Goal: Task Accomplishment & Management: Manage account settings

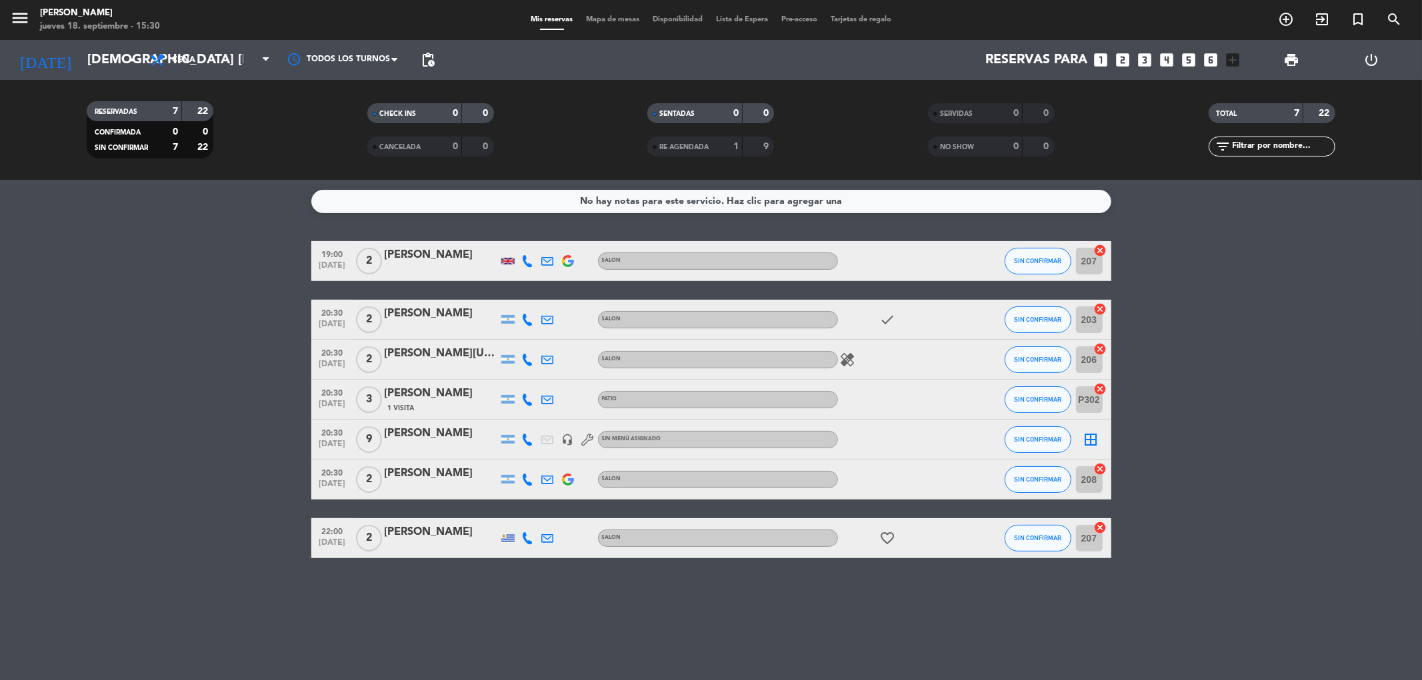
click at [598, 20] on span "Mapa de mesas" at bounding box center [612, 19] width 67 height 7
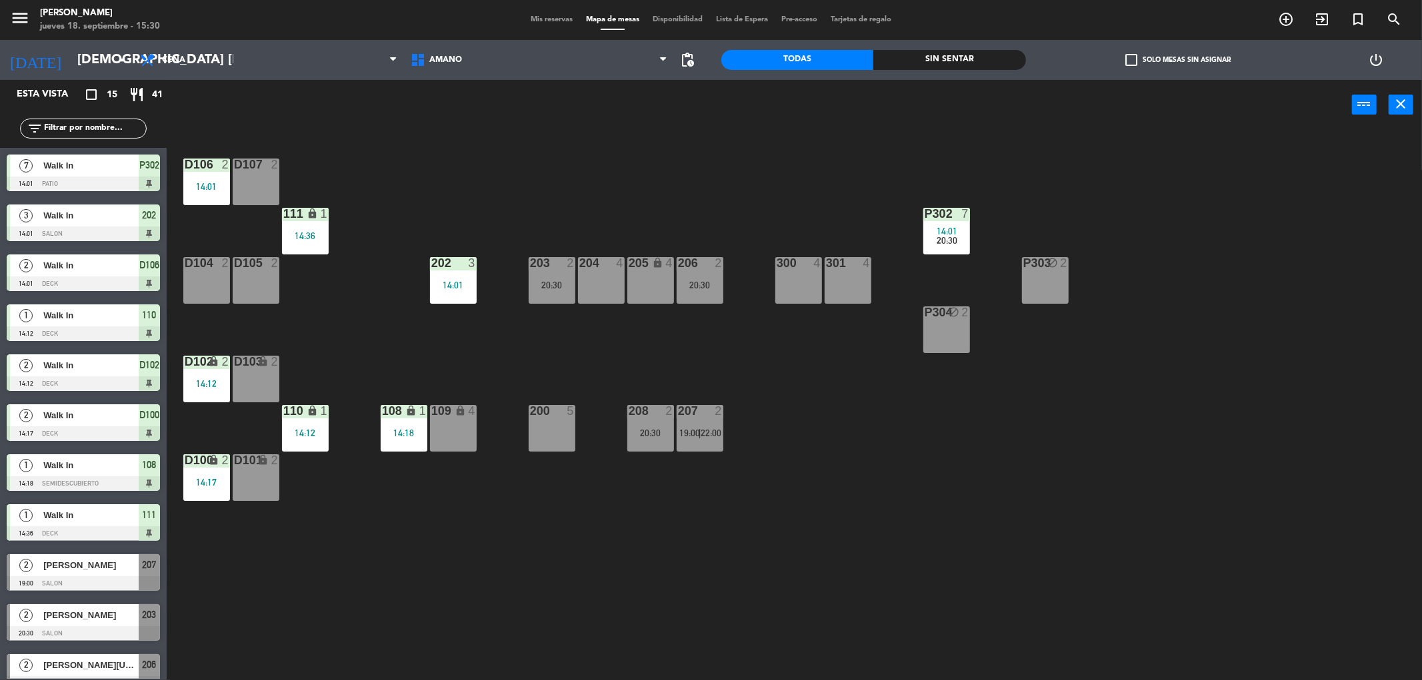
click at [549, 16] on span "Mis reservas" at bounding box center [551, 19] width 55 height 7
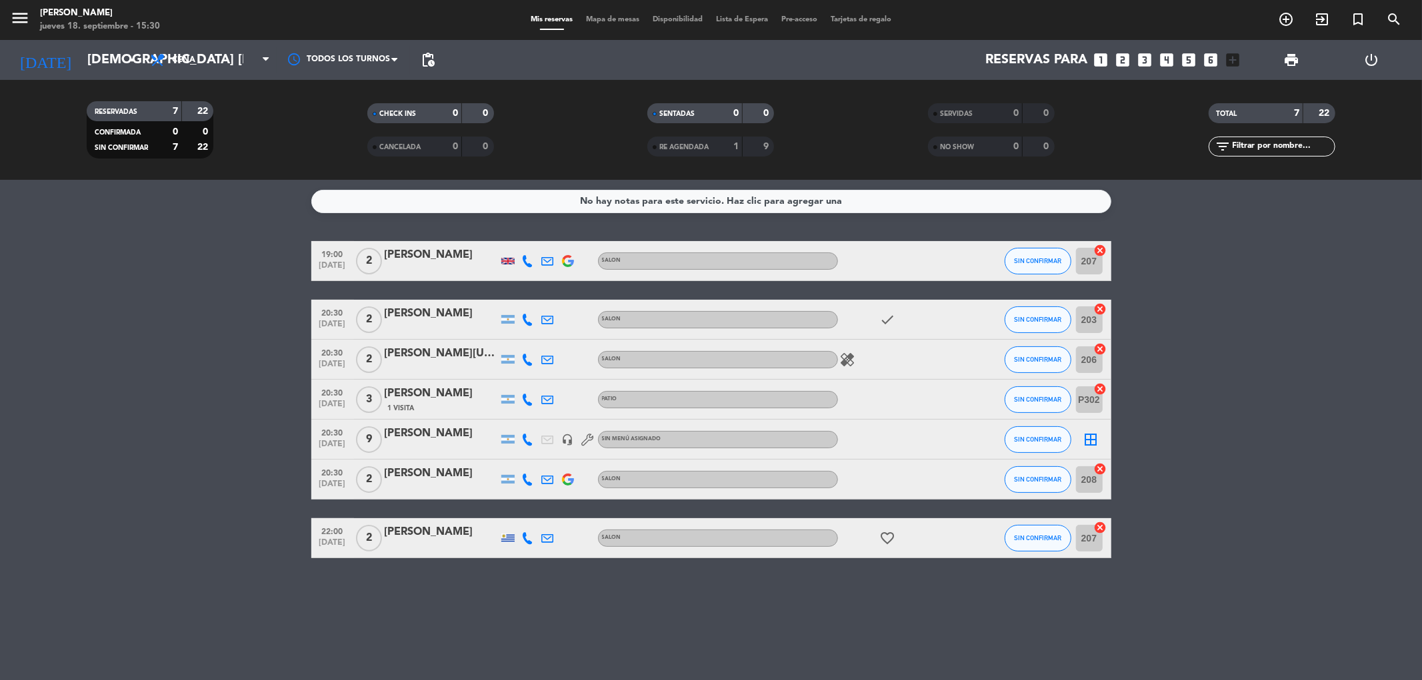
click at [609, 17] on span "Mapa de mesas" at bounding box center [612, 19] width 67 height 7
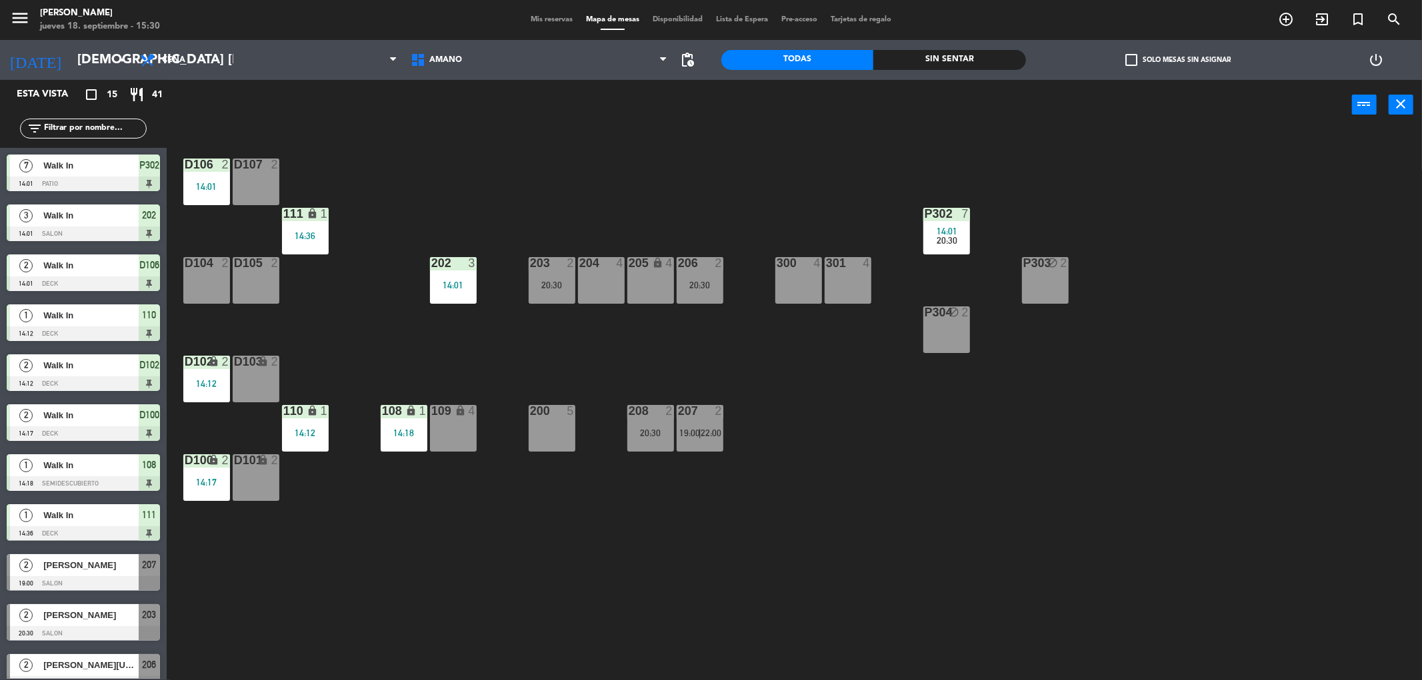
click at [549, 429] on div "200 5" at bounding box center [552, 428] width 47 height 47
click at [718, 96] on button "[GEOGRAPHIC_DATA]" at bounding box center [717, 104] width 80 height 27
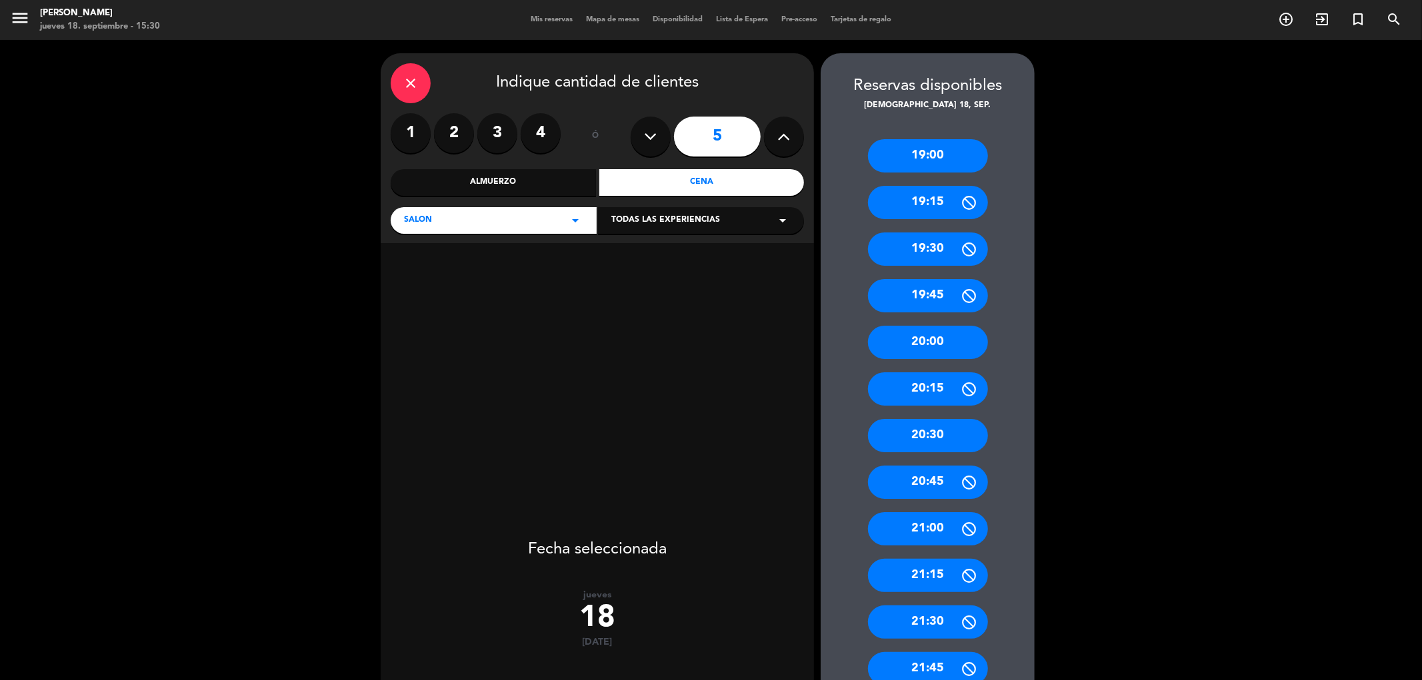
click at [398, 76] on div "close" at bounding box center [411, 83] width 40 height 40
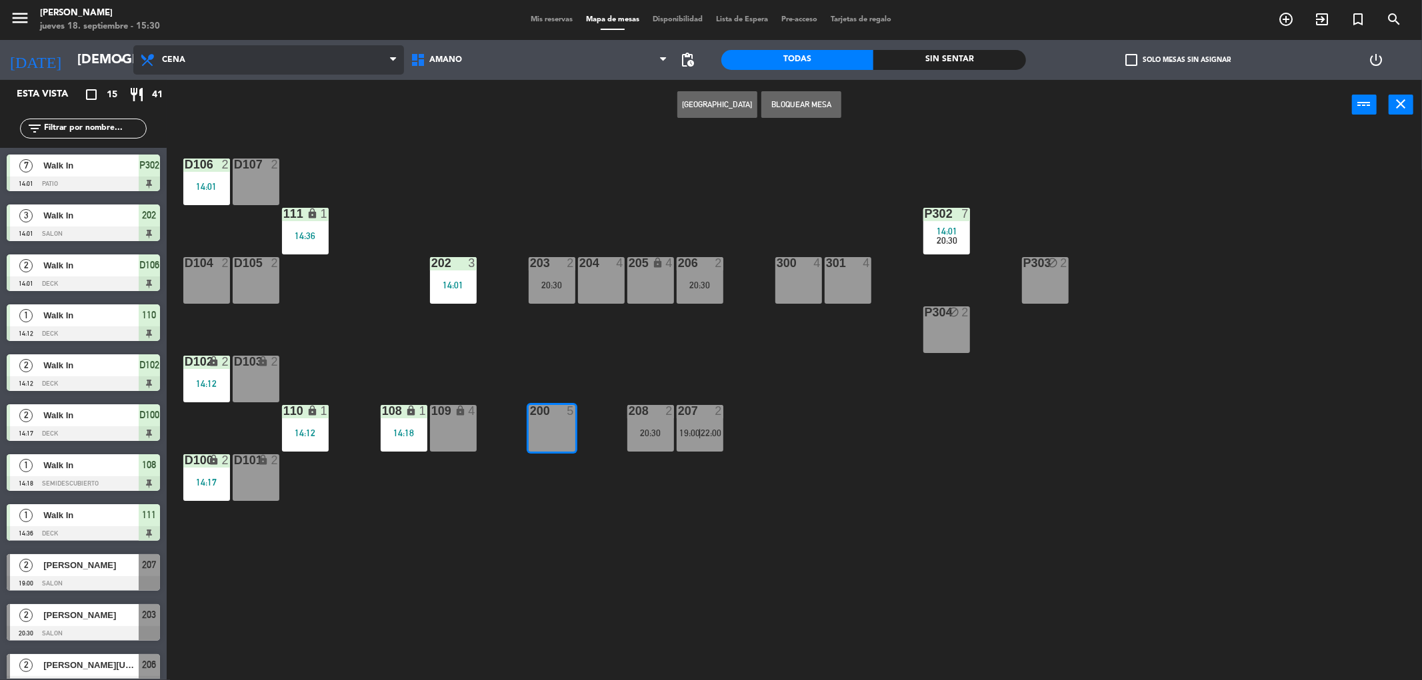
click at [390, 60] on icon at bounding box center [393, 60] width 6 height 11
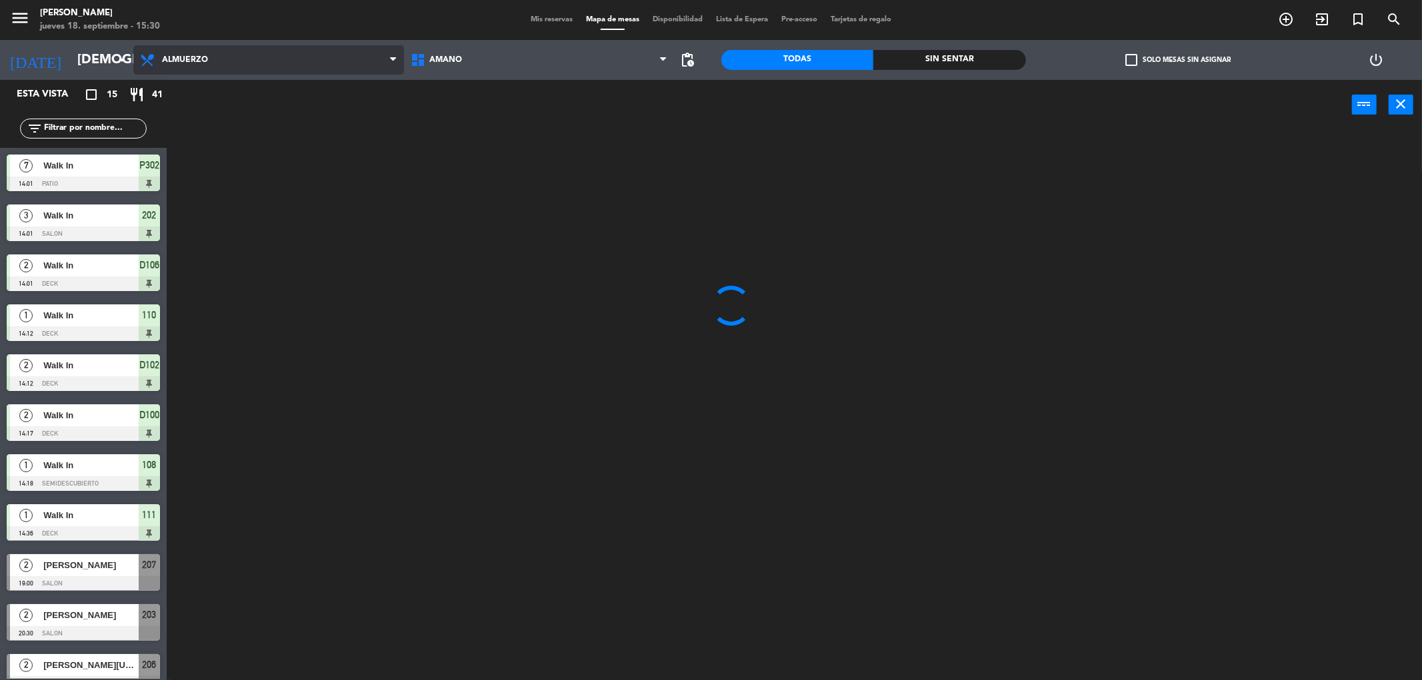
click at [257, 93] on ng-component "menu Amano Ristorante jueves 18. septiembre - 15:30 Mis reservas Mapa de mesas …" at bounding box center [711, 342] width 1422 height 685
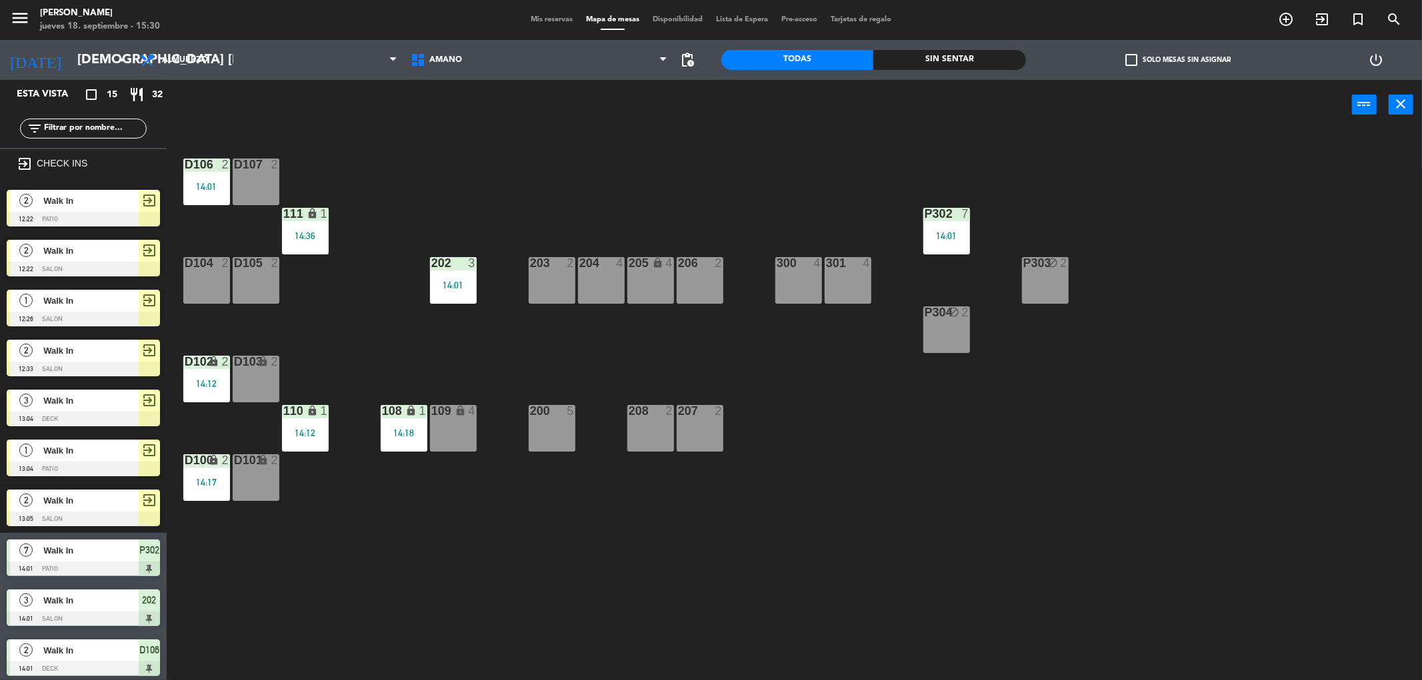
click at [565, 425] on div "200 5" at bounding box center [552, 428] width 47 height 47
click at [761, 109] on button "[GEOGRAPHIC_DATA]" at bounding box center [759, 104] width 80 height 27
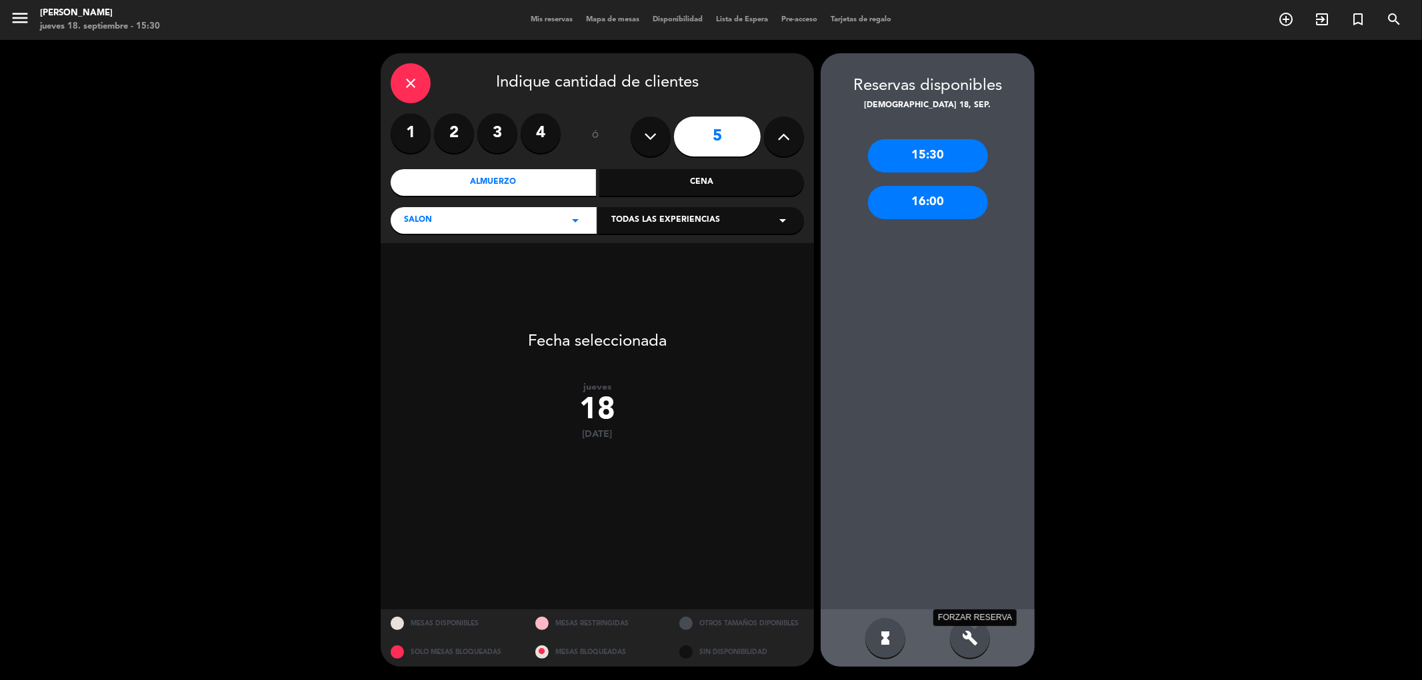
click at [964, 632] on icon "build" at bounding box center [970, 638] width 16 height 16
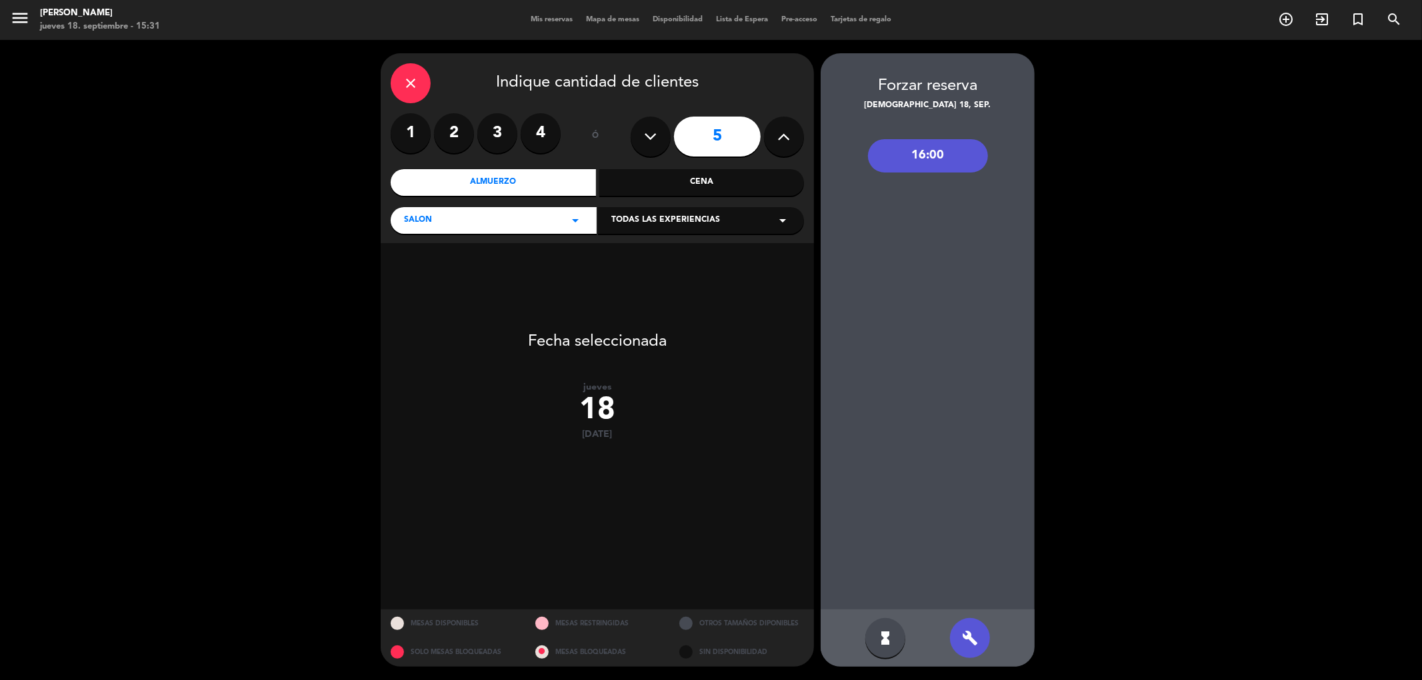
click at [697, 183] on div "Cena" at bounding box center [701, 182] width 205 height 27
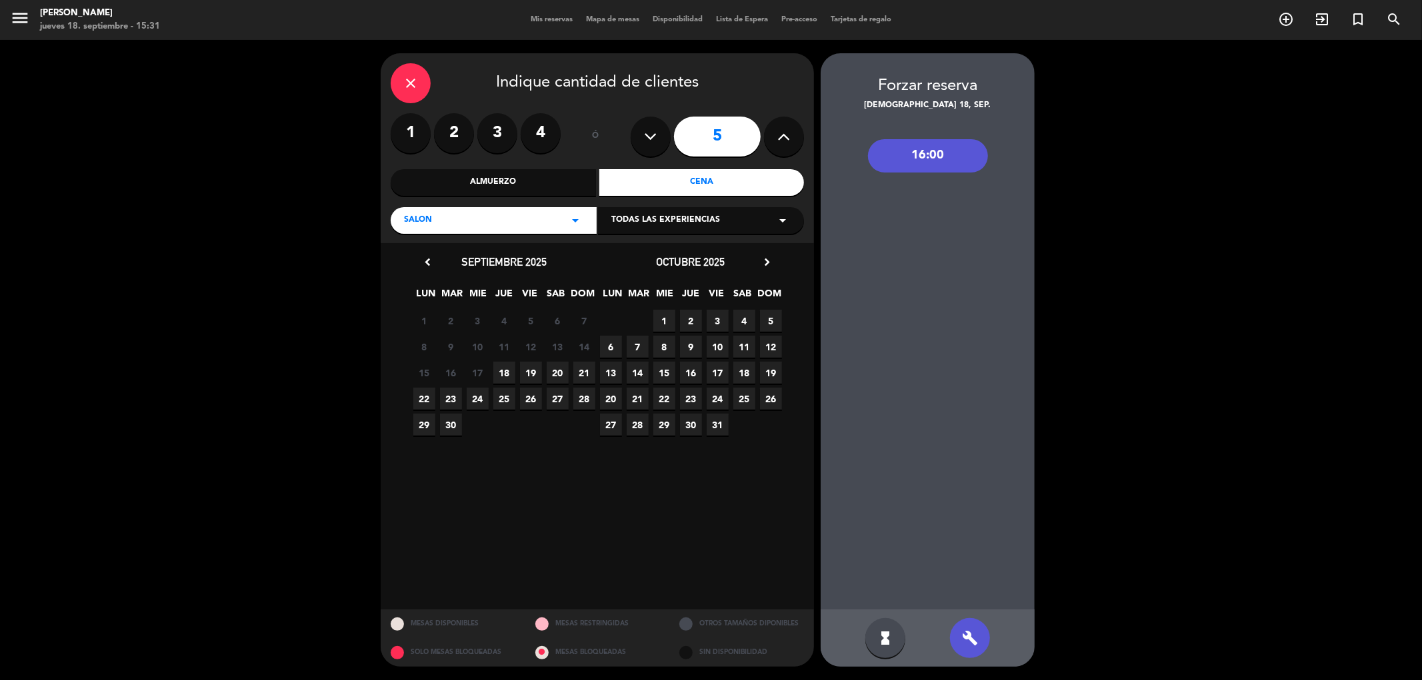
click at [500, 379] on span "18" at bounding box center [504, 373] width 22 height 22
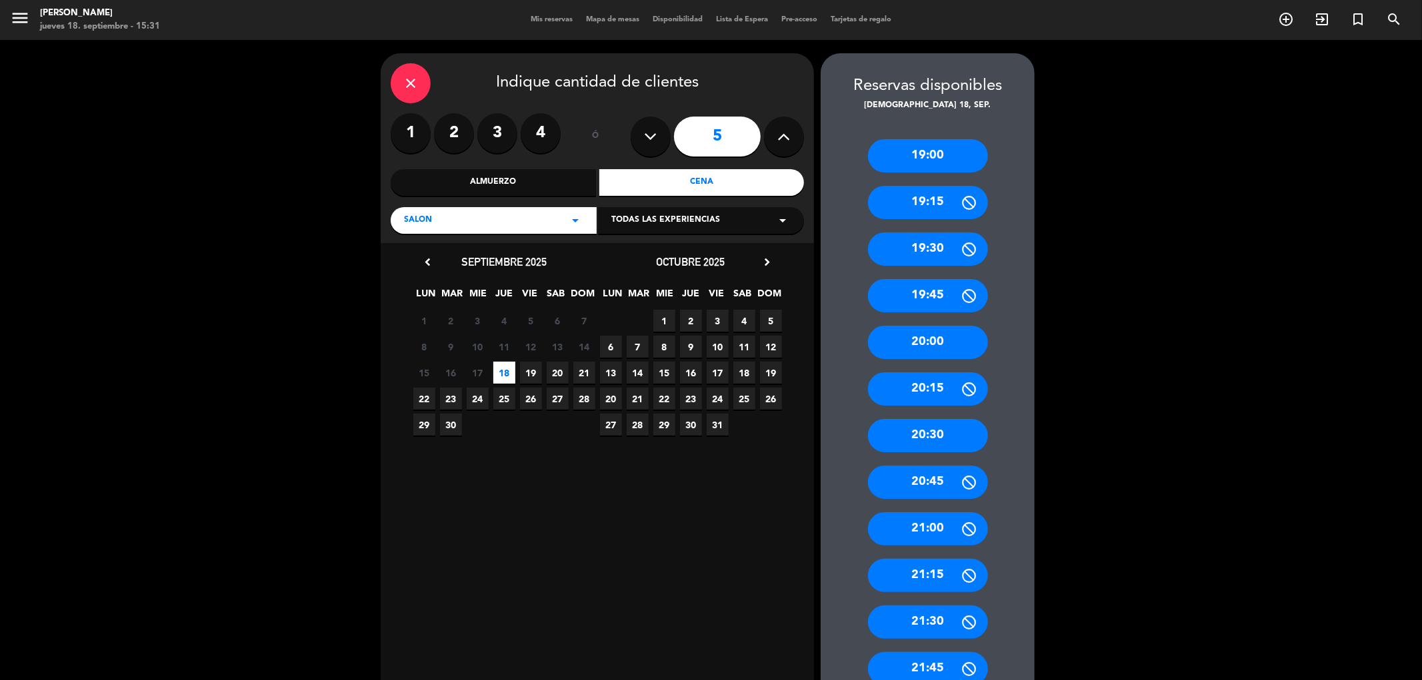
click at [940, 155] on div "19:00" at bounding box center [928, 155] width 120 height 33
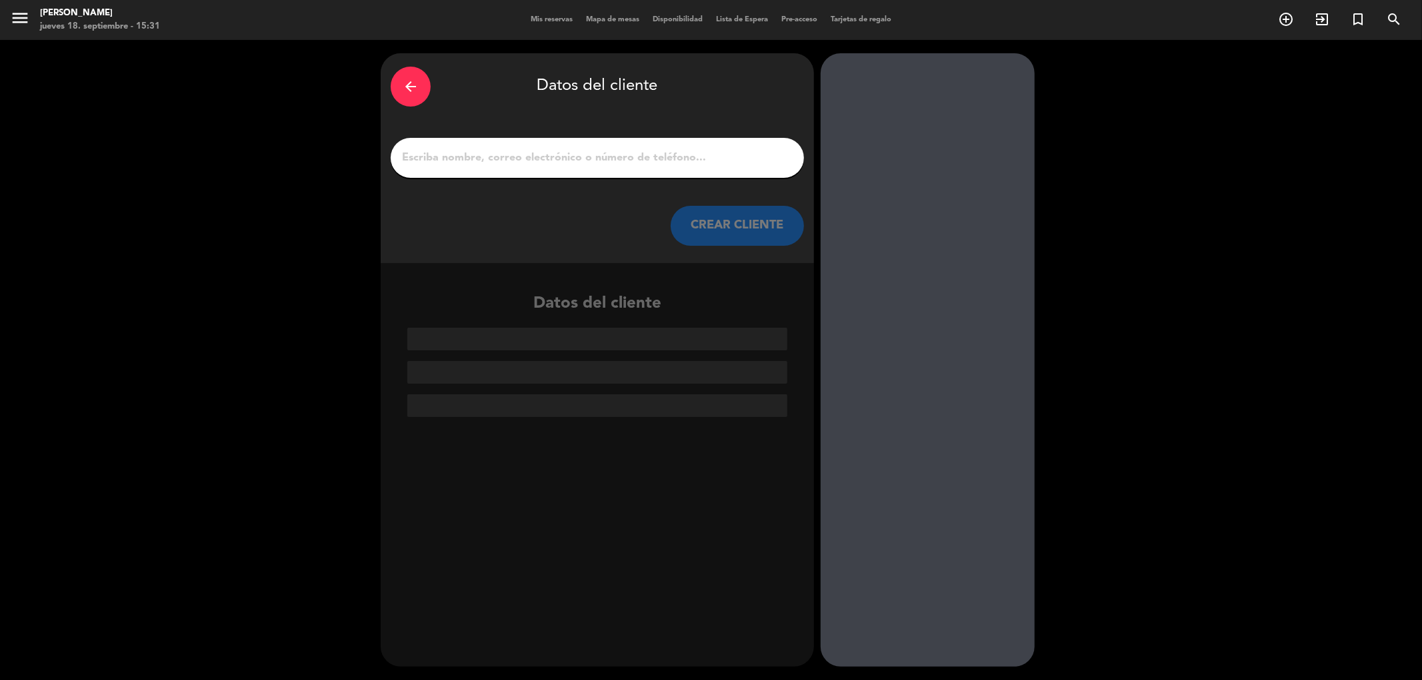
click at [423, 154] on input "1" at bounding box center [597, 158] width 393 height 19
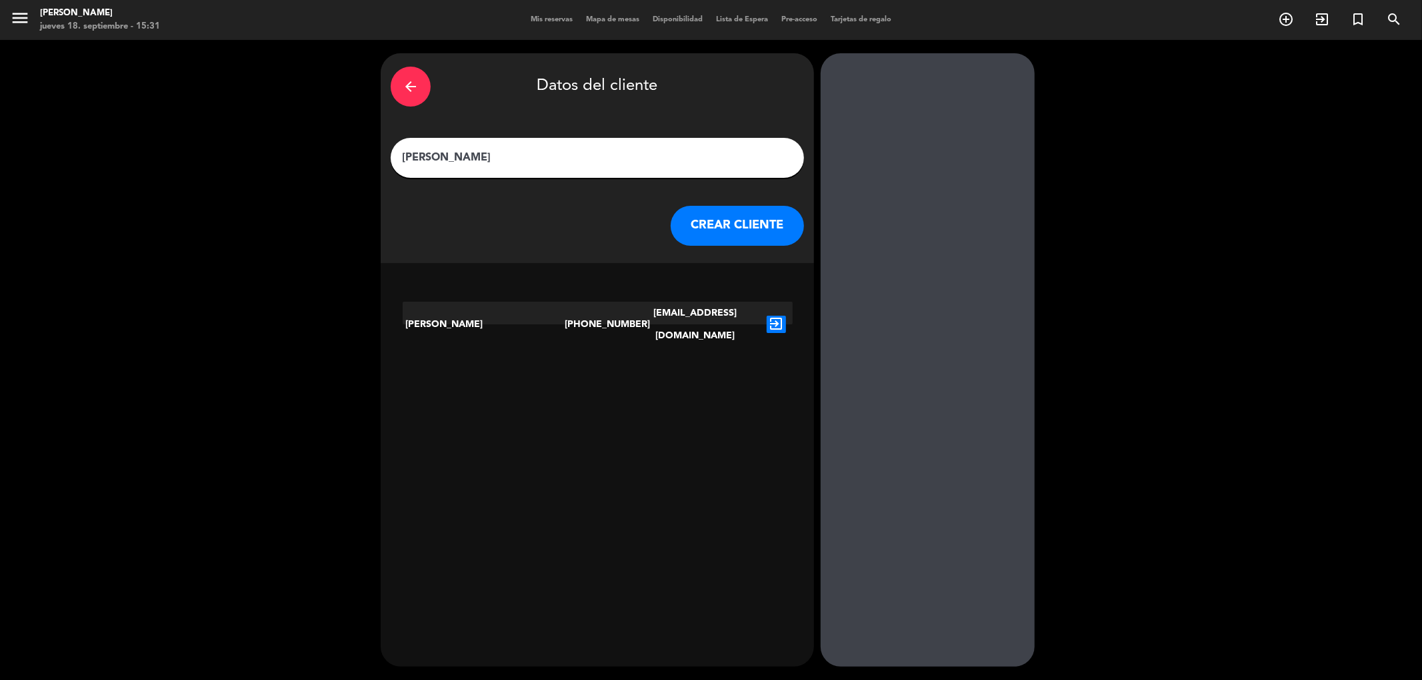
type input "[PERSON_NAME]"
click at [724, 224] on button "CREAR CLIENTE" at bounding box center [736, 226] width 133 height 40
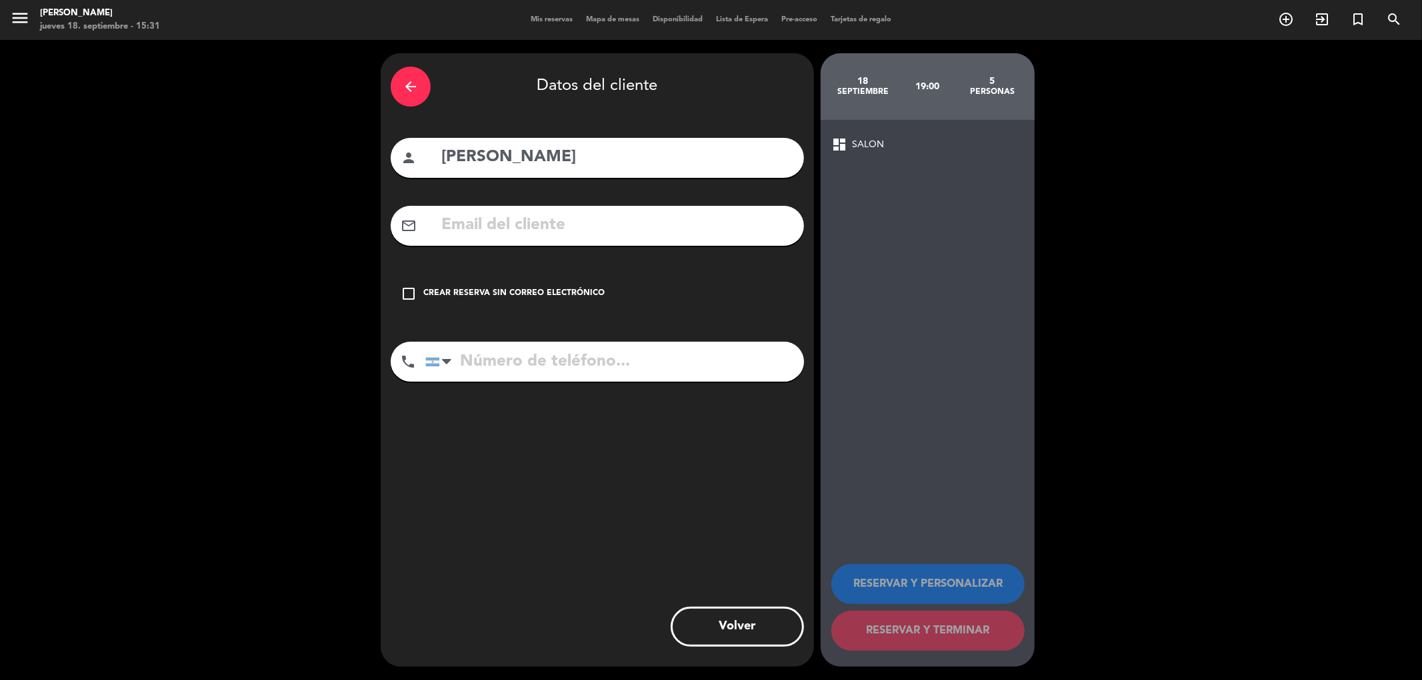
click at [470, 359] on input "tel" at bounding box center [614, 362] width 379 height 40
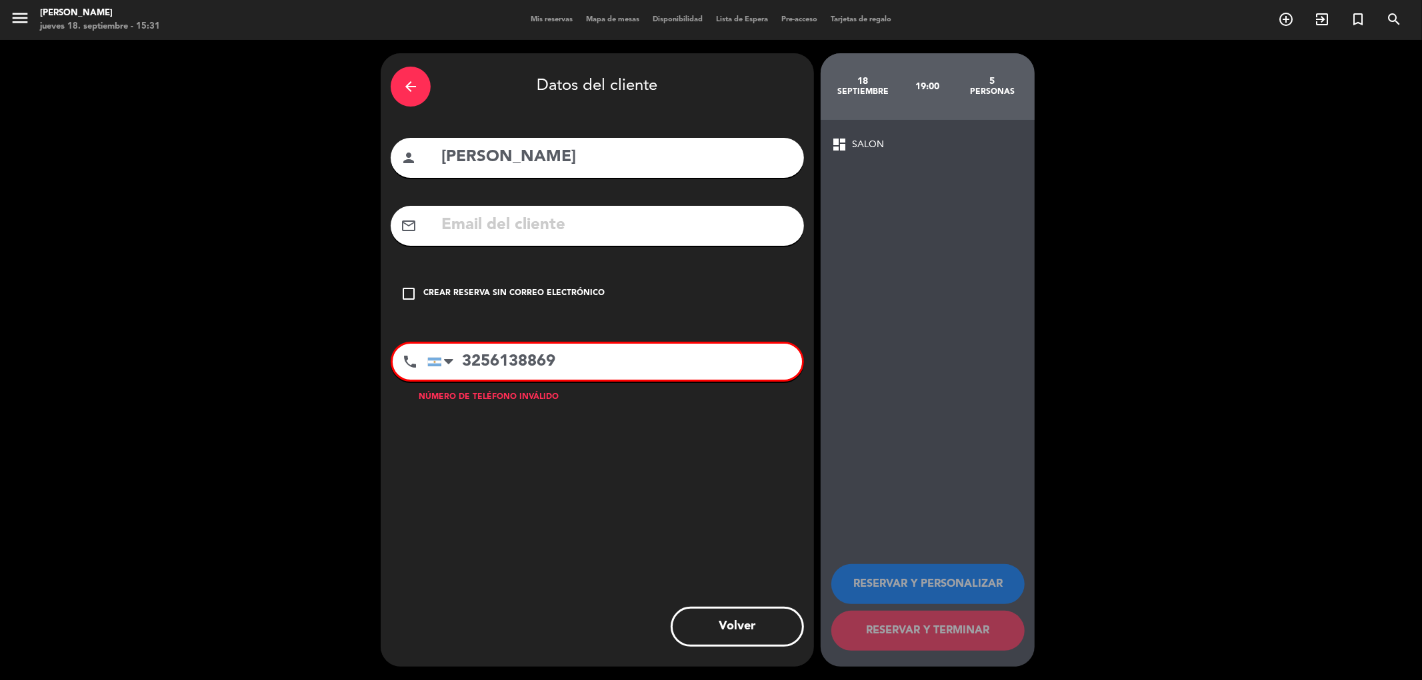
click at [405, 290] on icon "check_box_outline_blank" at bounding box center [409, 294] width 16 height 16
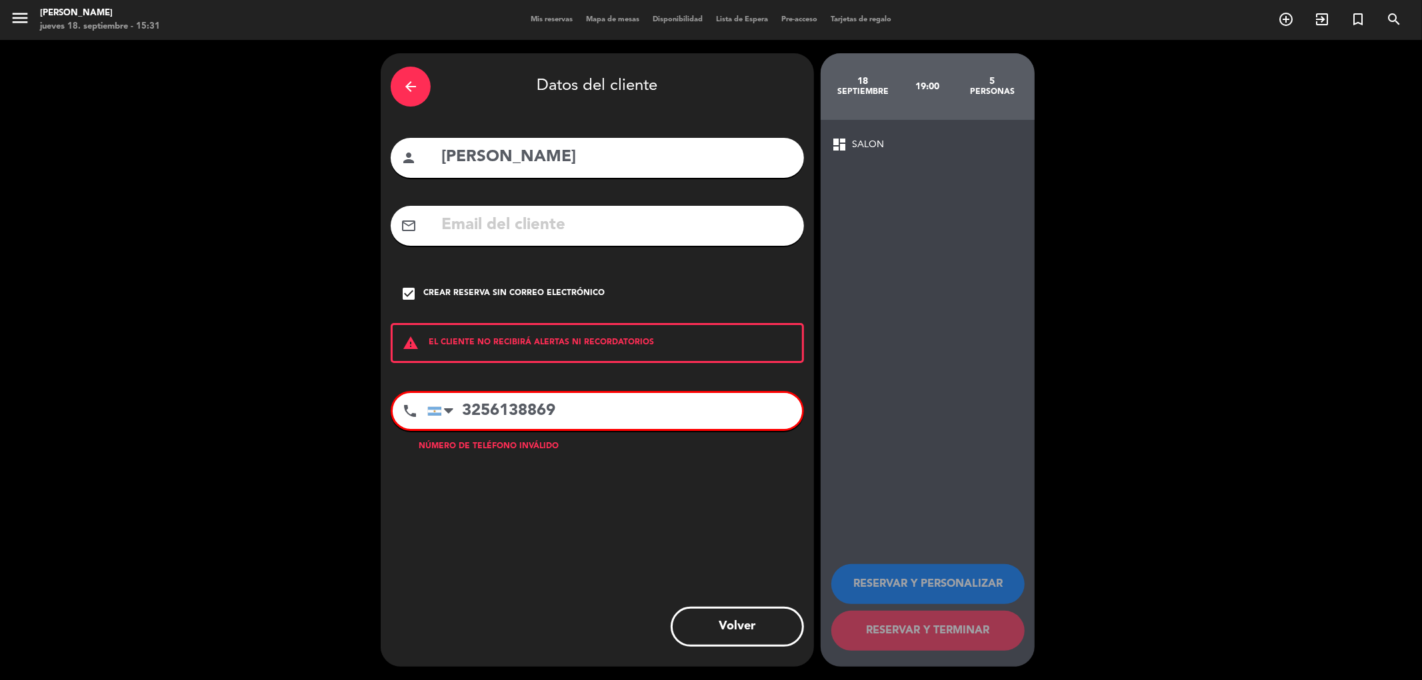
click at [479, 411] on input "3256138869" at bounding box center [614, 411] width 375 height 36
click at [557, 415] on input "3056138869" at bounding box center [614, 411] width 375 height 36
type input "3"
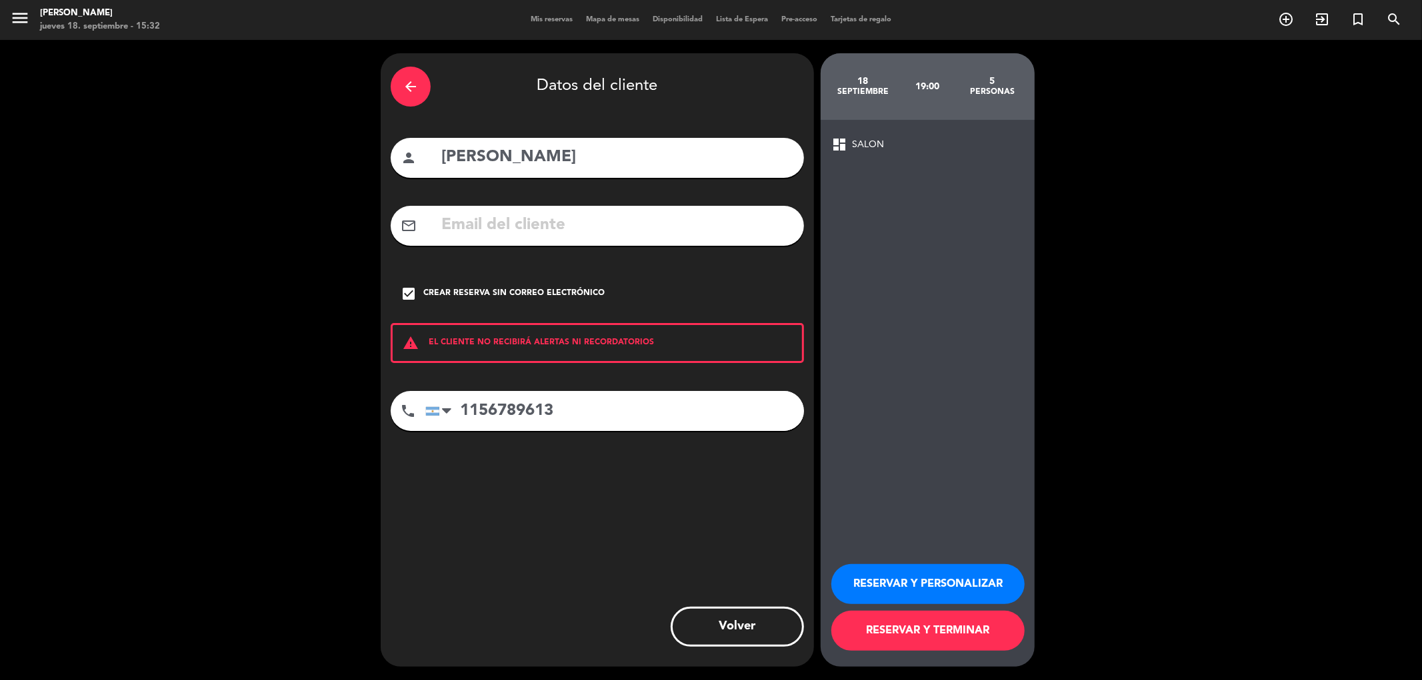
type input "1156789613"
click at [915, 636] on button "RESERVAR Y TERMINAR" at bounding box center [927, 631] width 193 height 40
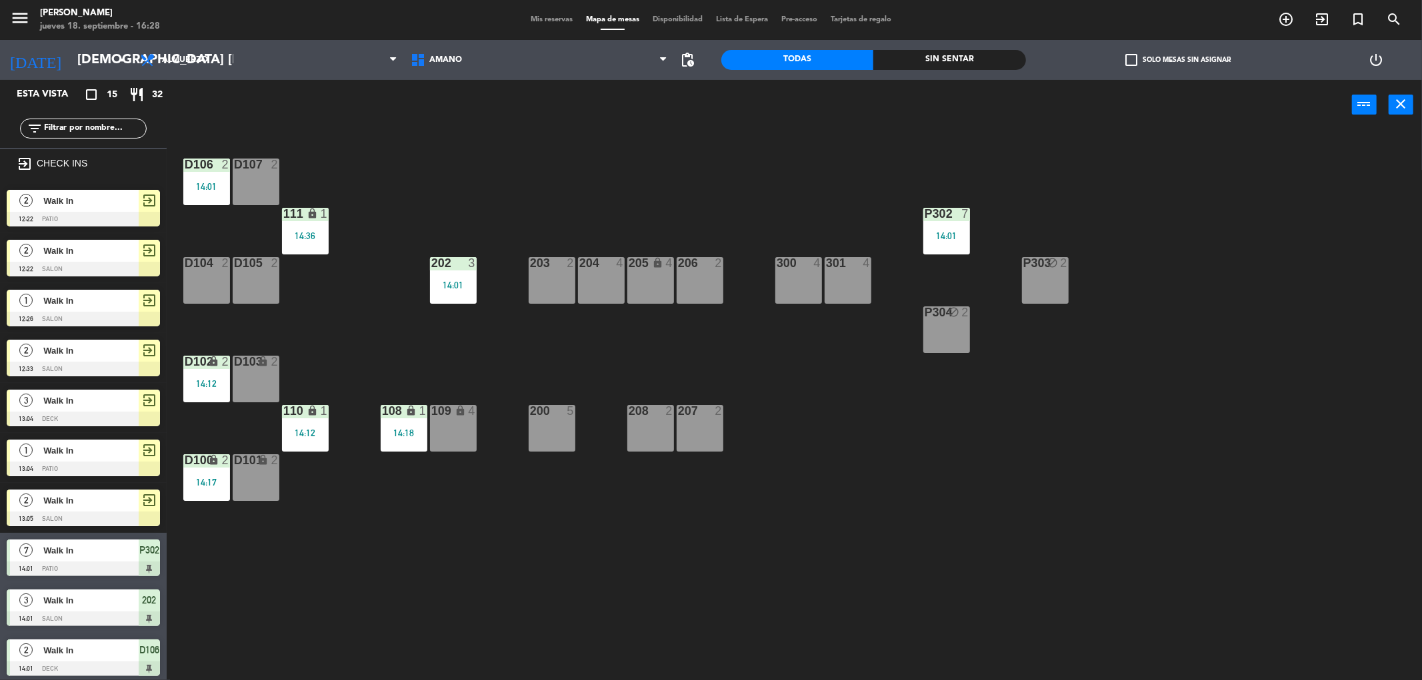
click at [548, 21] on span "Mis reservas" at bounding box center [551, 19] width 55 height 7
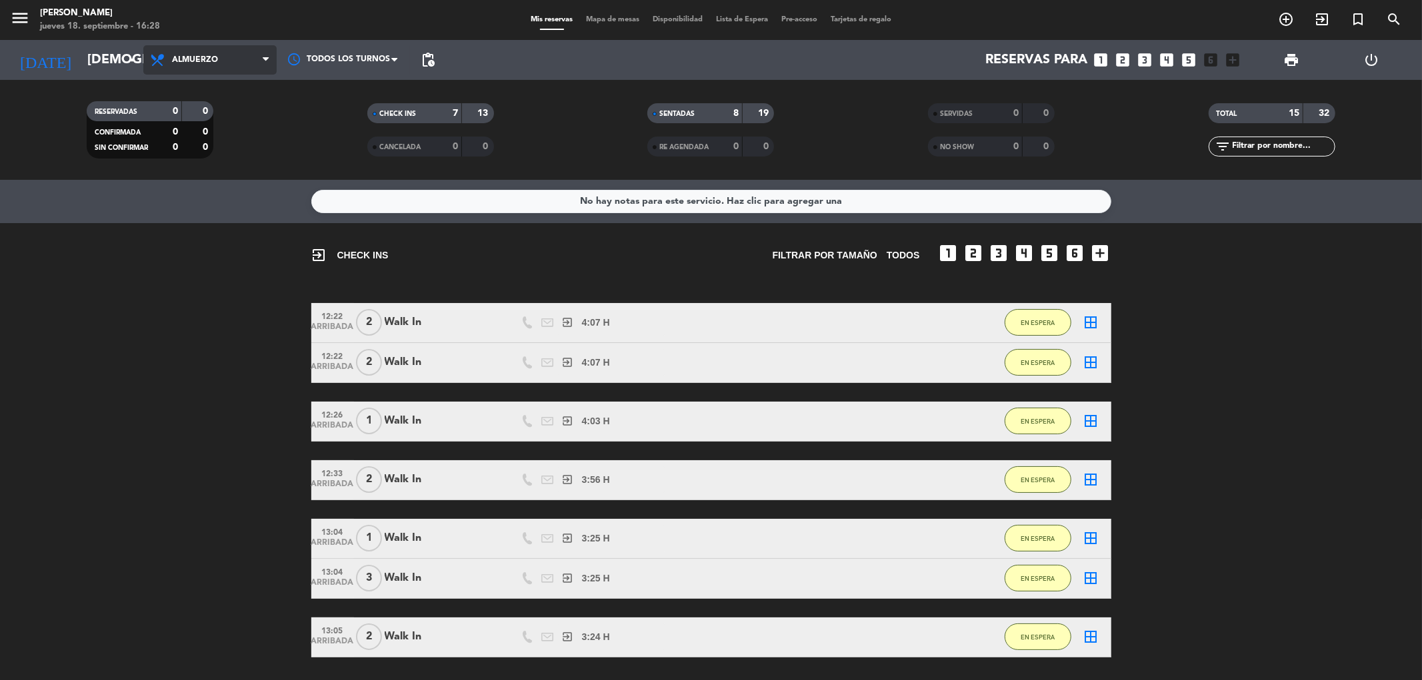
click at [265, 62] on icon at bounding box center [266, 60] width 6 height 11
click at [184, 147] on div "menu Amano Ristorante jueves 18. septiembre - 16:28 Mis reservas Mapa de mesas …" at bounding box center [711, 90] width 1422 height 180
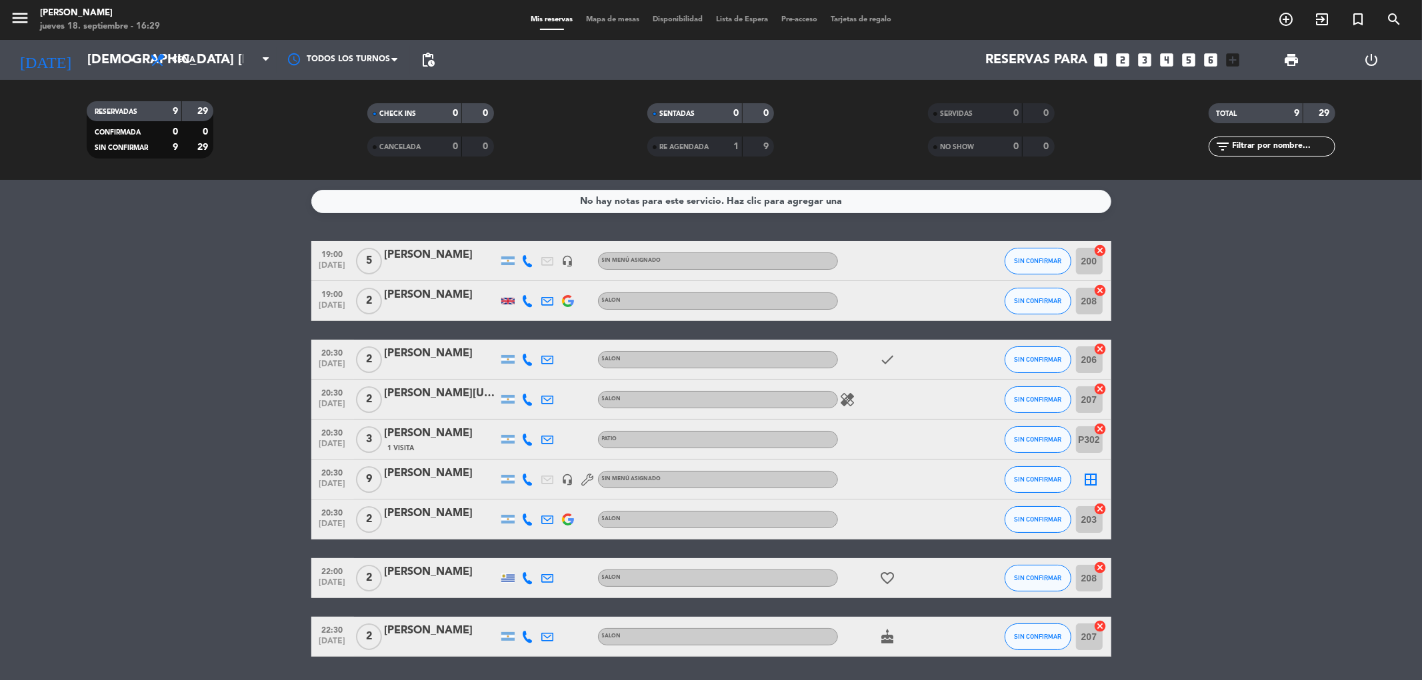
scroll to position [43, 0]
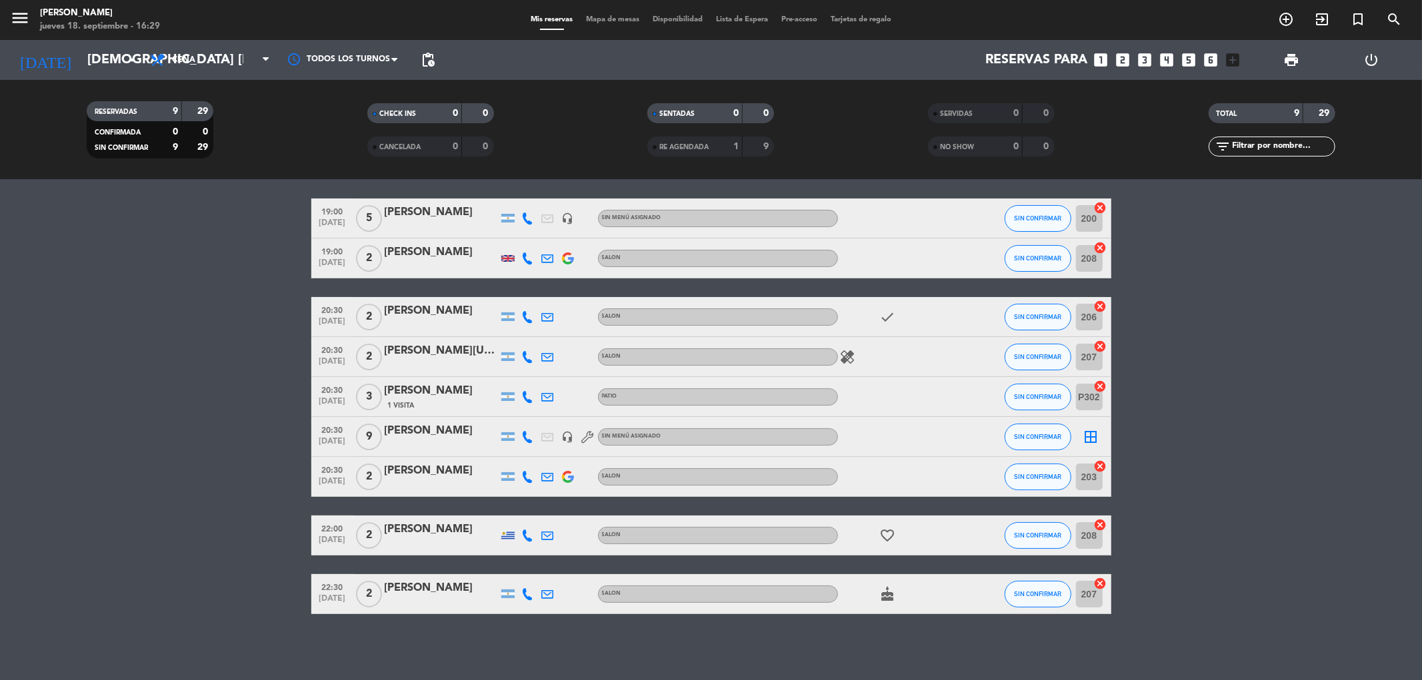
click at [1100, 389] on icon "cancel" at bounding box center [1100, 386] width 13 height 13
click at [1092, 395] on icon "border_all" at bounding box center [1091, 397] width 16 height 16
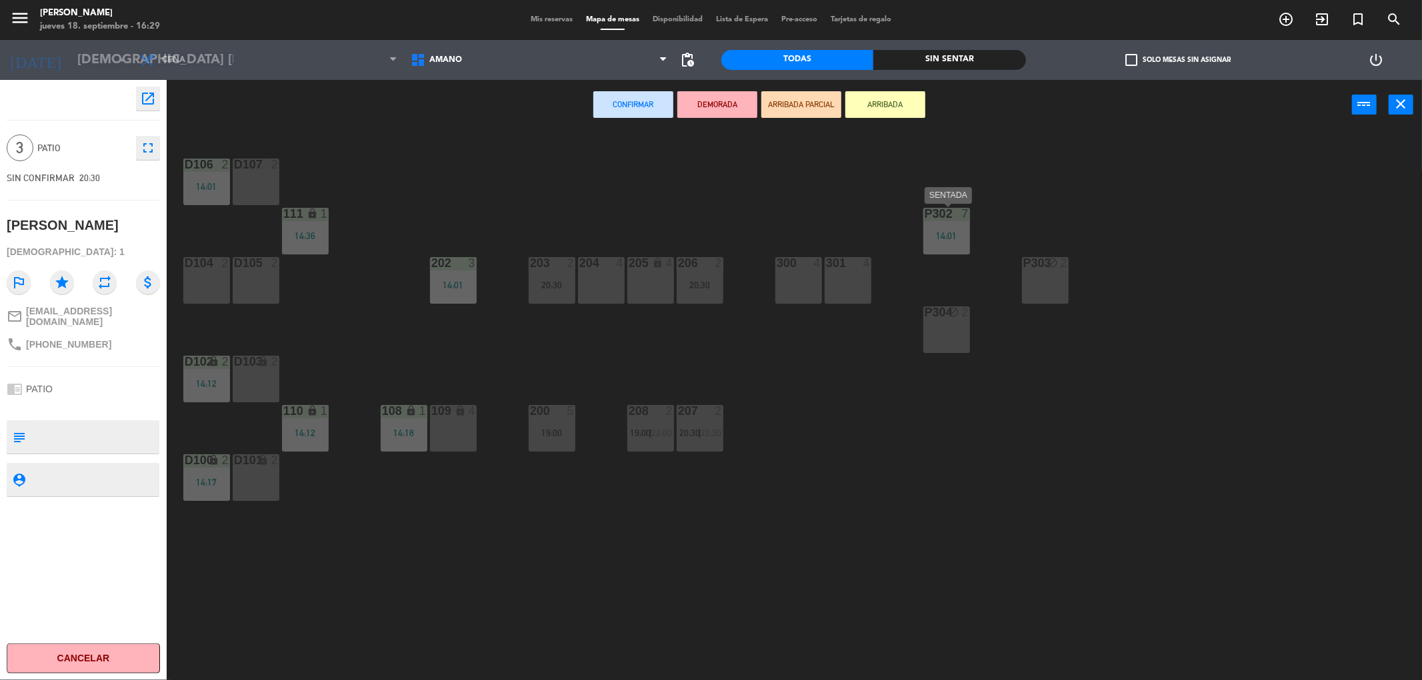
click at [949, 239] on div "14:01" at bounding box center [946, 235] width 47 height 9
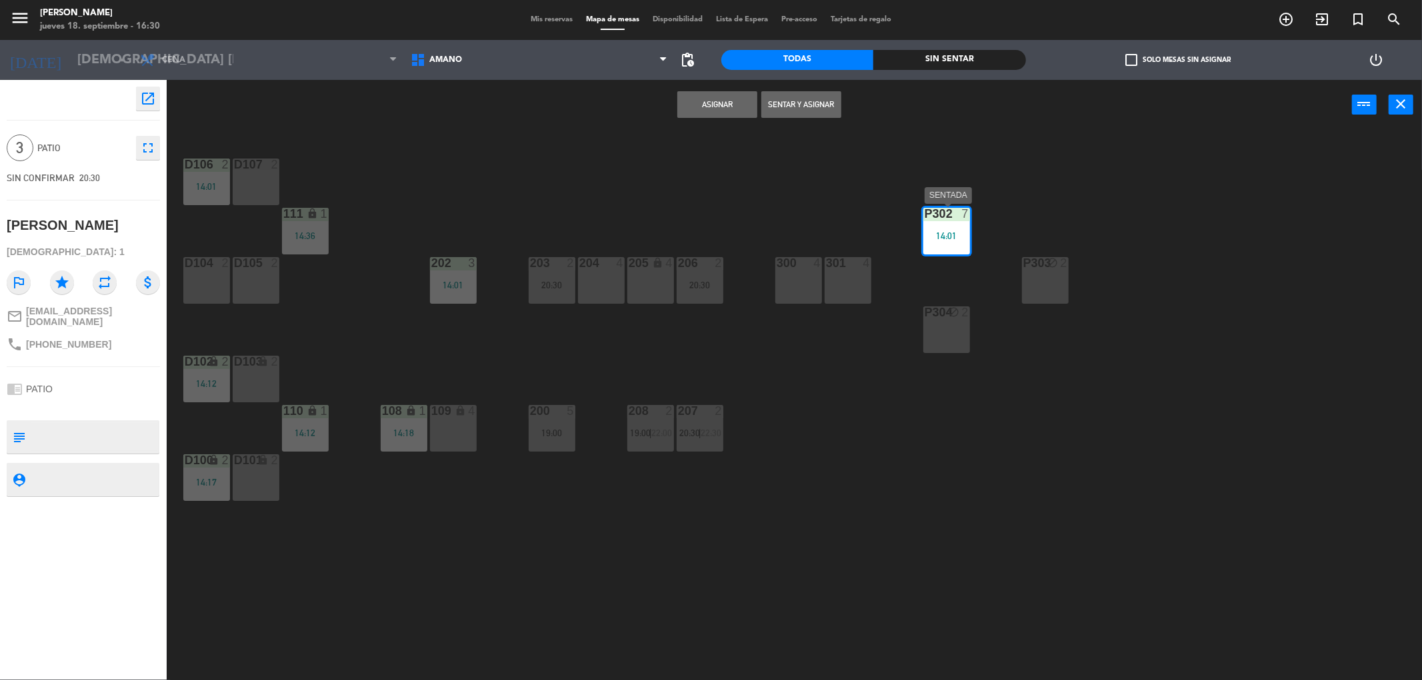
drag, startPoint x: 936, startPoint y: 241, endPoint x: 1027, endPoint y: 191, distance: 103.8
click at [1027, 191] on div "D106 2 14:01 D107 2 P302 7 14:01 111 lock 1 14:36 202 3 14:01 203 2 20:30 204 4…" at bounding box center [801, 410] width 1241 height 551
click at [953, 221] on div "P302 7" at bounding box center [946, 214] width 47 height 13
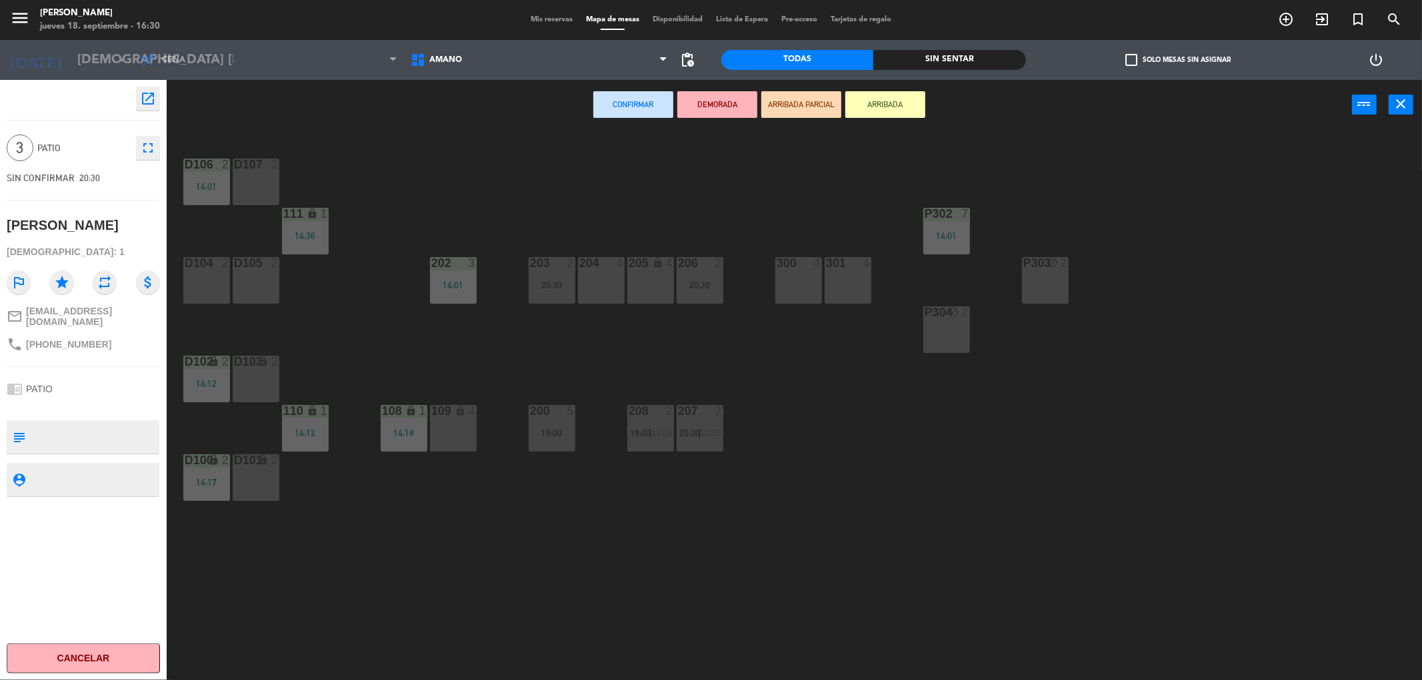
click at [989, 176] on div "D106 2 14:01 D107 2 P302 7 14:01 111 lock 1 14:36 202 3 14:01 203 2 20:30 204 4…" at bounding box center [801, 410] width 1241 height 551
click at [537, 19] on span "Mis reservas" at bounding box center [551, 19] width 55 height 7
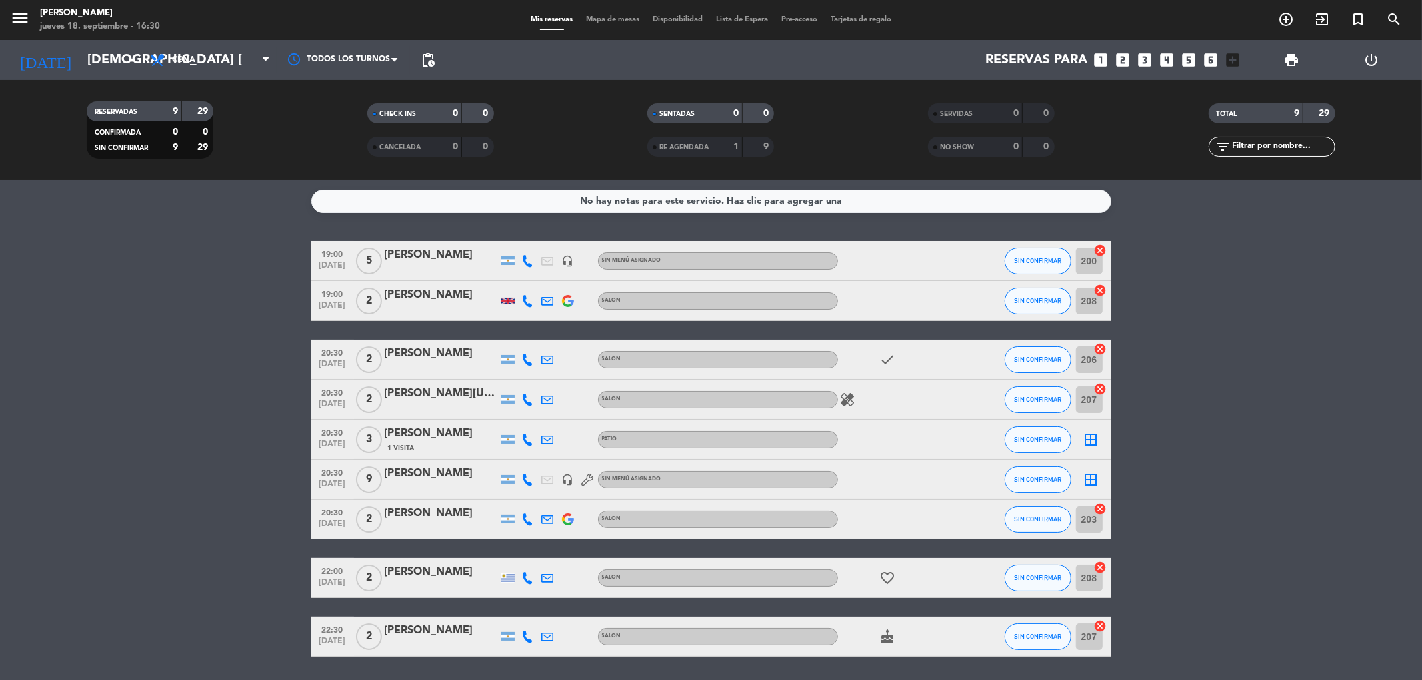
click at [1090, 441] on icon "border_all" at bounding box center [1091, 440] width 16 height 16
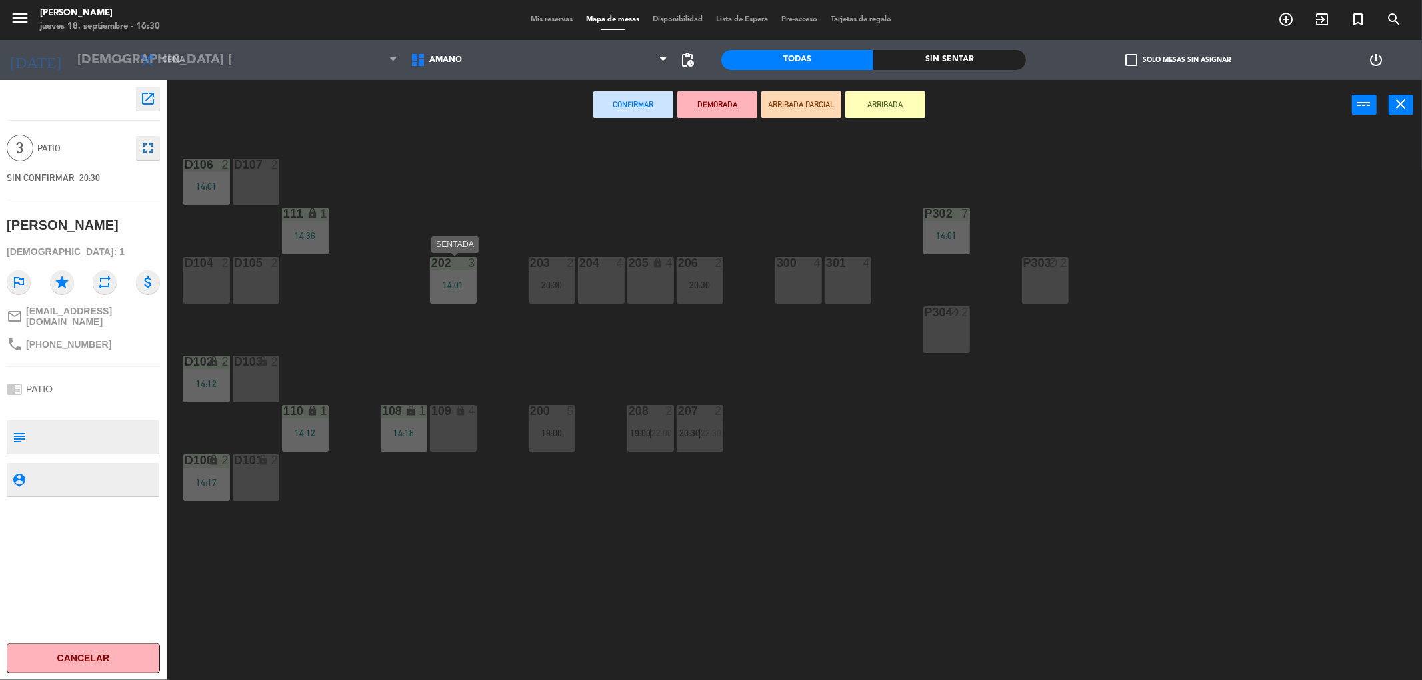
click at [451, 277] on div "202 3 14:01" at bounding box center [453, 280] width 47 height 47
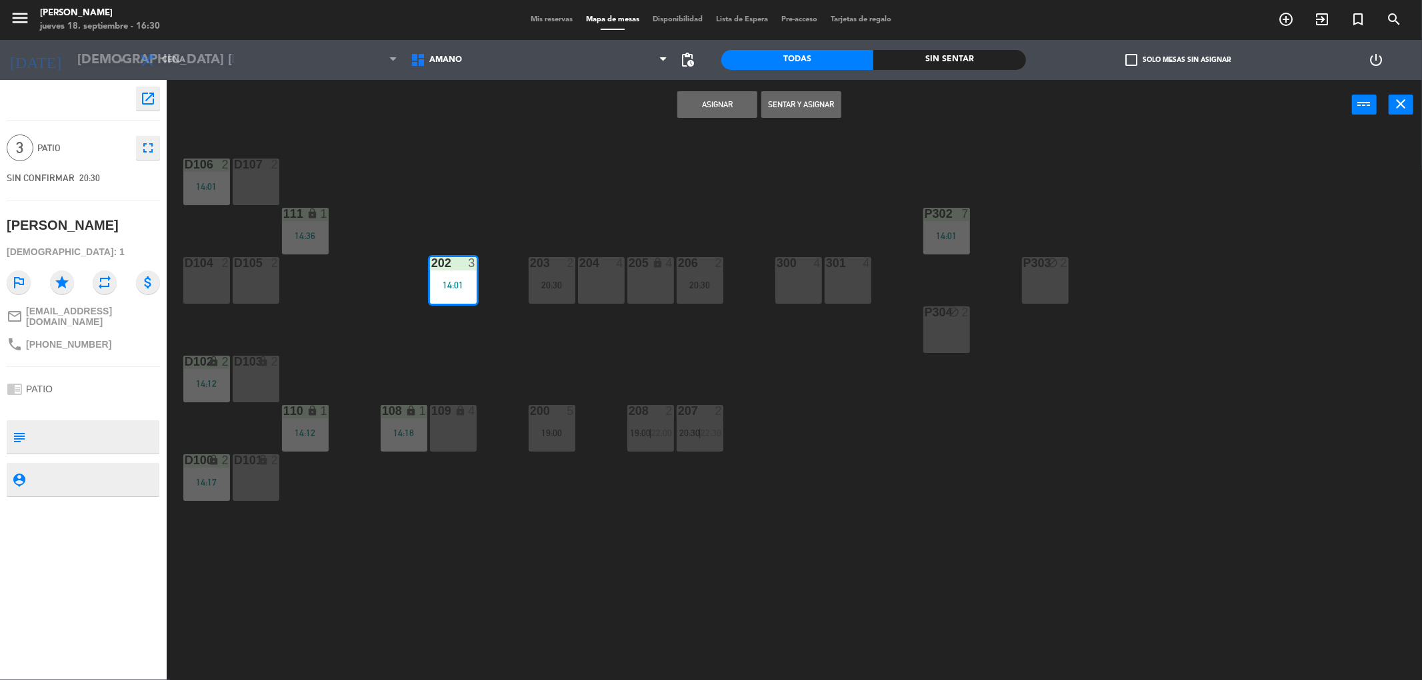
click at [724, 102] on button "Asignar" at bounding box center [717, 104] width 80 height 27
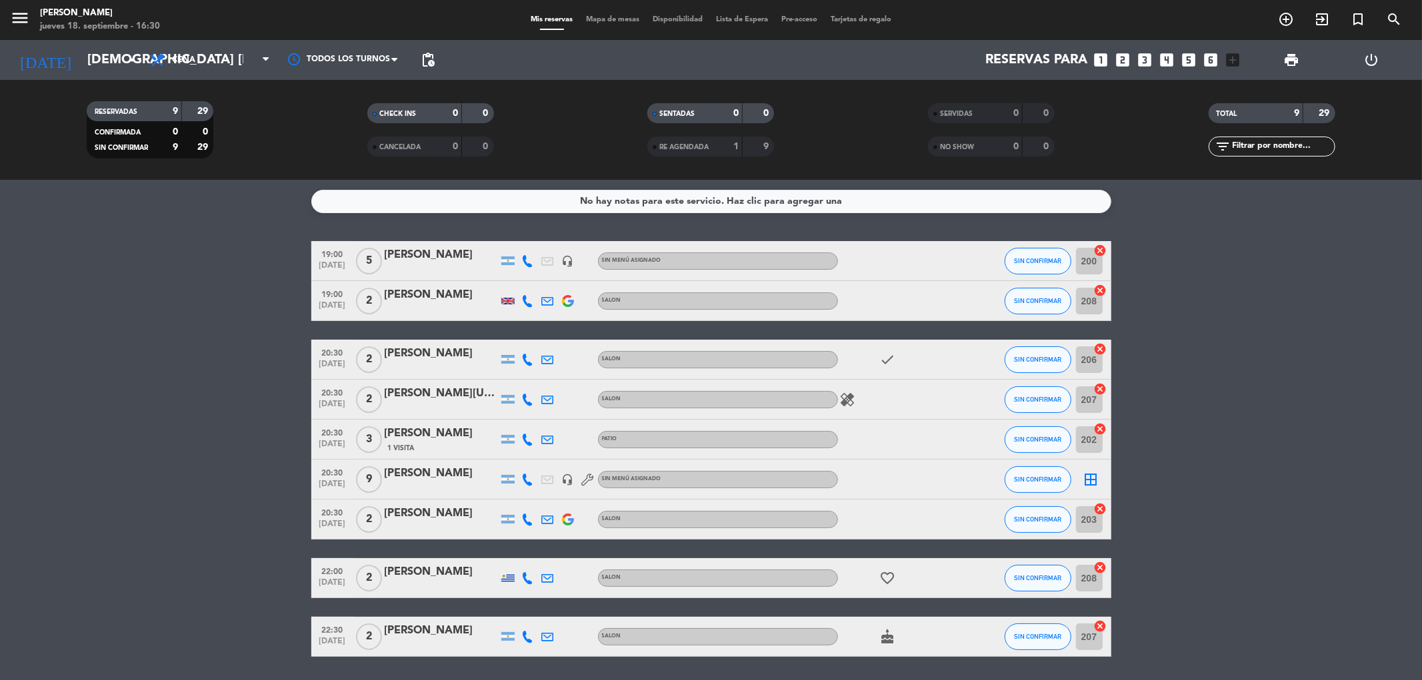
click at [1087, 481] on icon "border_all" at bounding box center [1091, 480] width 16 height 16
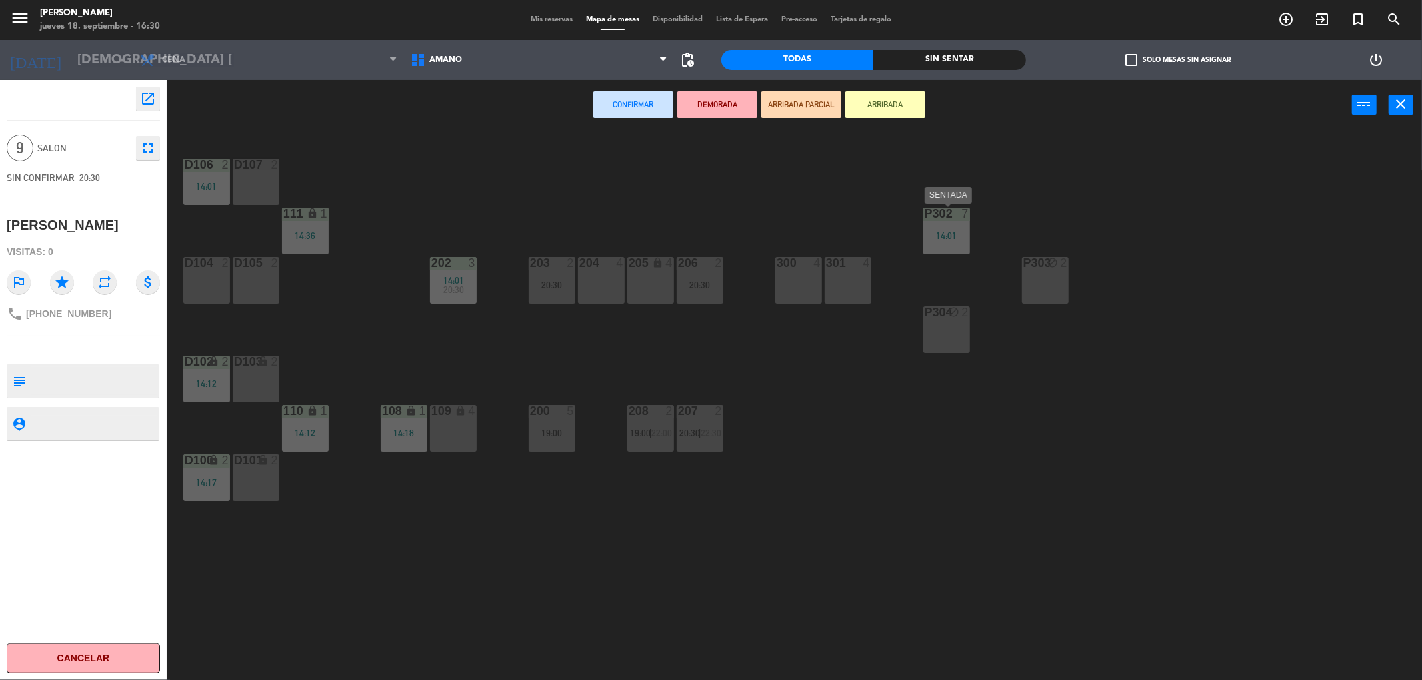
click at [949, 225] on div "P302 7 14:01" at bounding box center [946, 231] width 47 height 47
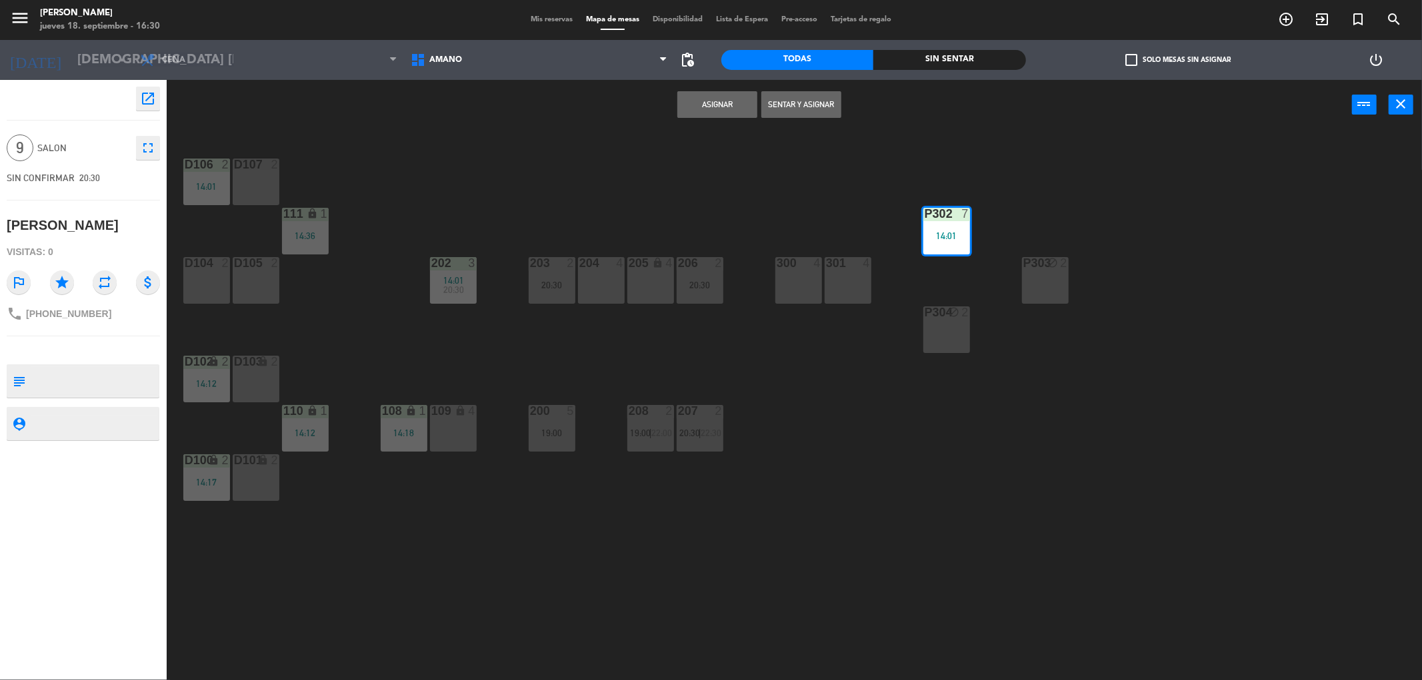
click at [717, 102] on button "Asignar" at bounding box center [717, 104] width 80 height 27
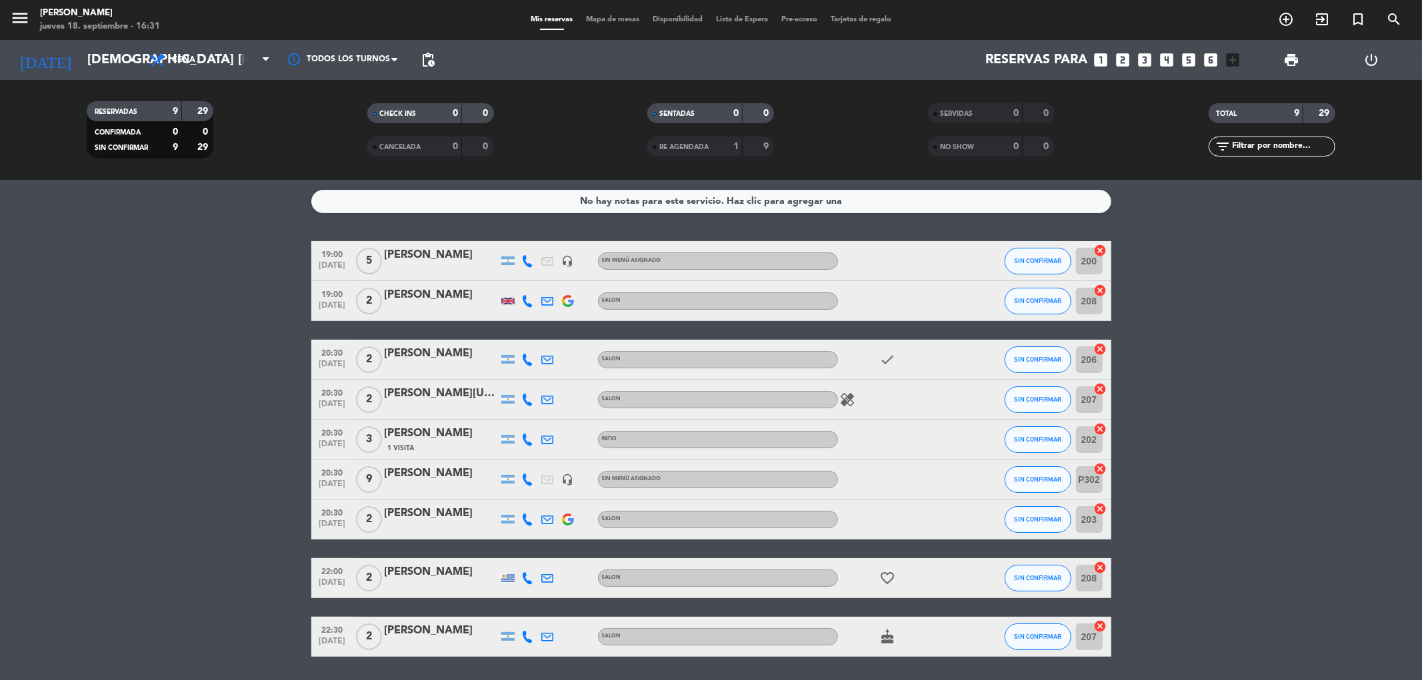
click at [587, 17] on span "Mapa de mesas" at bounding box center [612, 19] width 67 height 7
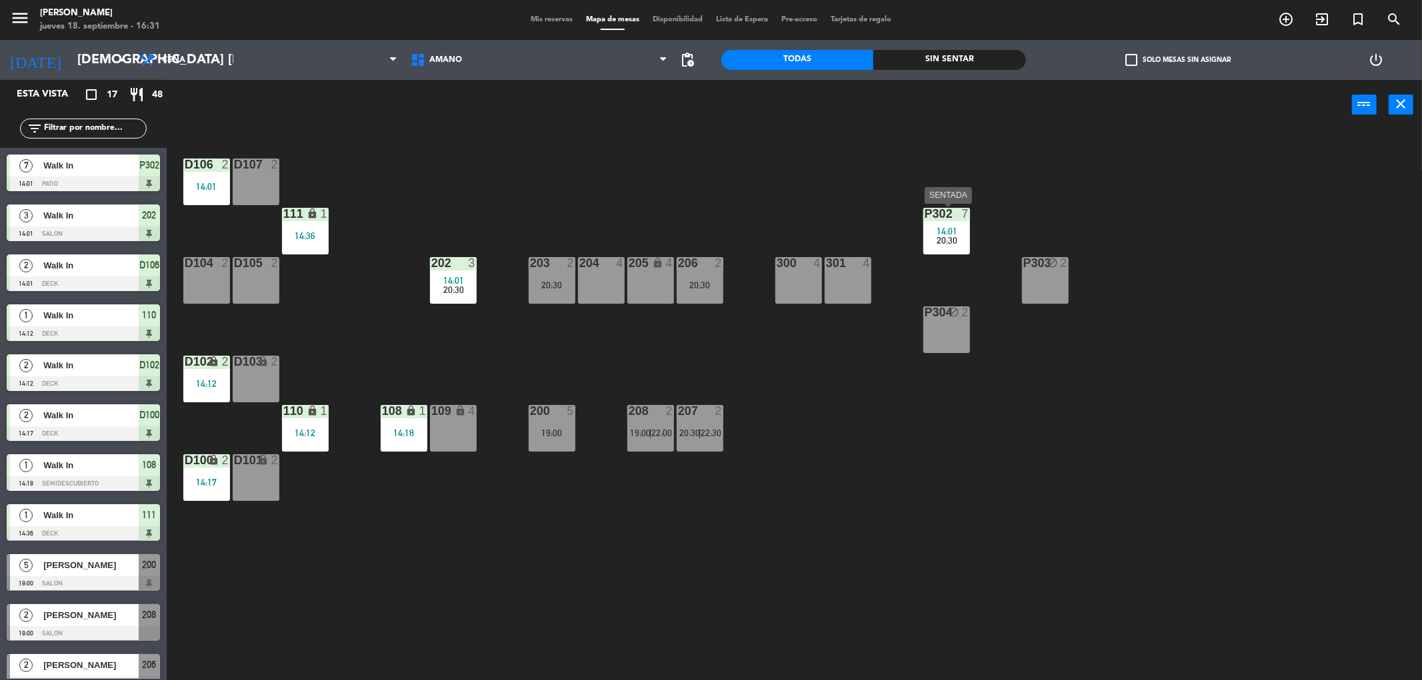
click at [947, 242] on span "20:30" at bounding box center [946, 240] width 21 height 11
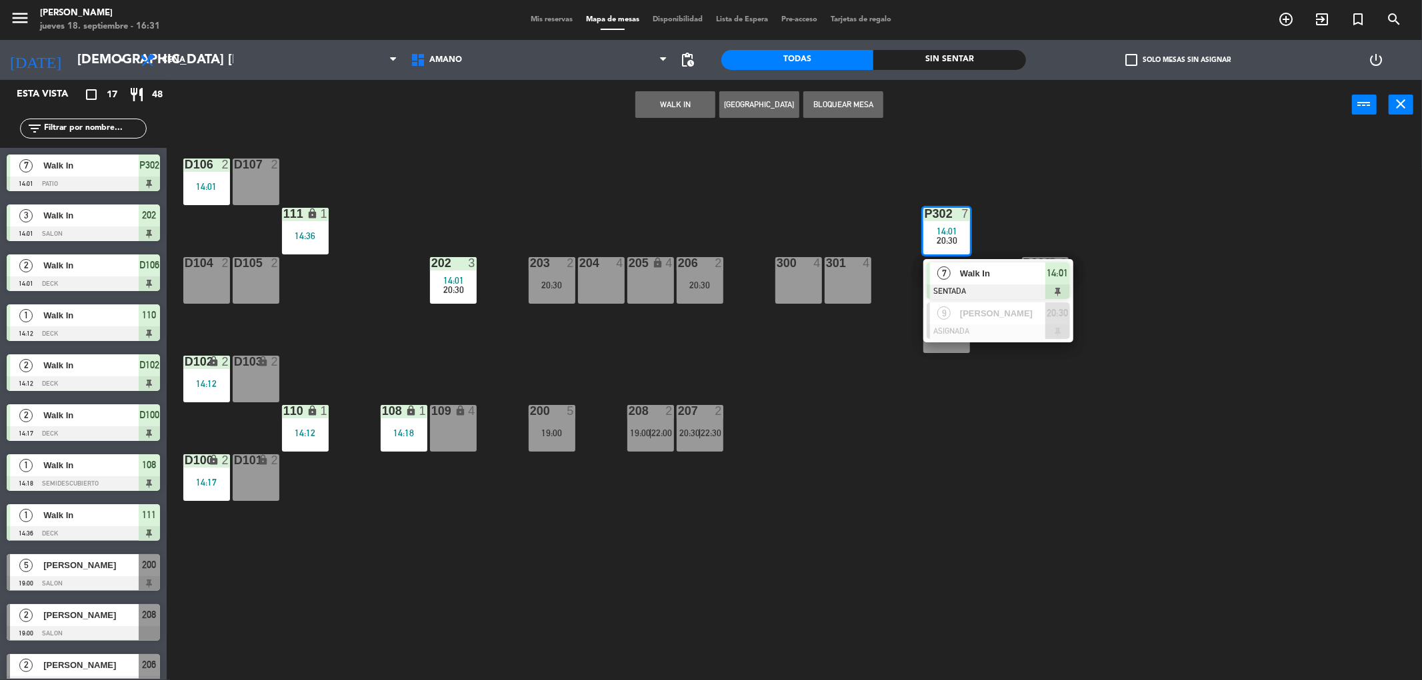
click at [851, 105] on button "Bloquear Mesa" at bounding box center [843, 104] width 80 height 27
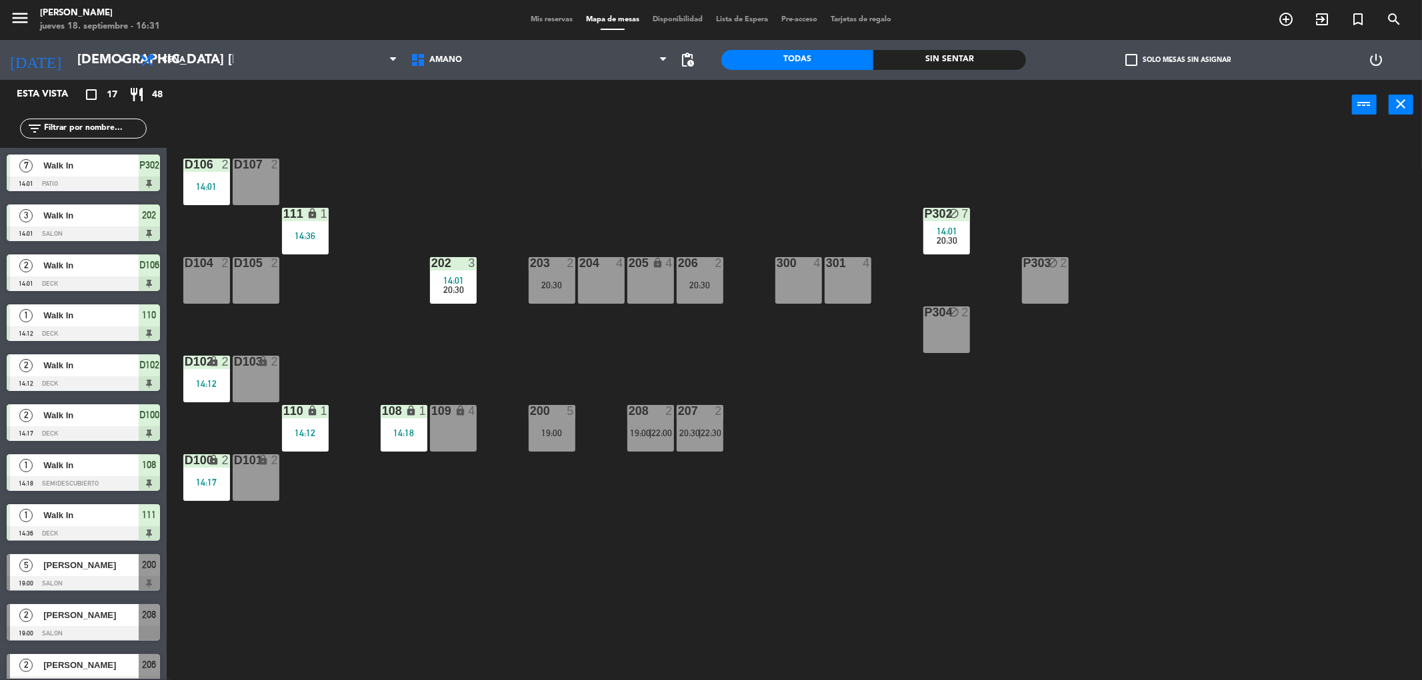
click at [529, 19] on span "Mis reservas" at bounding box center [551, 19] width 55 height 7
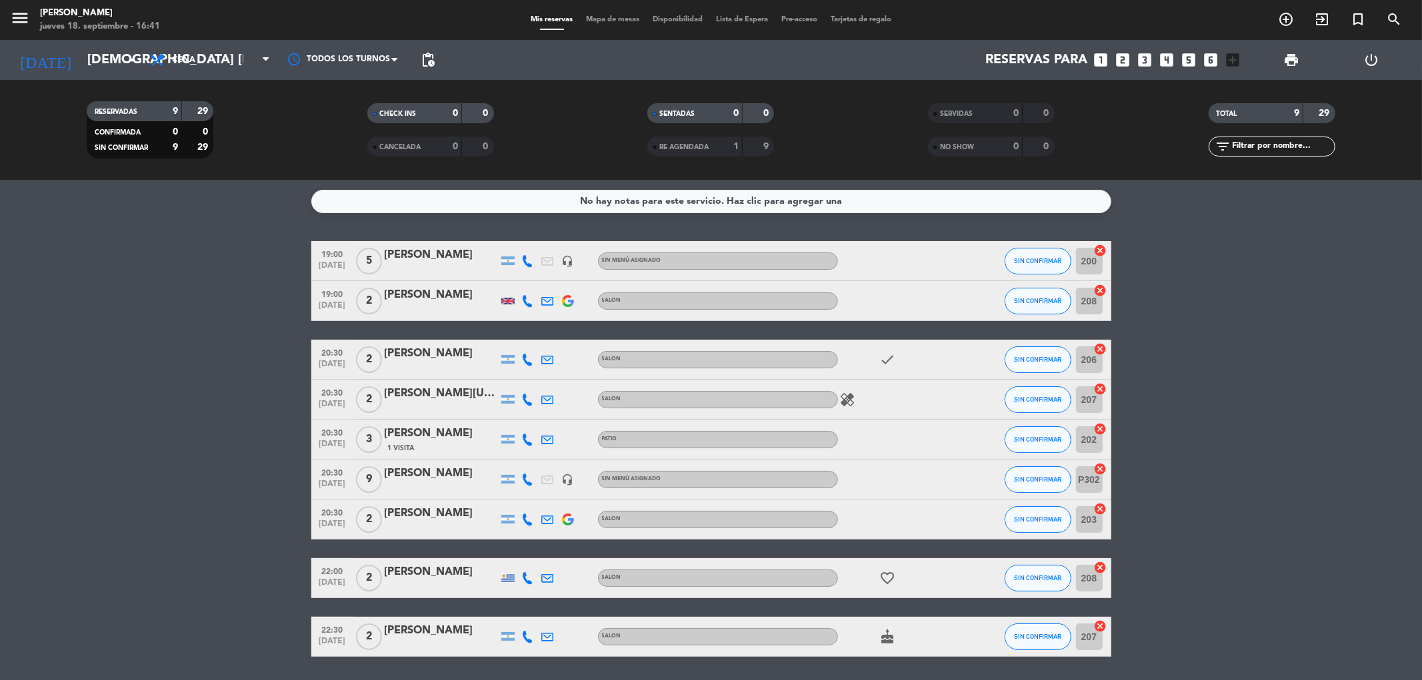
scroll to position [43, 0]
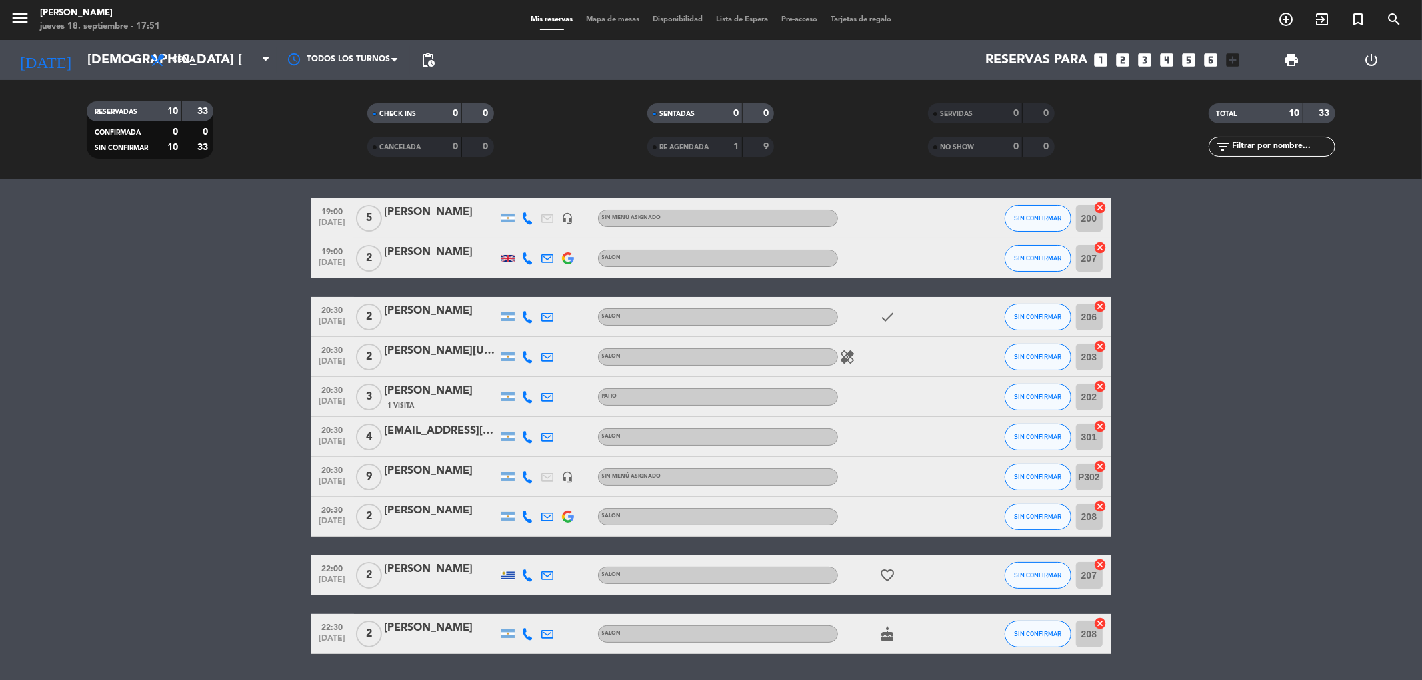
click at [1100, 209] on icon "cancel" at bounding box center [1100, 207] width 13 height 13
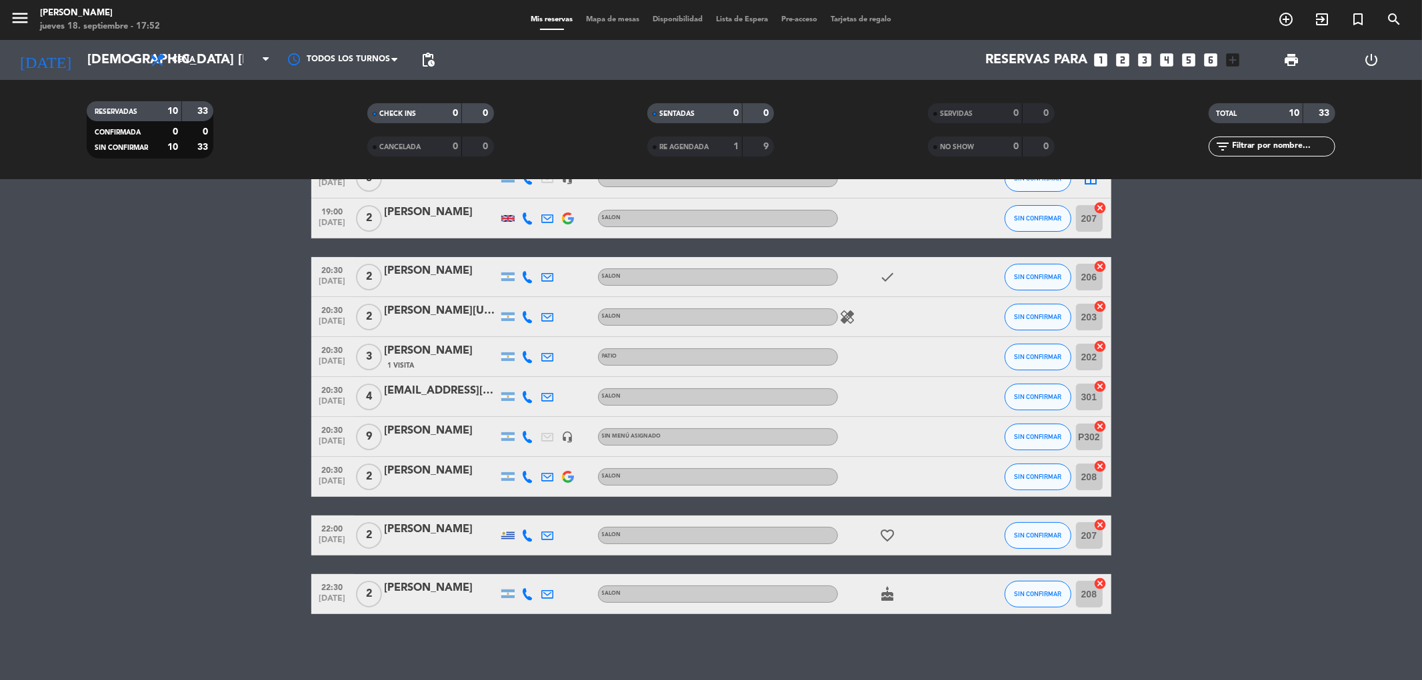
click at [613, 21] on span "Mapa de mesas" at bounding box center [612, 19] width 67 height 7
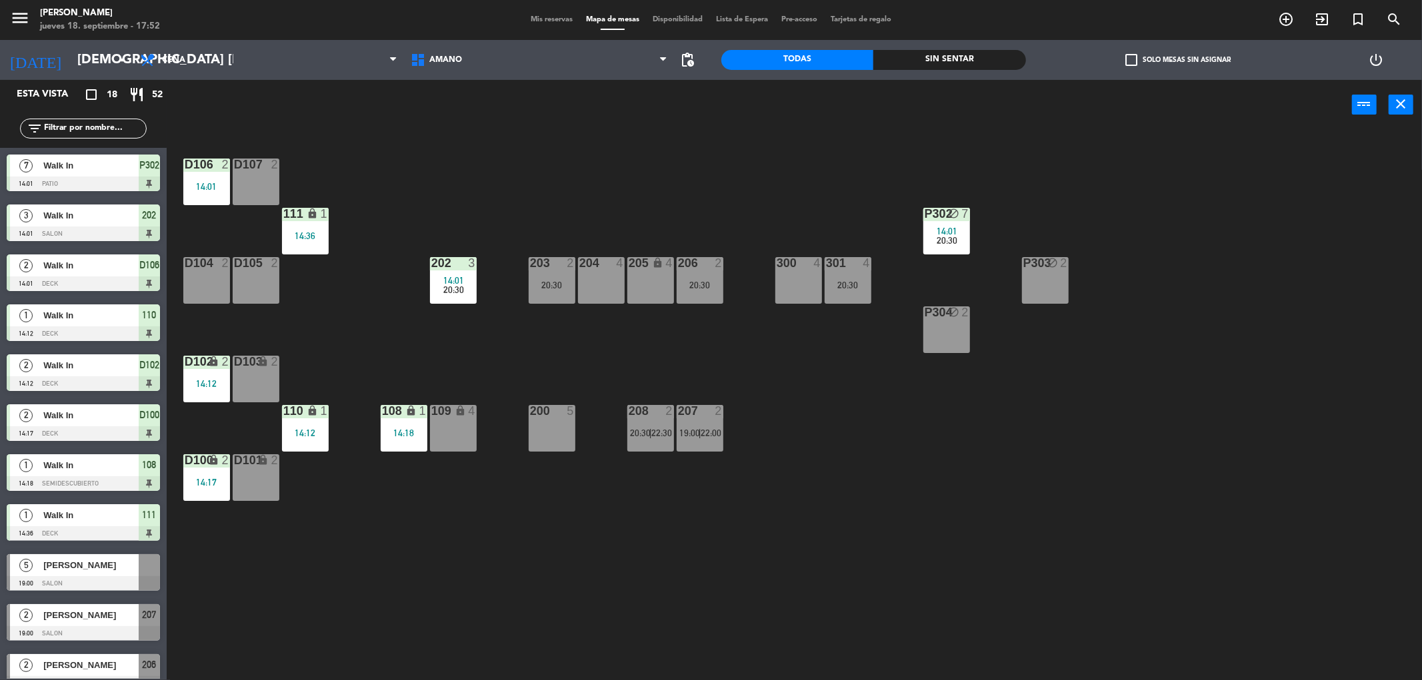
click at [533, 18] on span "Mis reservas" at bounding box center [551, 19] width 55 height 7
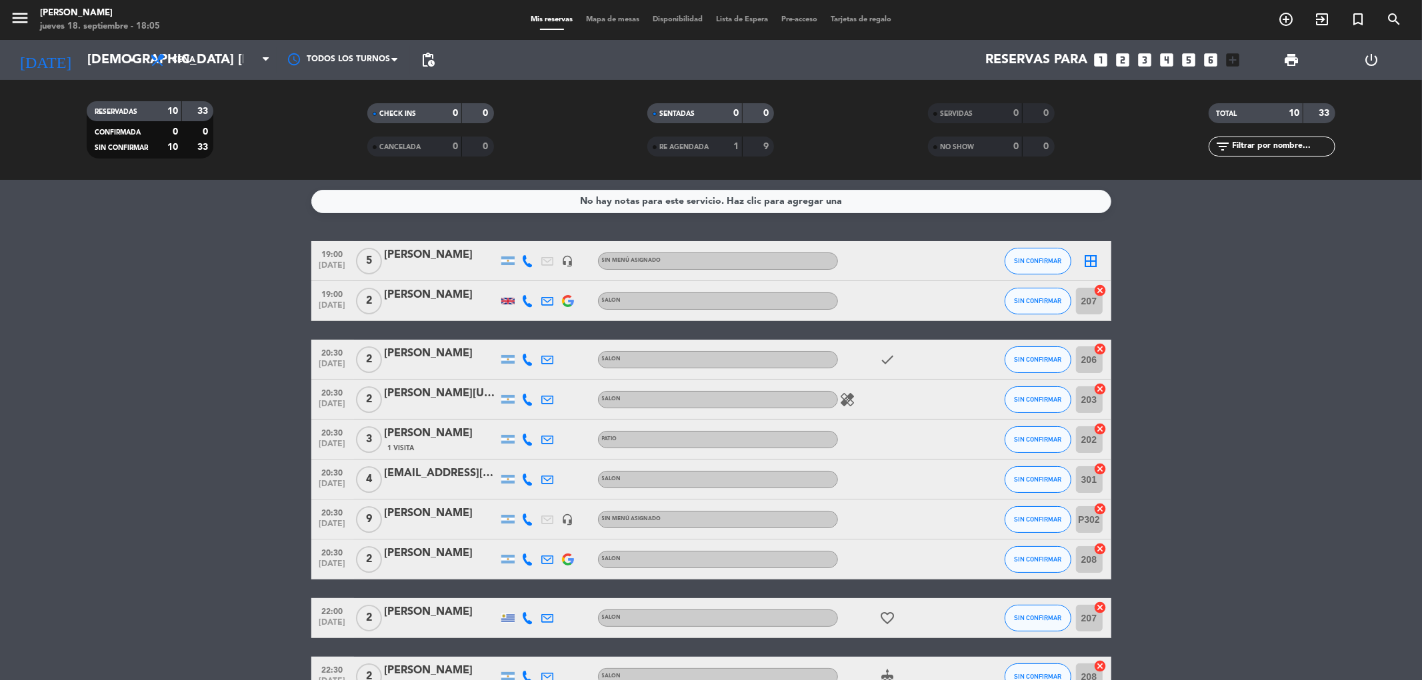
click at [400, 357] on div "[PERSON_NAME]" at bounding box center [441, 353] width 113 height 17
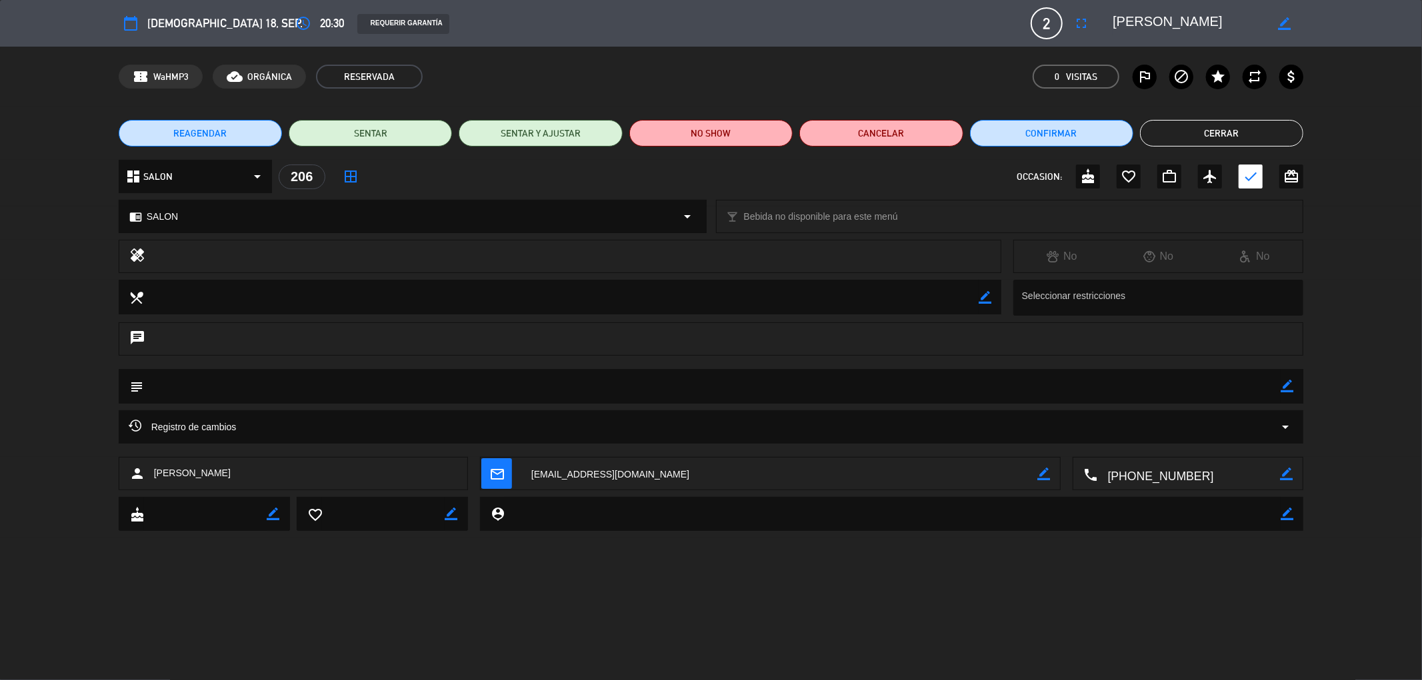
click at [1210, 128] on button "Cerrar" at bounding box center [1221, 133] width 163 height 27
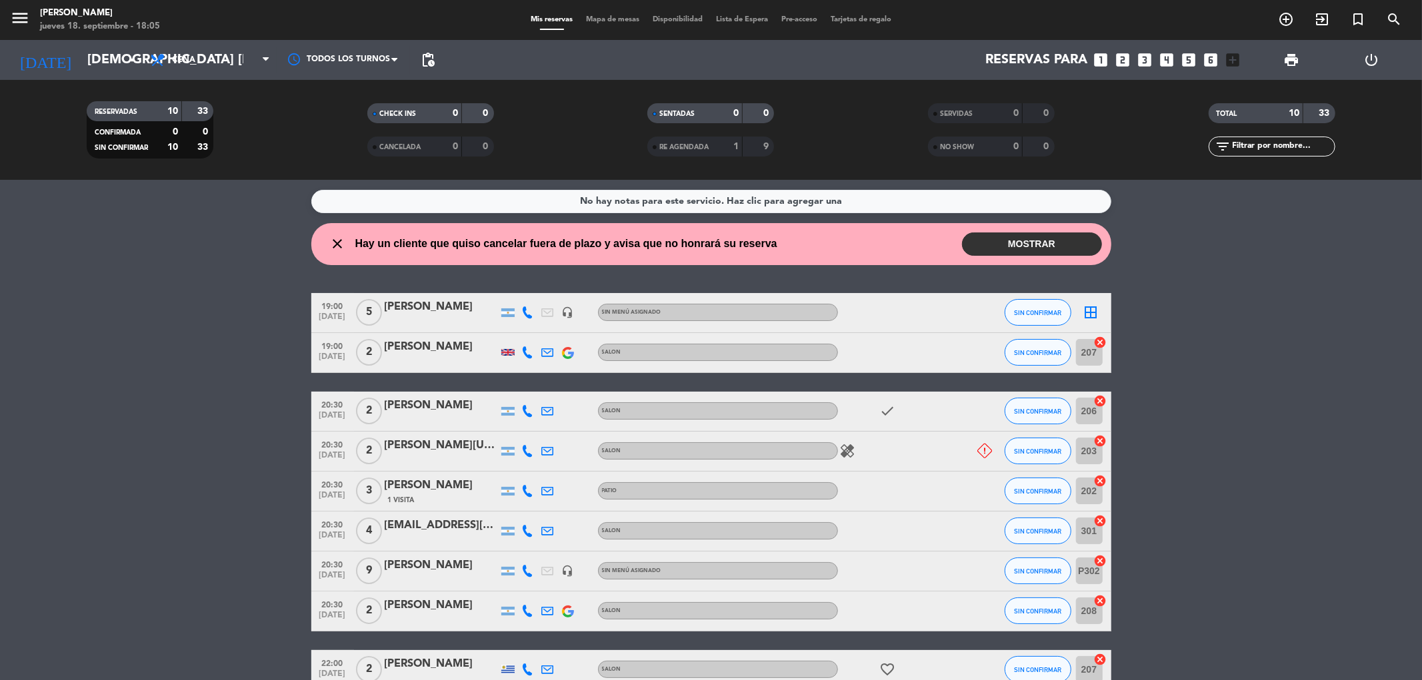
click at [1007, 249] on button "MOSTRAR" at bounding box center [1032, 244] width 140 height 23
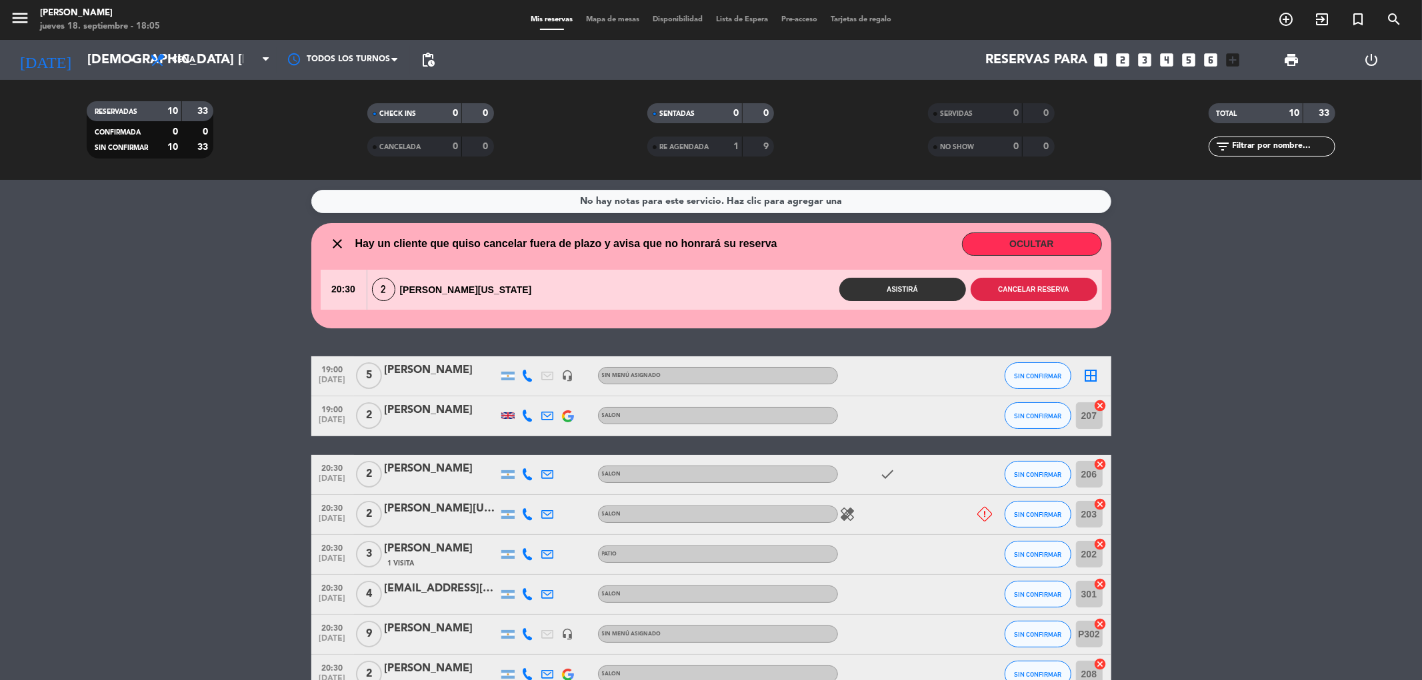
click at [992, 292] on button "Cancelar reserva" at bounding box center [1033, 289] width 127 height 23
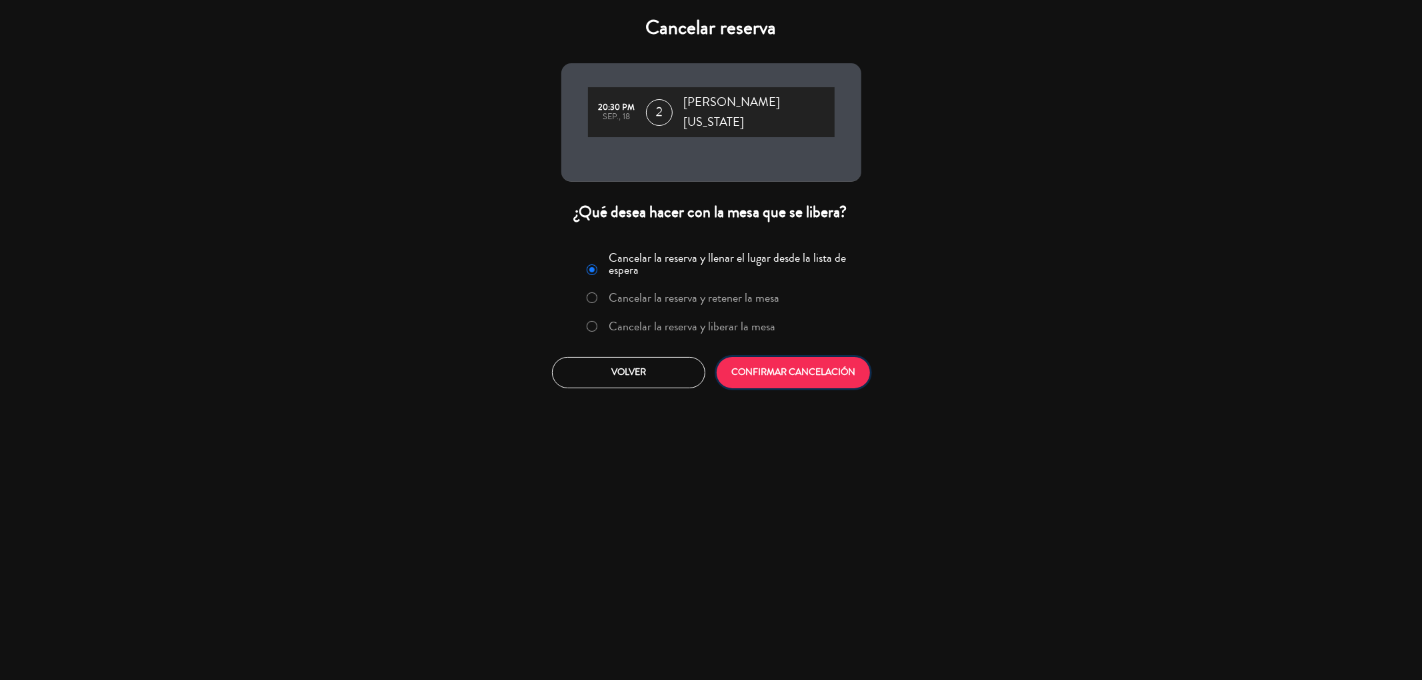
click at [826, 357] on button "CONFIRMAR CANCELACIÓN" at bounding box center [792, 372] width 153 height 31
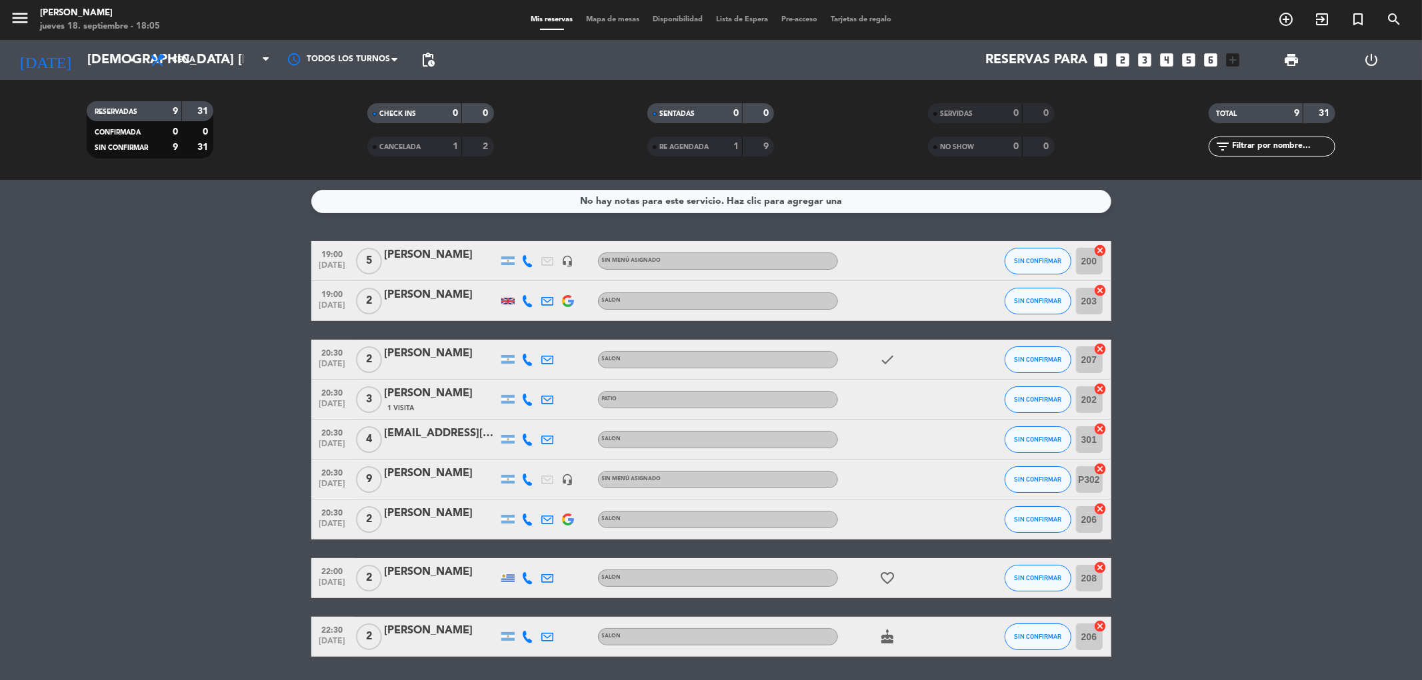
click at [425, 363] on div at bounding box center [441, 368] width 113 height 11
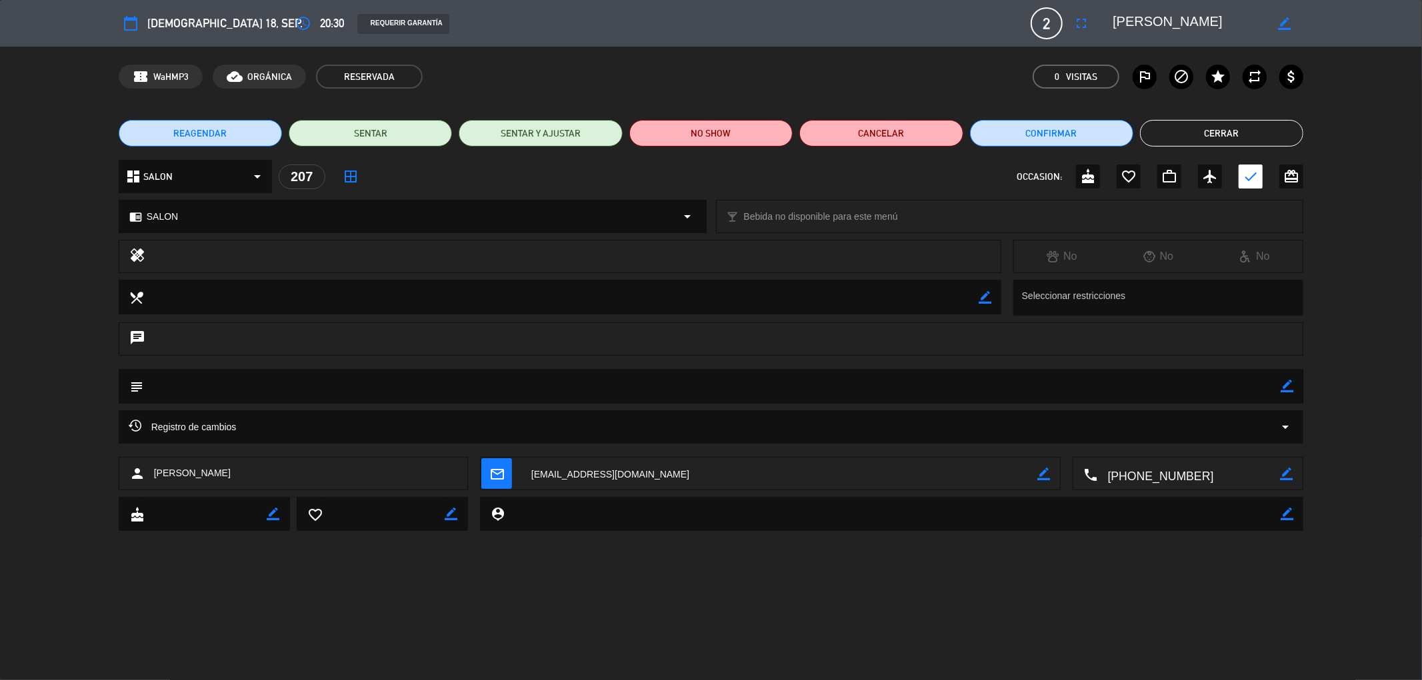
click at [1250, 129] on button "Cerrar" at bounding box center [1221, 133] width 163 height 27
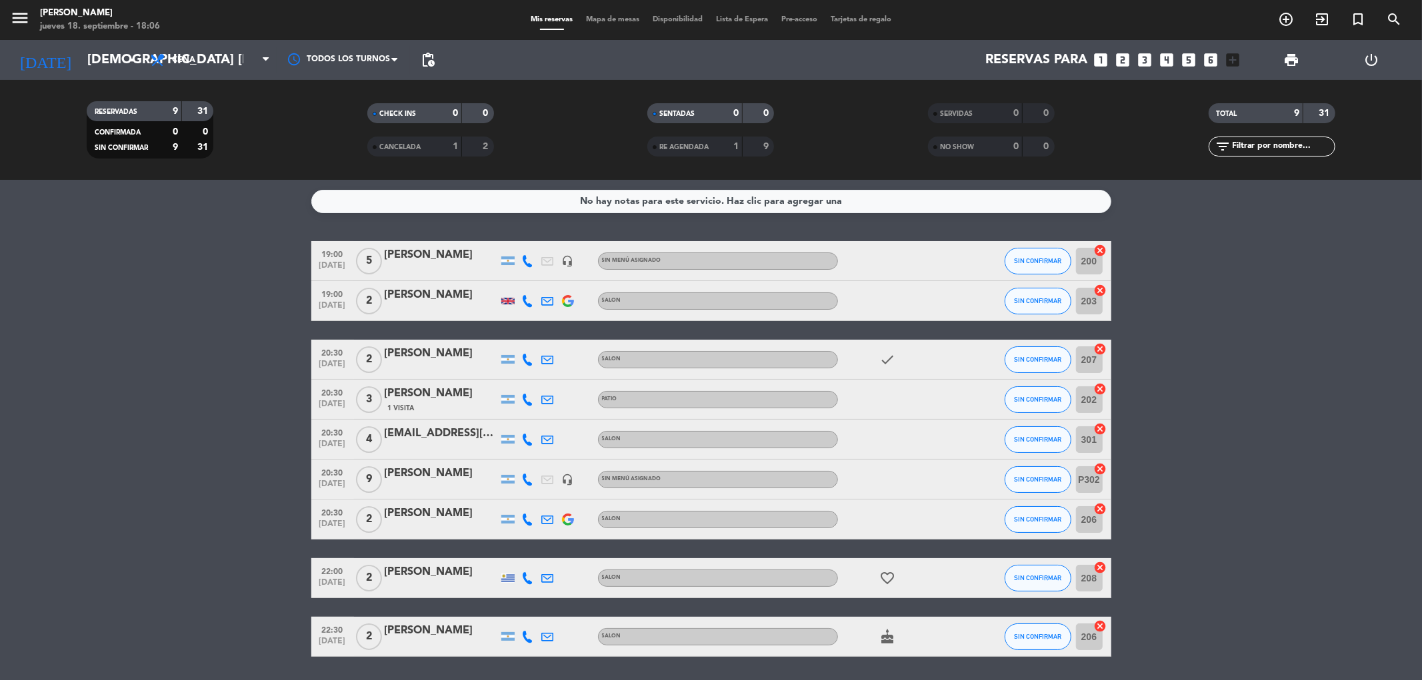
click at [427, 389] on div "[PERSON_NAME]" at bounding box center [441, 393] width 113 height 17
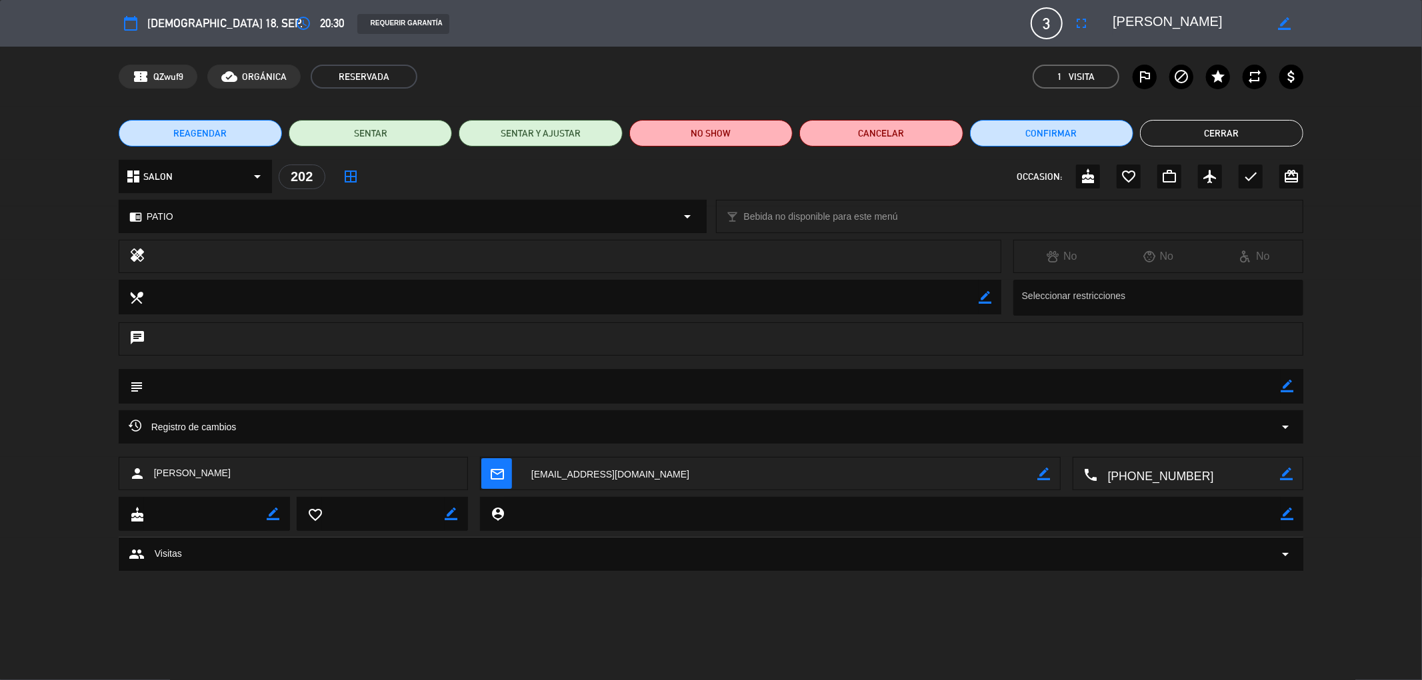
click at [1202, 141] on button "Cerrar" at bounding box center [1221, 133] width 163 height 27
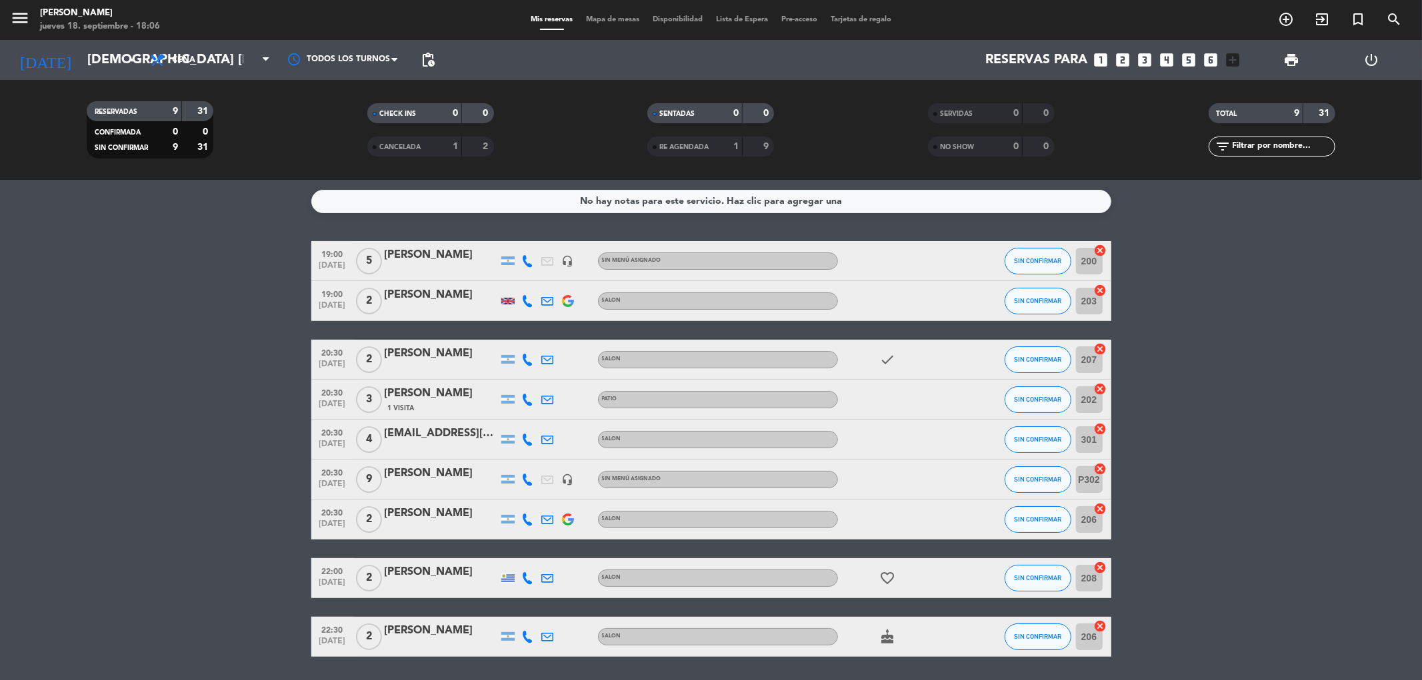
click at [427, 443] on div "[EMAIL_ADDRESS][DOMAIN_NAME] [EMAIL_ADDRESS][DOMAIN_NAME]" at bounding box center [441, 433] width 113 height 17
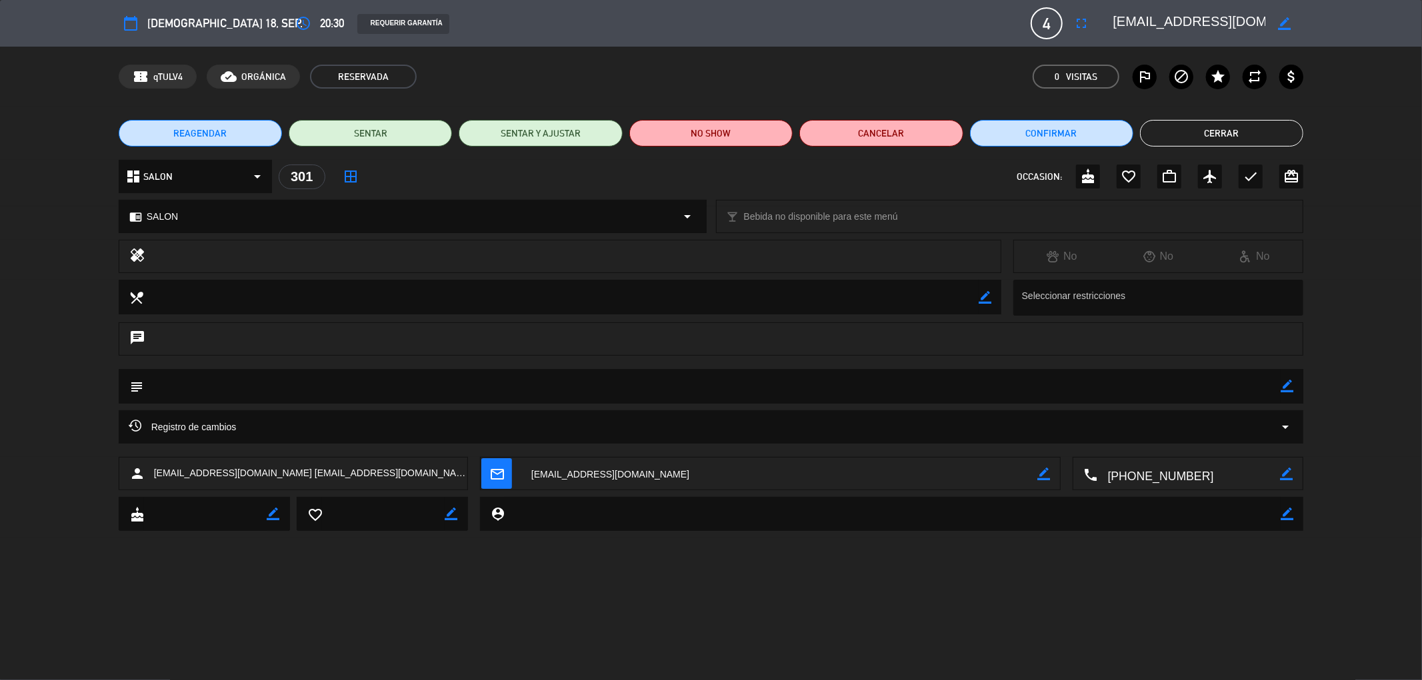
click at [327, 579] on div "calendar_today [DEMOGRAPHIC_DATA] 18, sep. access_time 20:30 REQUERIR GARANTÍA …" at bounding box center [711, 340] width 1422 height 680
click at [822, 216] on span "Bebida no disponible para este menú" at bounding box center [821, 216] width 154 height 15
click at [876, 209] on span "Bebida no disponible para este menú" at bounding box center [821, 216] width 154 height 15
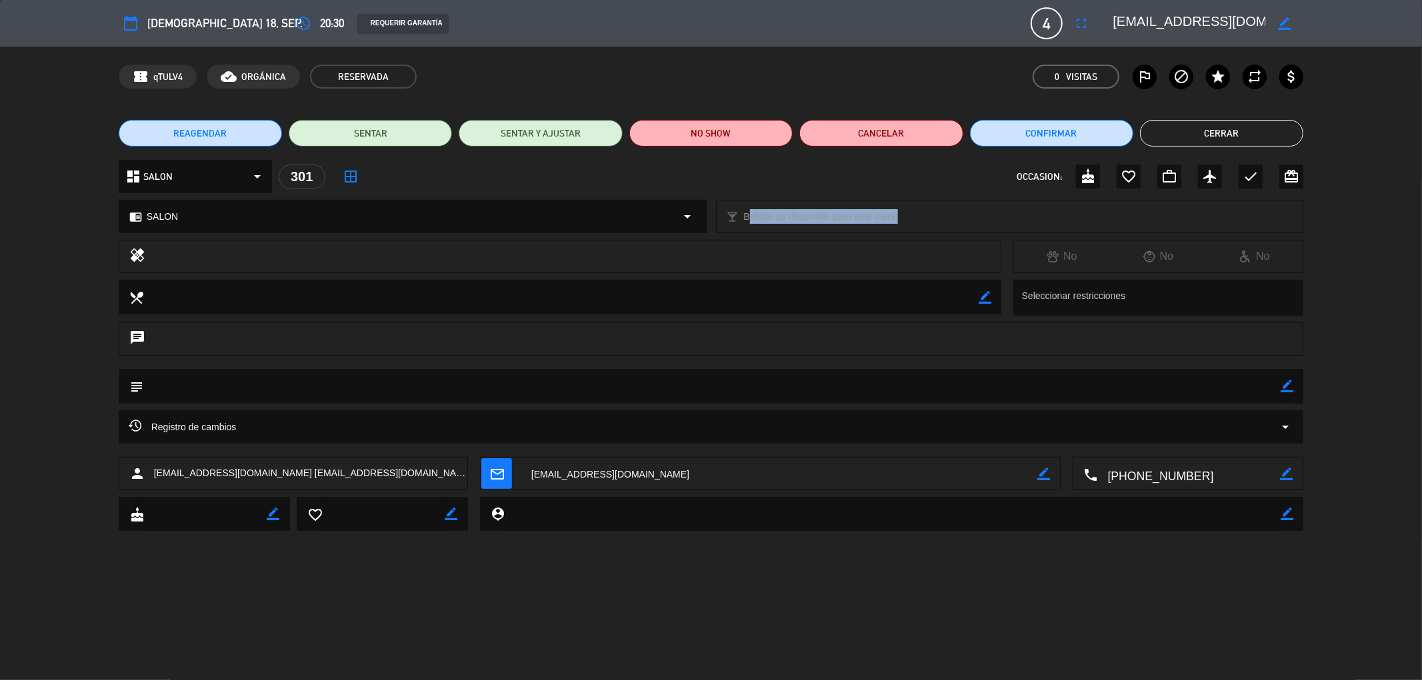
click at [928, 215] on div "local_bar Bebida no disponible para este menú arrow_drop_down" at bounding box center [1009, 217] width 587 height 32
click at [1204, 132] on button "Cerrar" at bounding box center [1221, 133] width 163 height 27
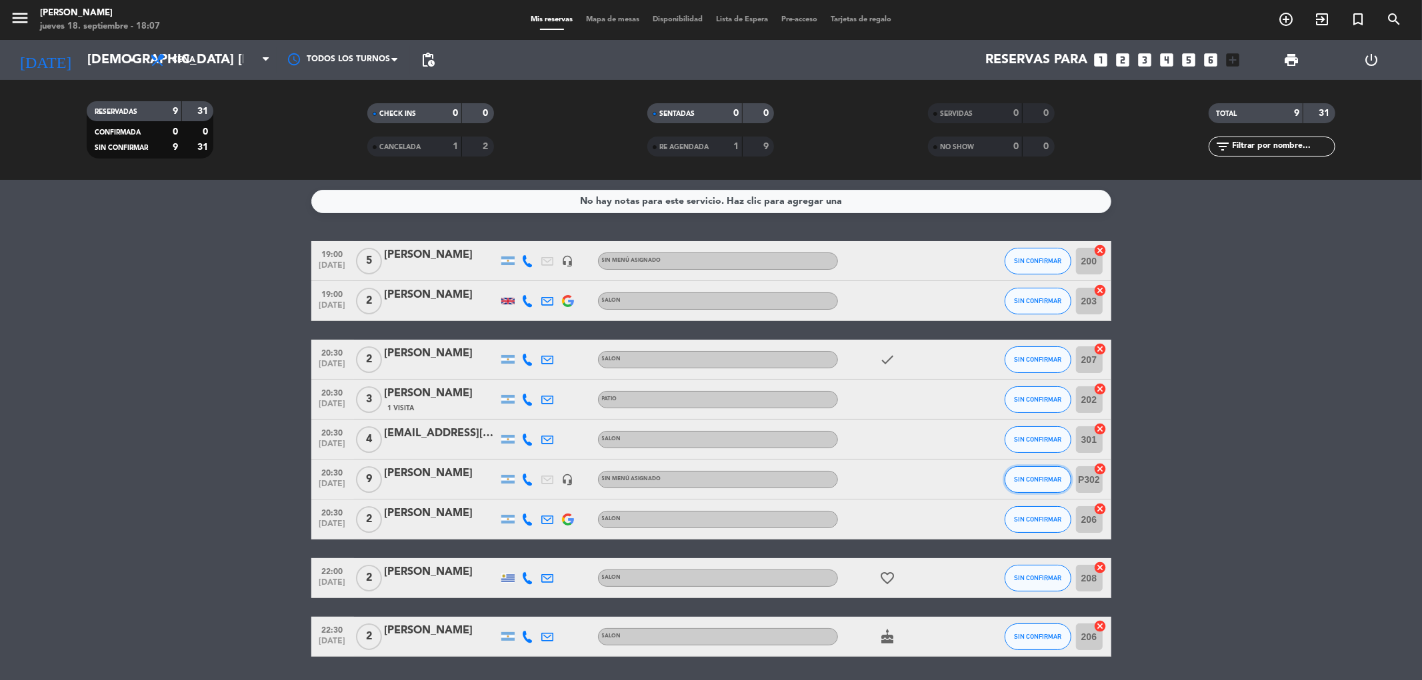
click at [1016, 477] on span "SIN CONFIRMAR" at bounding box center [1037, 479] width 47 height 7
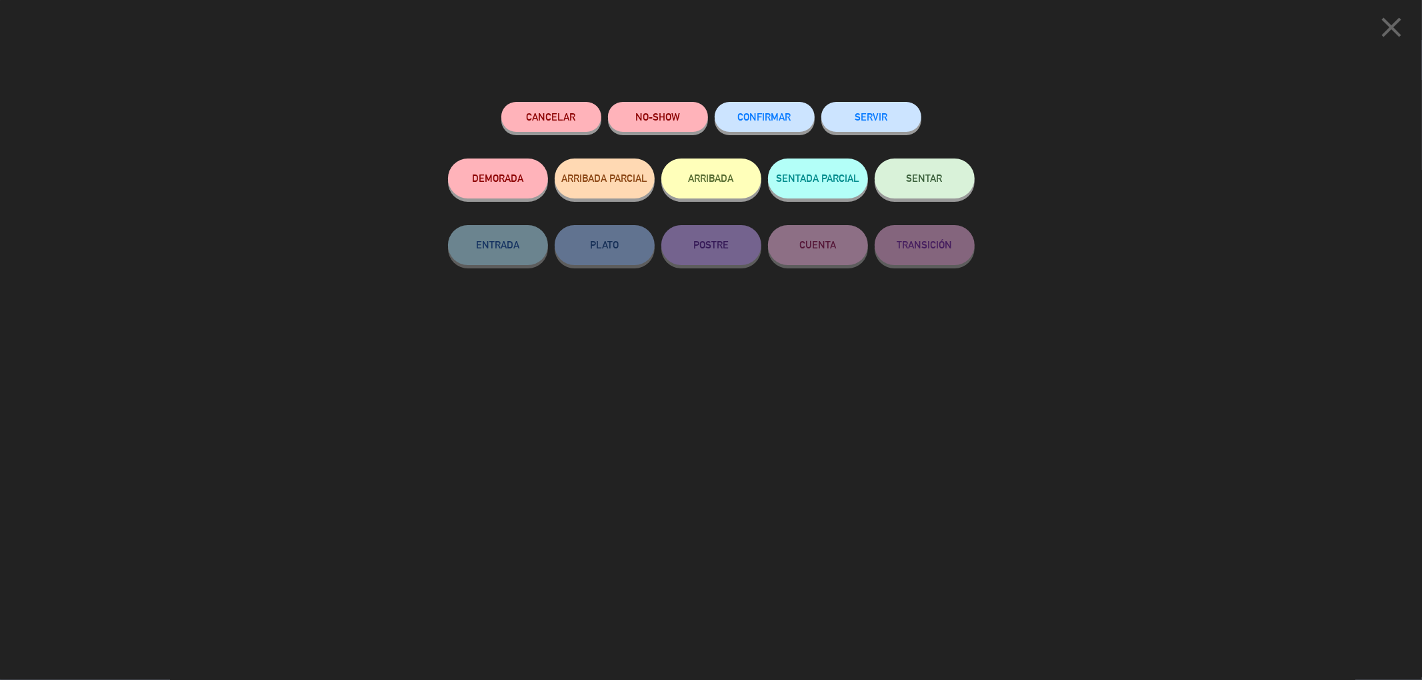
click at [794, 111] on button "CONFIRMAR" at bounding box center [764, 117] width 100 height 30
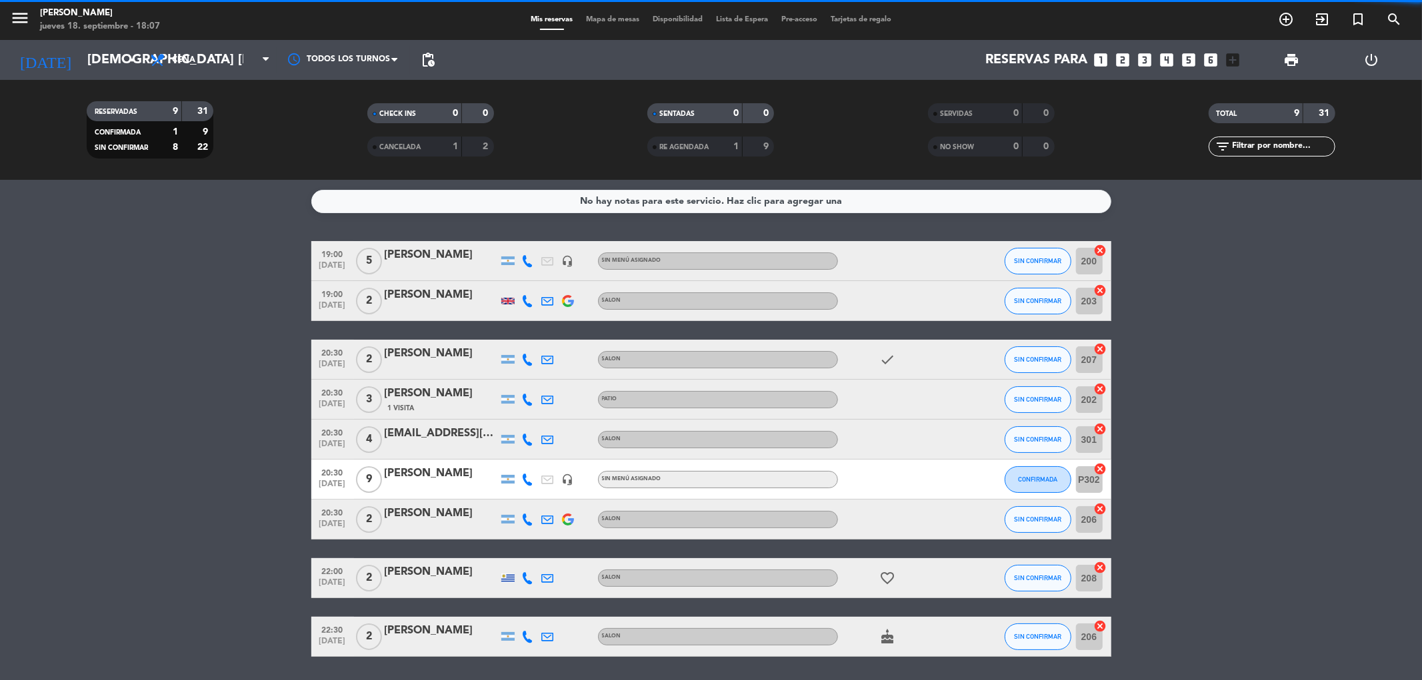
click at [429, 515] on div "[PERSON_NAME]" at bounding box center [441, 513] width 113 height 17
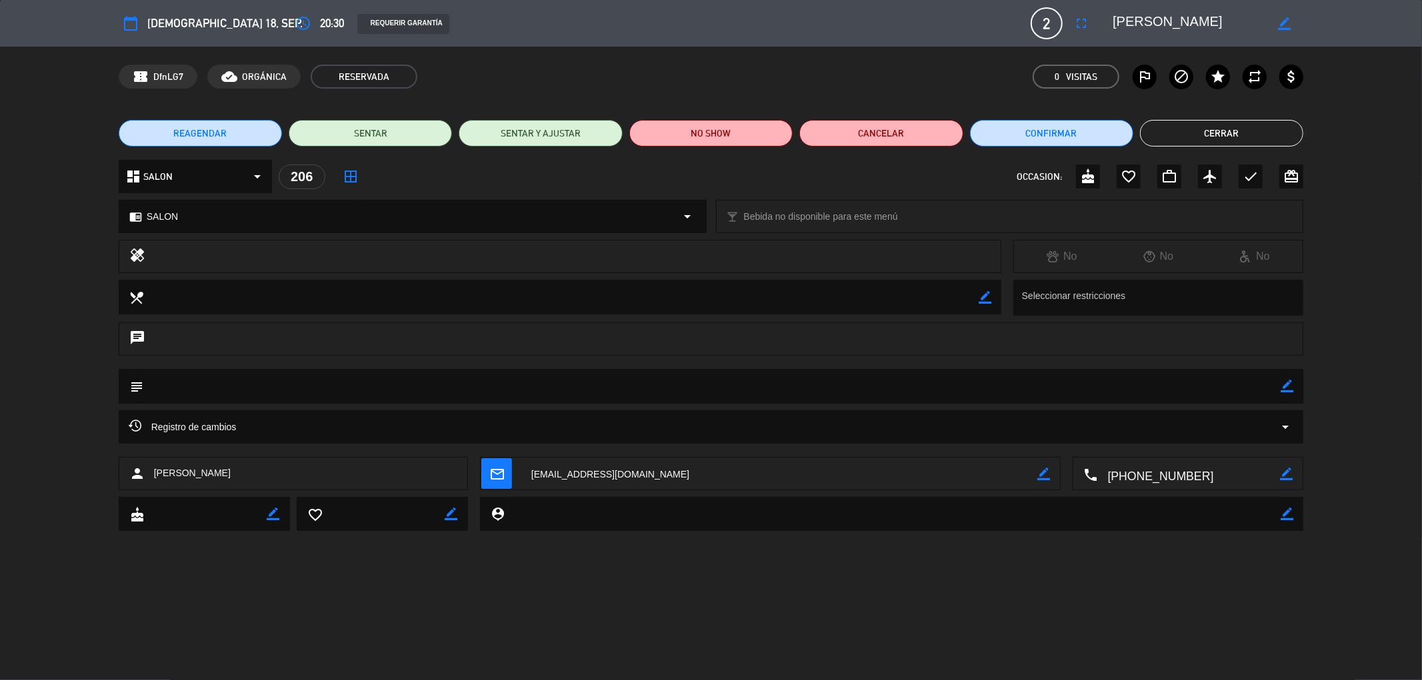
click at [394, 43] on div "calendar_today [DEMOGRAPHIC_DATA] 18, sep. access_time 20:30 REQUERIR GARANTÍA …" at bounding box center [711, 23] width 1422 height 47
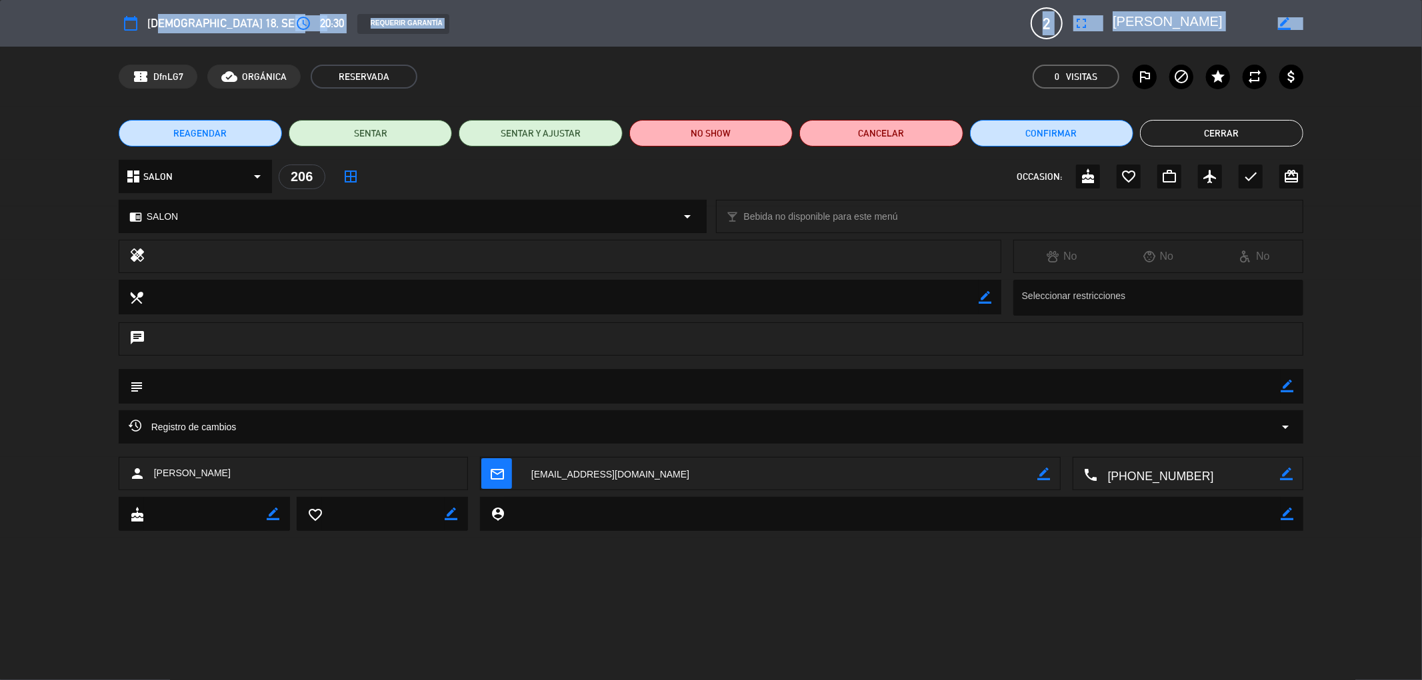
drag, startPoint x: 87, startPoint y: 63, endPoint x: 155, endPoint y: 14, distance: 84.5
click at [155, 14] on div "calendar_today [DEMOGRAPHIC_DATA] 18, sep. access_time 20:30 REQUERIR GARANTÍA …" at bounding box center [711, 340] width 1422 height 680
click at [79, 74] on div "confirmation_number DfnLG7 cloud_done ORGÁNICA RESERVADA 0 Visitas outlined_fla…" at bounding box center [711, 77] width 1422 height 60
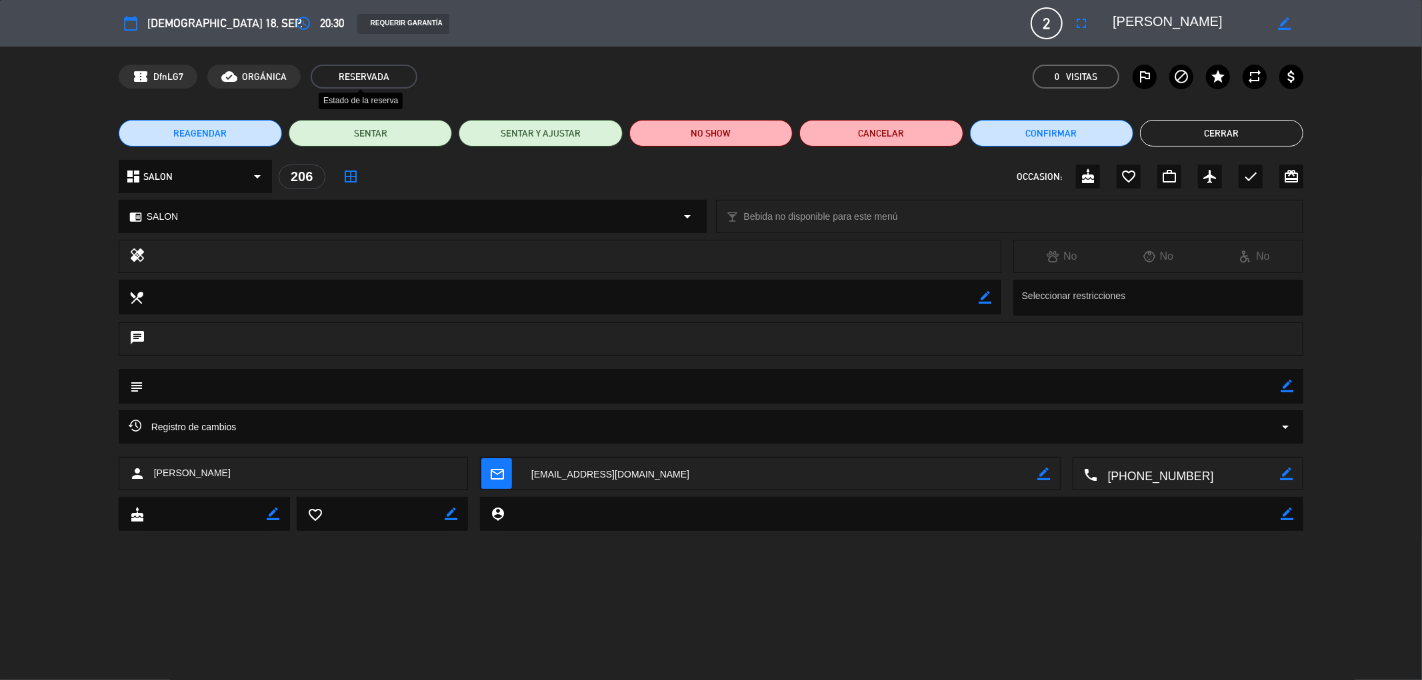
drag, startPoint x: 397, startPoint y: 51, endPoint x: 389, endPoint y: 60, distance: 12.3
click at [391, 60] on div "confirmation_number DfnLG7 cloud_done ORGÁNICA RESERVADA Estado de la reserva 0…" at bounding box center [711, 77] width 1422 height 60
click at [1068, 131] on button "Confirmar" at bounding box center [1051, 133] width 163 height 27
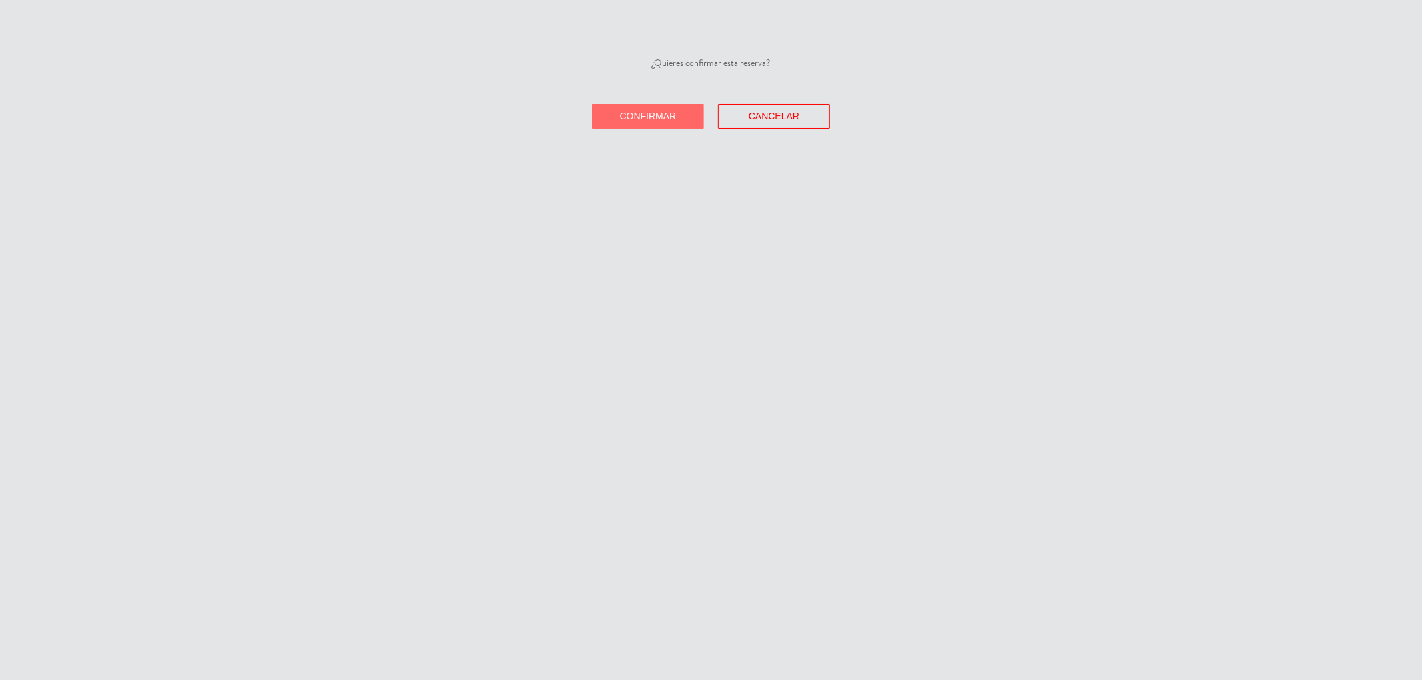
click at [615, 111] on button "Confirmar" at bounding box center [648, 116] width 112 height 25
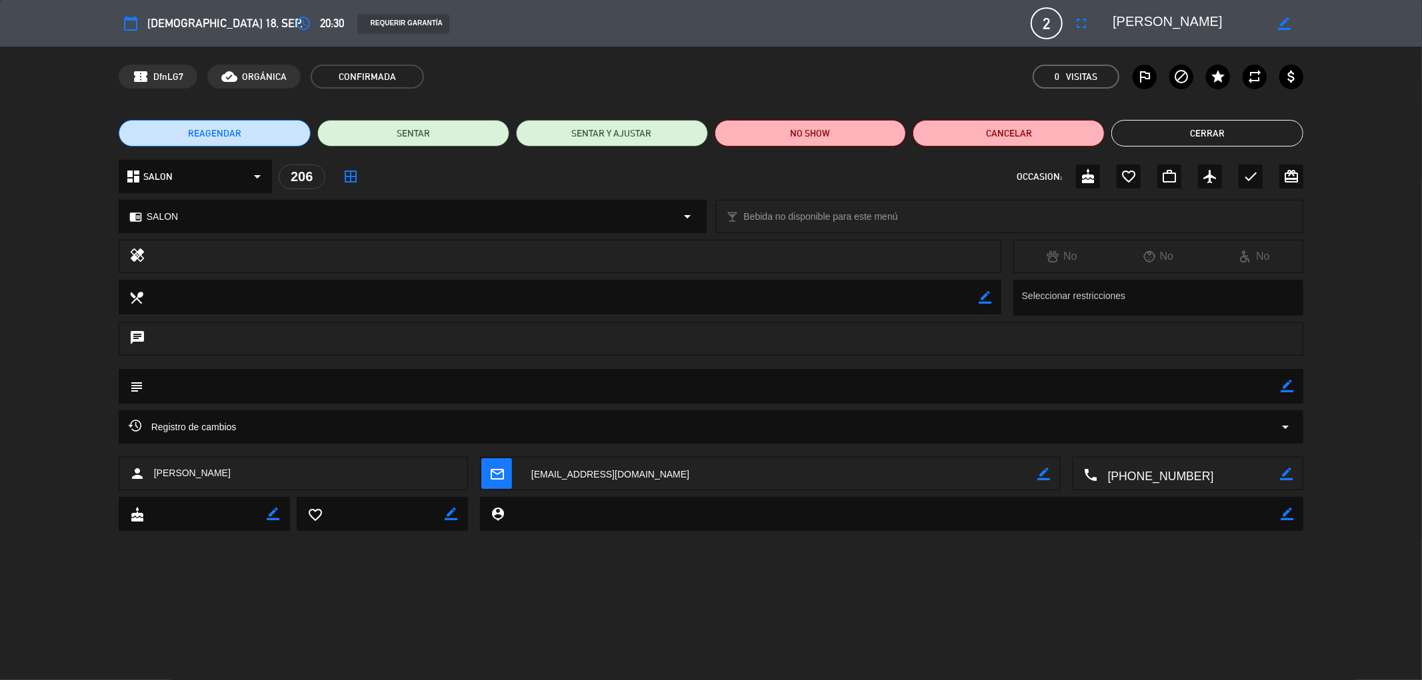
click at [1196, 137] on button "Cerrar" at bounding box center [1207, 133] width 192 height 27
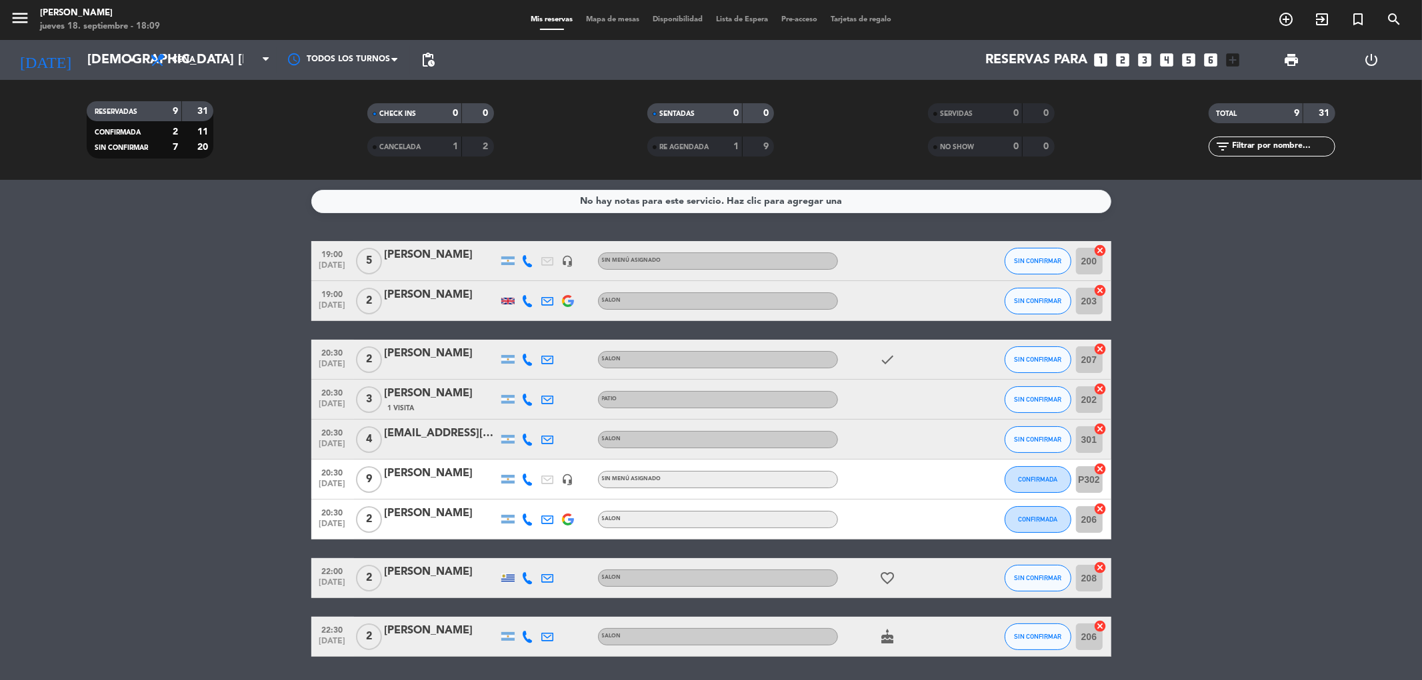
scroll to position [43, 0]
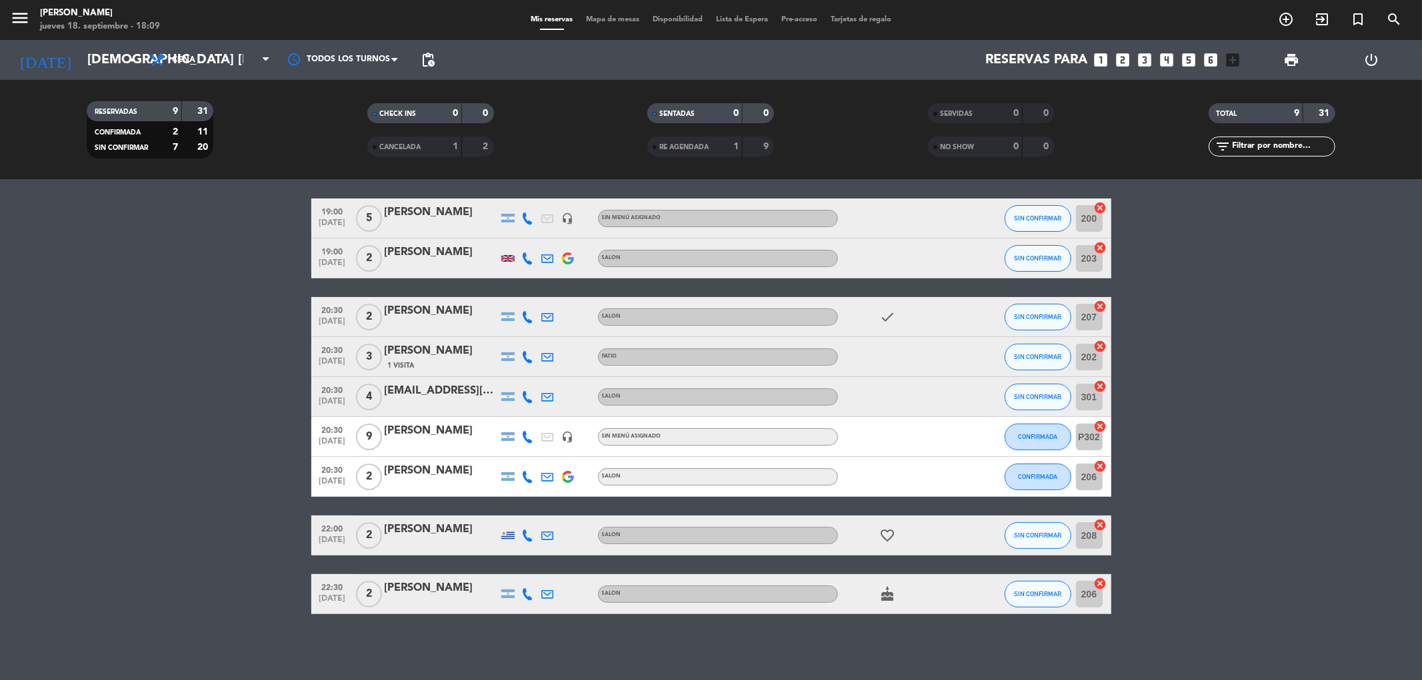
click at [434, 541] on div at bounding box center [441, 544] width 113 height 11
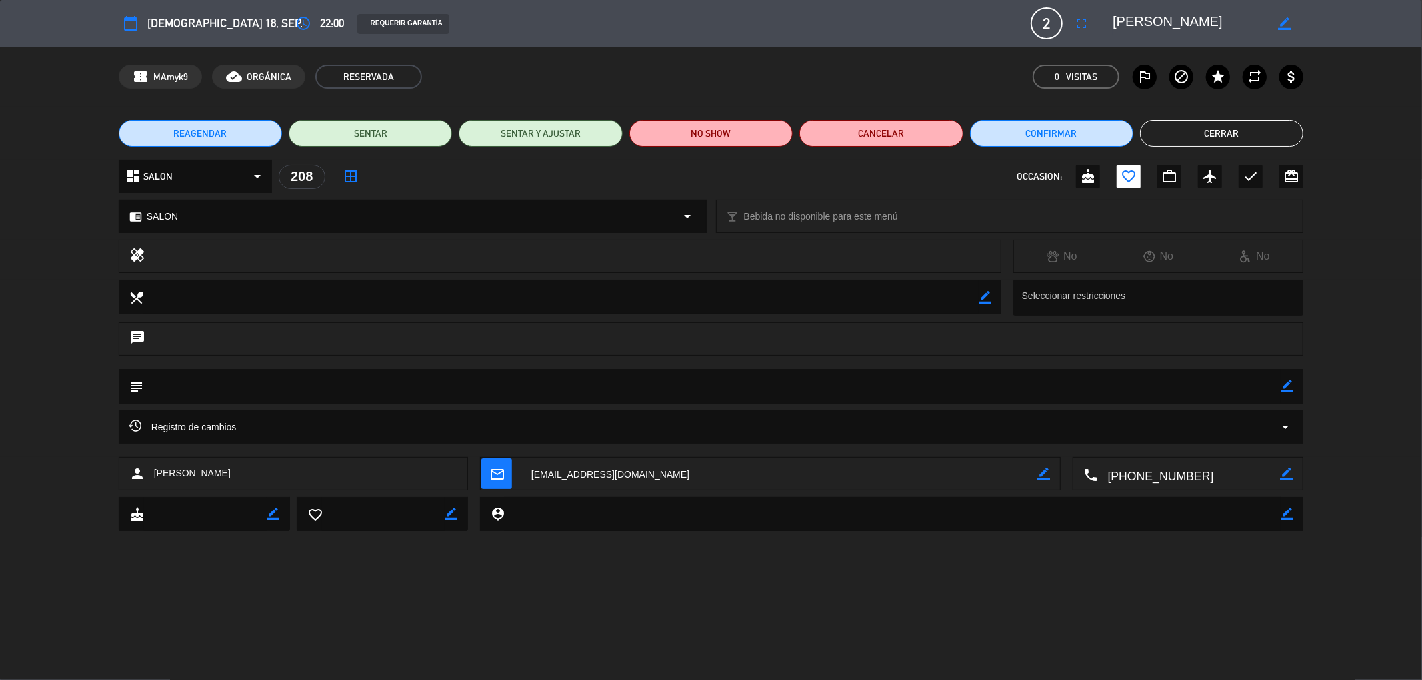
click at [1262, 140] on button "Cerrar" at bounding box center [1221, 133] width 163 height 27
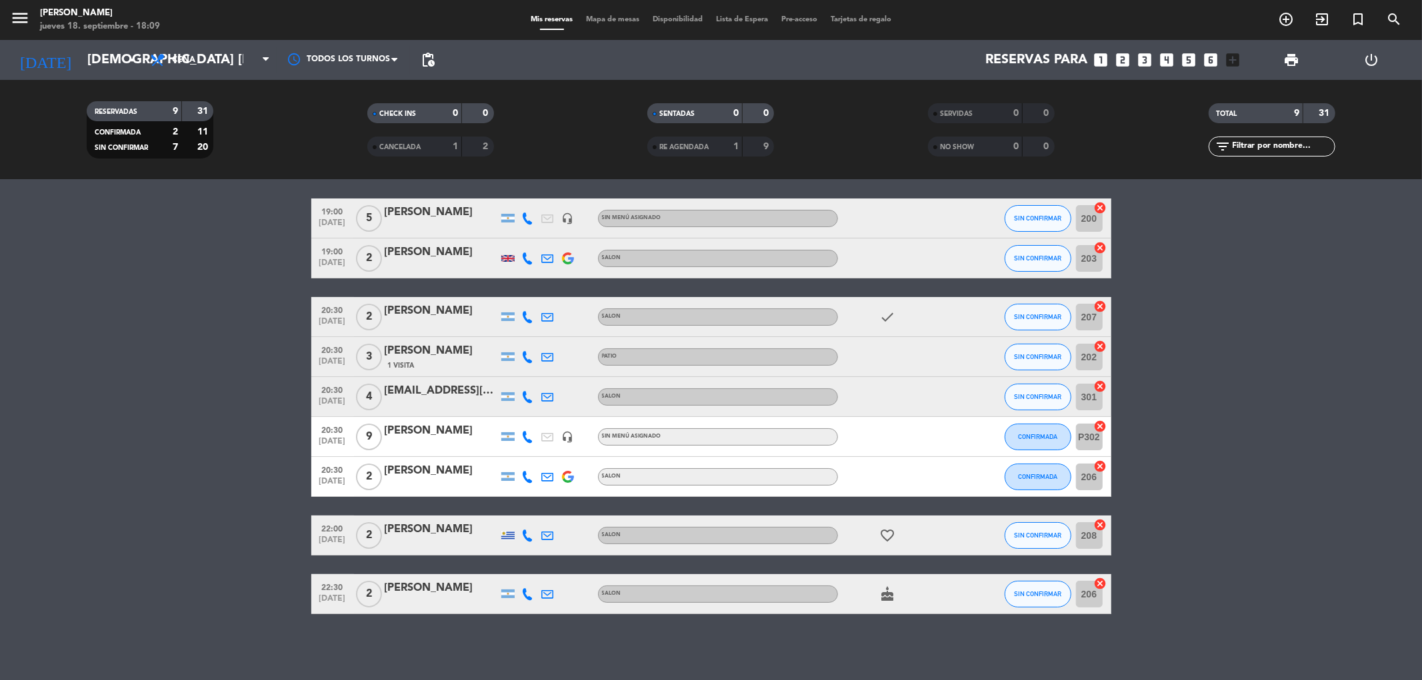
click at [437, 597] on div "[PERSON_NAME]" at bounding box center [441, 588] width 113 height 17
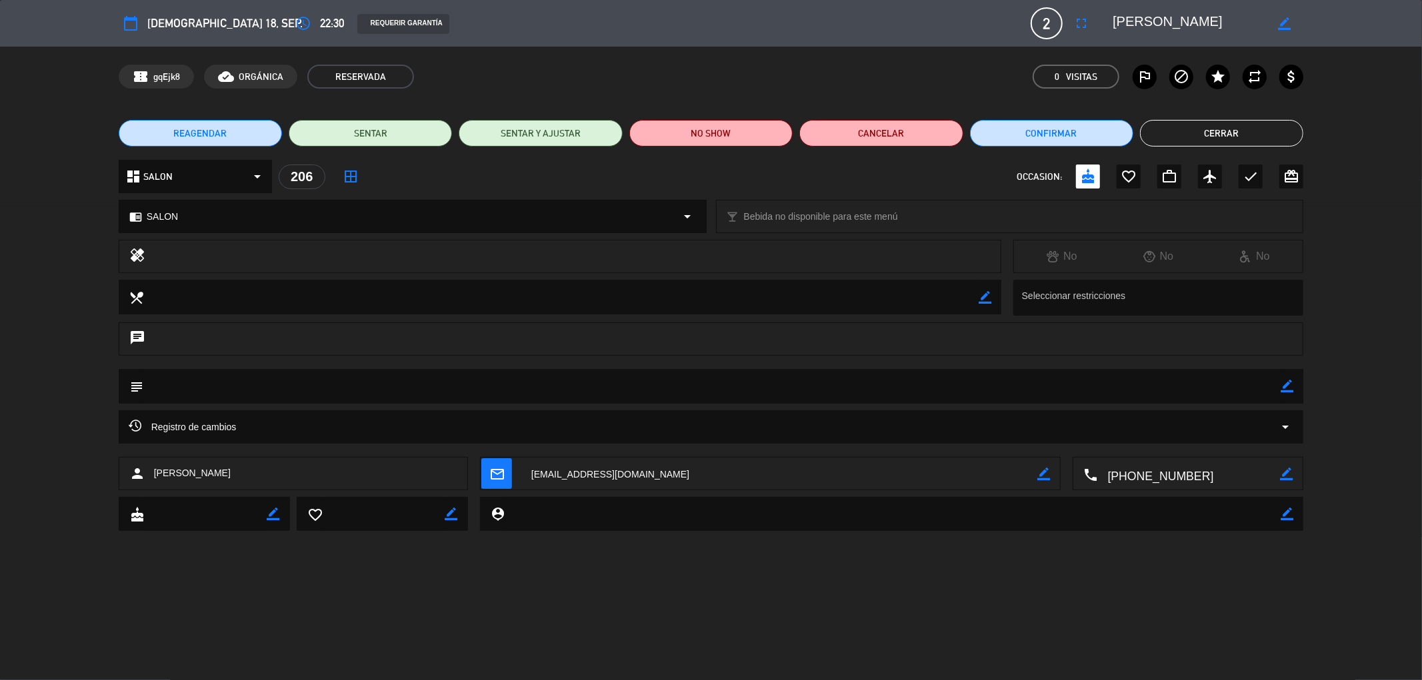
click at [1252, 145] on button "Cerrar" at bounding box center [1221, 133] width 163 height 27
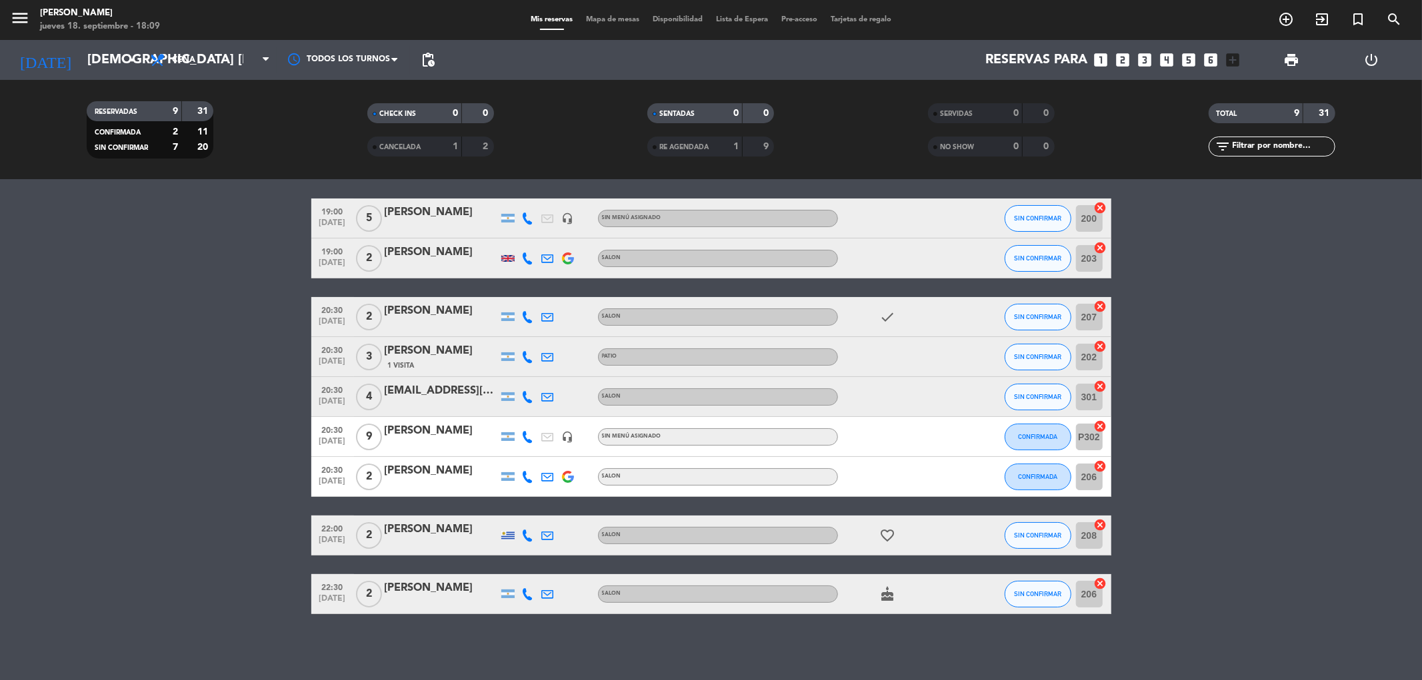
click at [427, 357] on div "[PERSON_NAME]" at bounding box center [441, 351] width 113 height 17
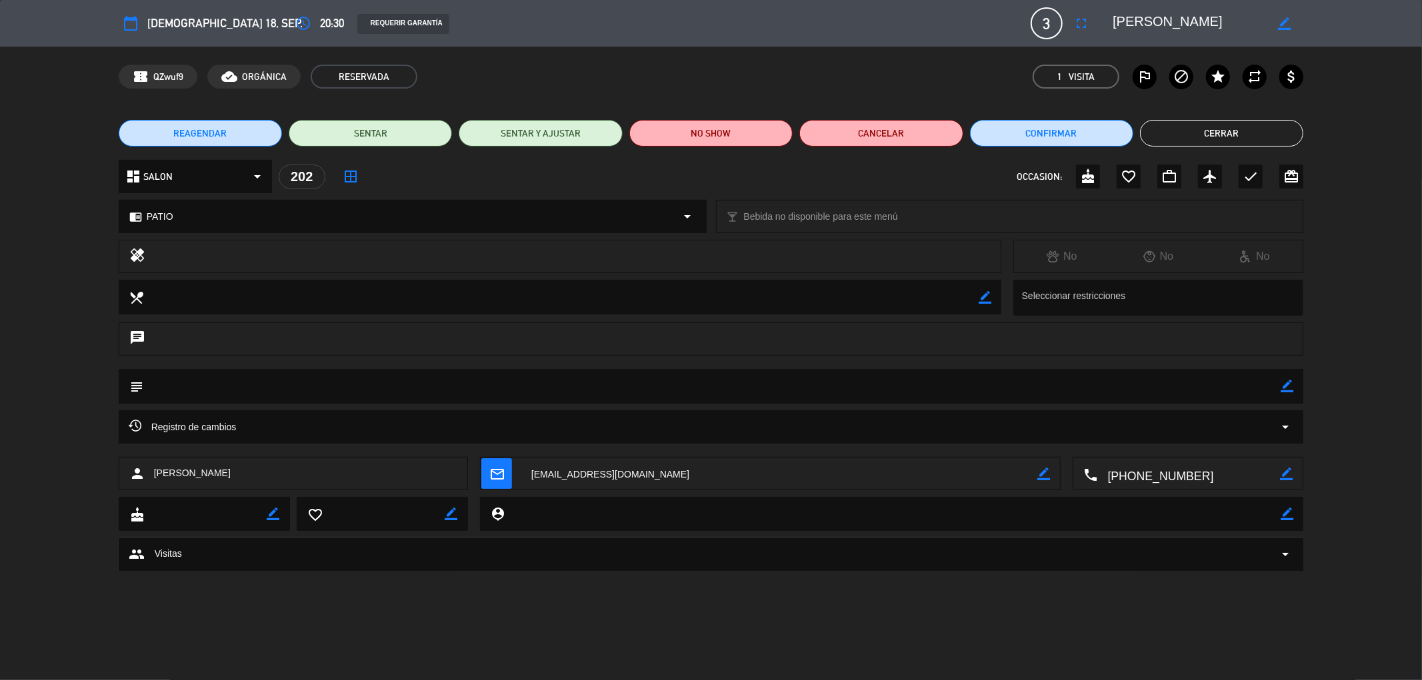
click at [1232, 138] on button "Cerrar" at bounding box center [1221, 133] width 163 height 27
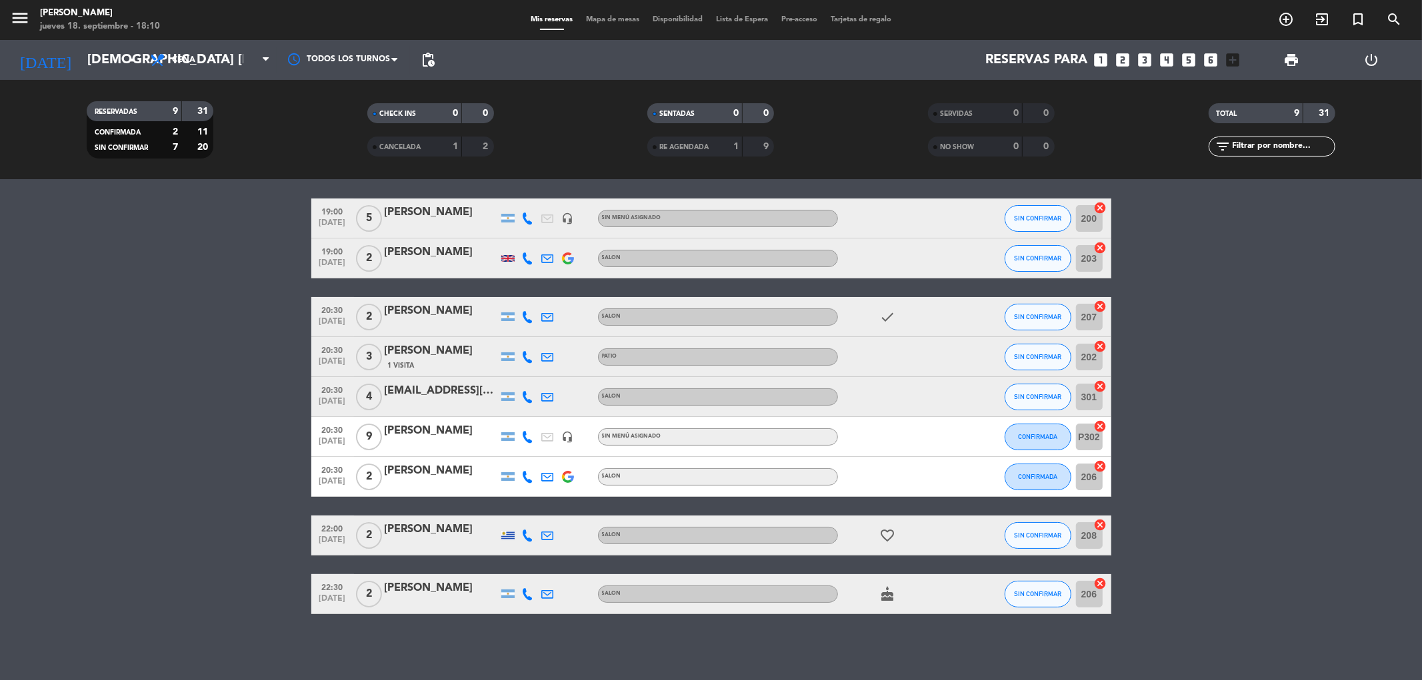
click at [410, 392] on div "[EMAIL_ADDRESS][DOMAIN_NAME] [EMAIL_ADDRESS][DOMAIN_NAME]" at bounding box center [441, 391] width 113 height 17
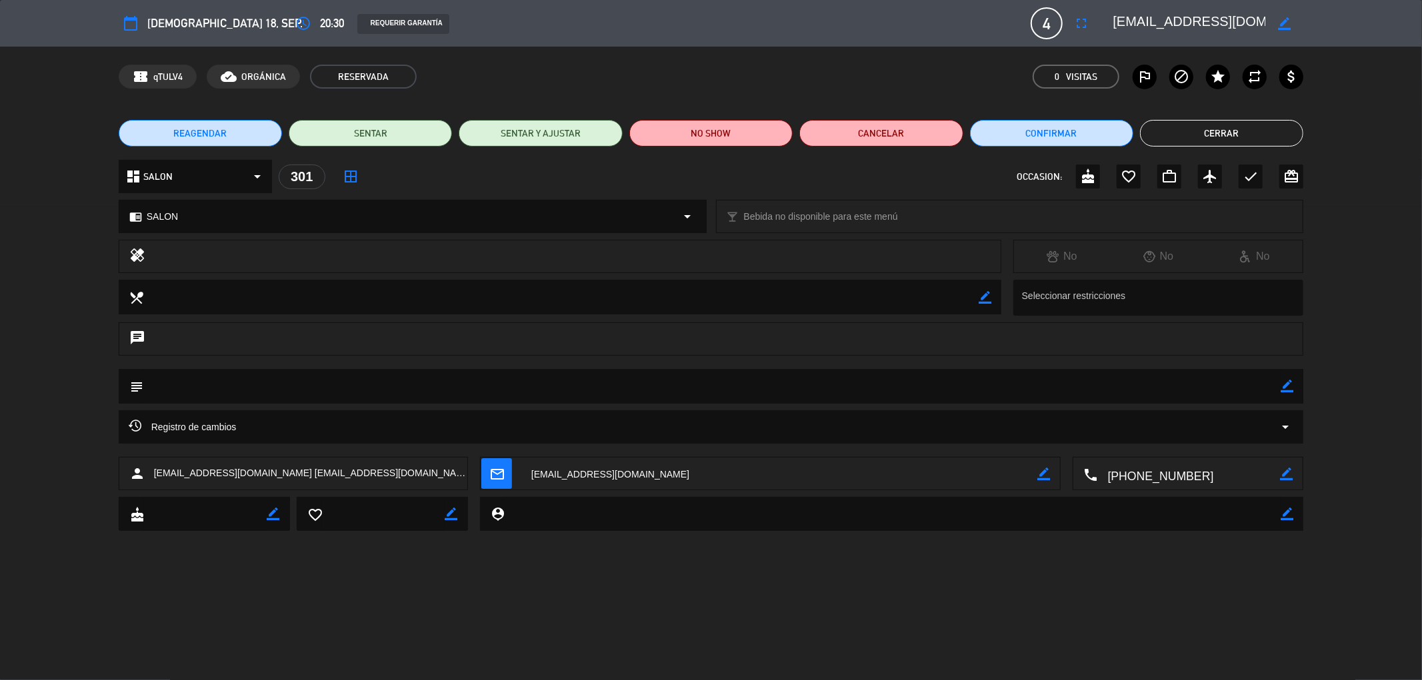
click at [1182, 139] on button "Cerrar" at bounding box center [1221, 133] width 163 height 27
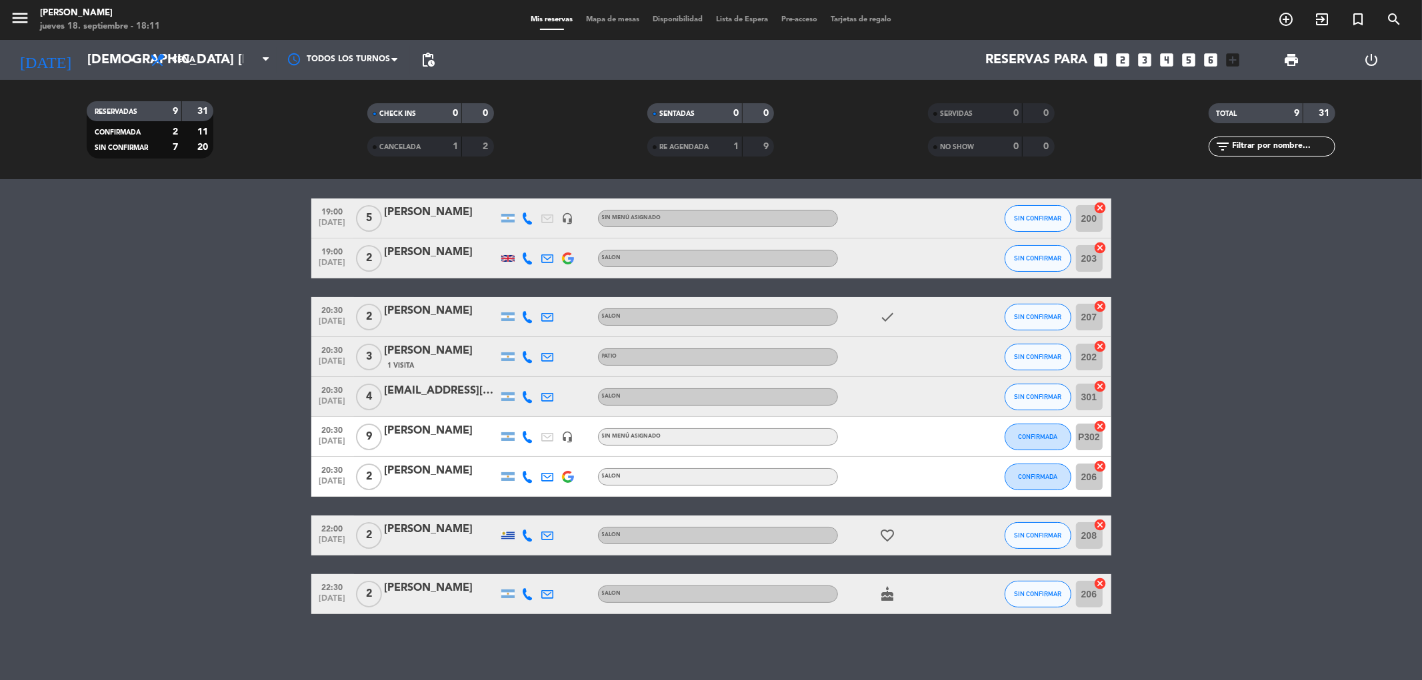
click at [375, 445] on span "9" at bounding box center [369, 437] width 26 height 27
click at [381, 441] on span "9" at bounding box center [369, 437] width 26 height 27
click at [444, 447] on div at bounding box center [441, 446] width 113 height 11
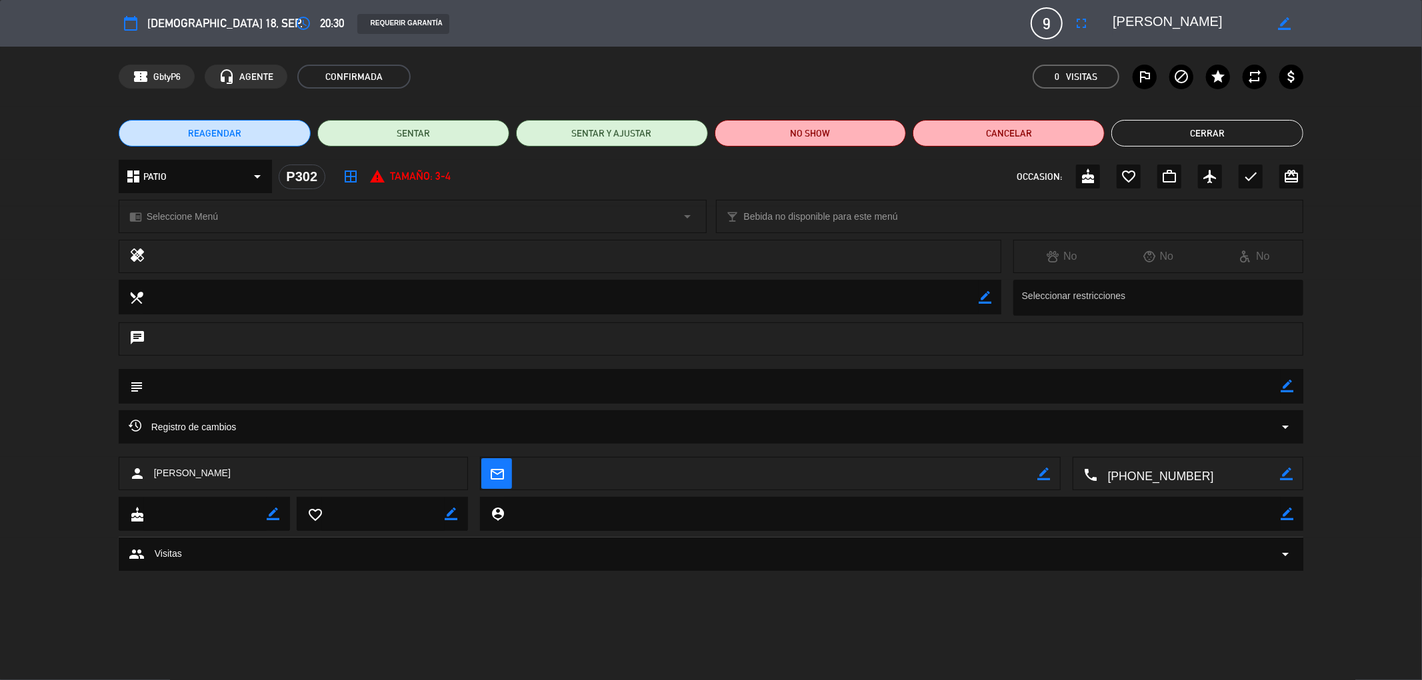
click at [1178, 135] on button "Cerrar" at bounding box center [1207, 133] width 192 height 27
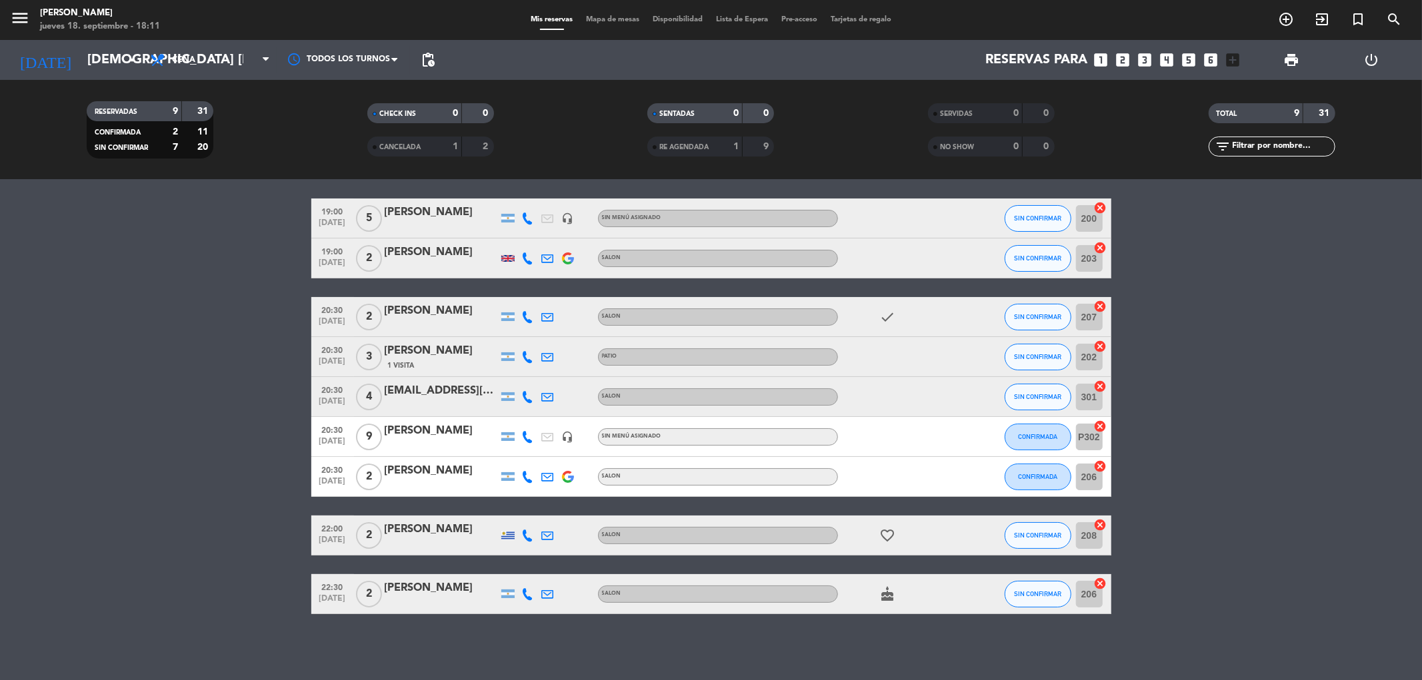
click at [885, 593] on icon "cake" at bounding box center [888, 595] width 16 height 16
click at [1256, 515] on bookings-row "19:00 [DATE] 5 [PERSON_NAME] headset_mic Sin menú asignado SIN CONFIRMAR 200 ca…" at bounding box center [711, 407] width 1422 height 416
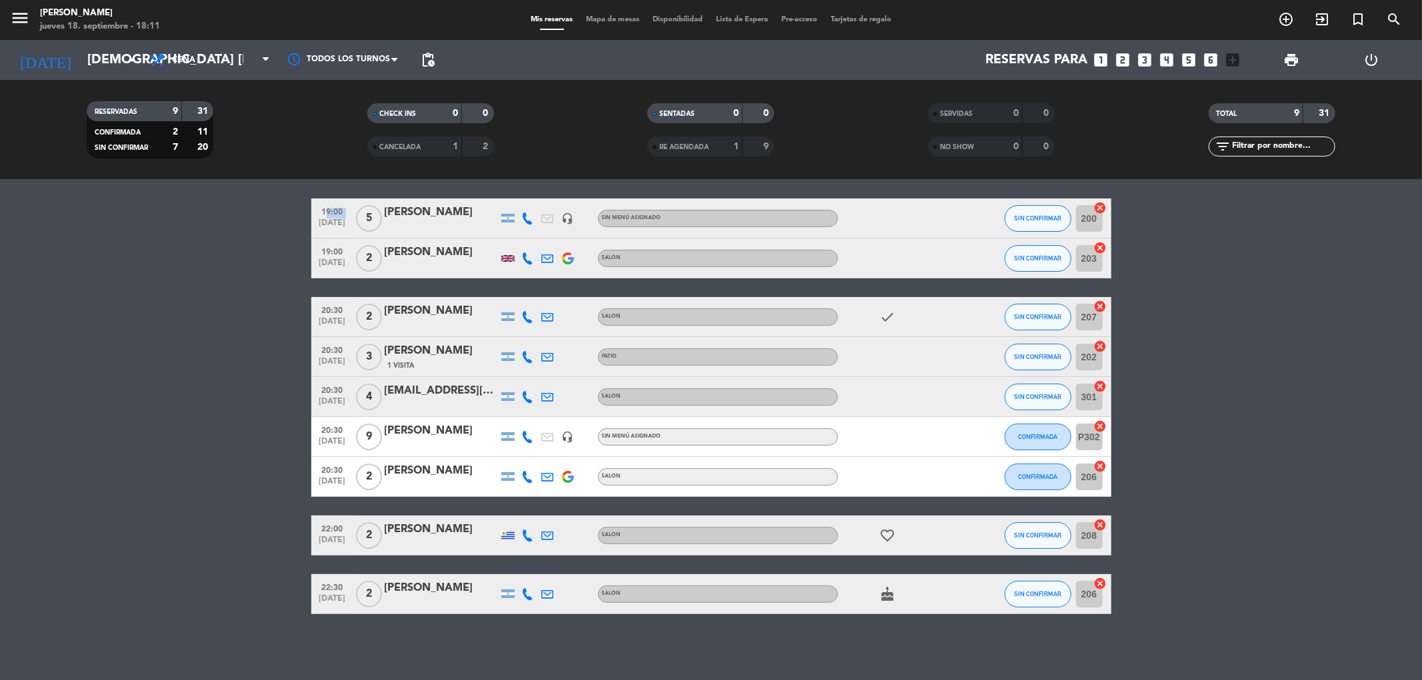
click at [1256, 515] on bookings-row "19:00 [DATE] 5 [PERSON_NAME] headset_mic Sin menú asignado SIN CONFIRMAR 200 ca…" at bounding box center [711, 407] width 1422 height 416
click at [890, 315] on icon "check" at bounding box center [888, 317] width 16 height 16
